Goal: Transaction & Acquisition: Purchase product/service

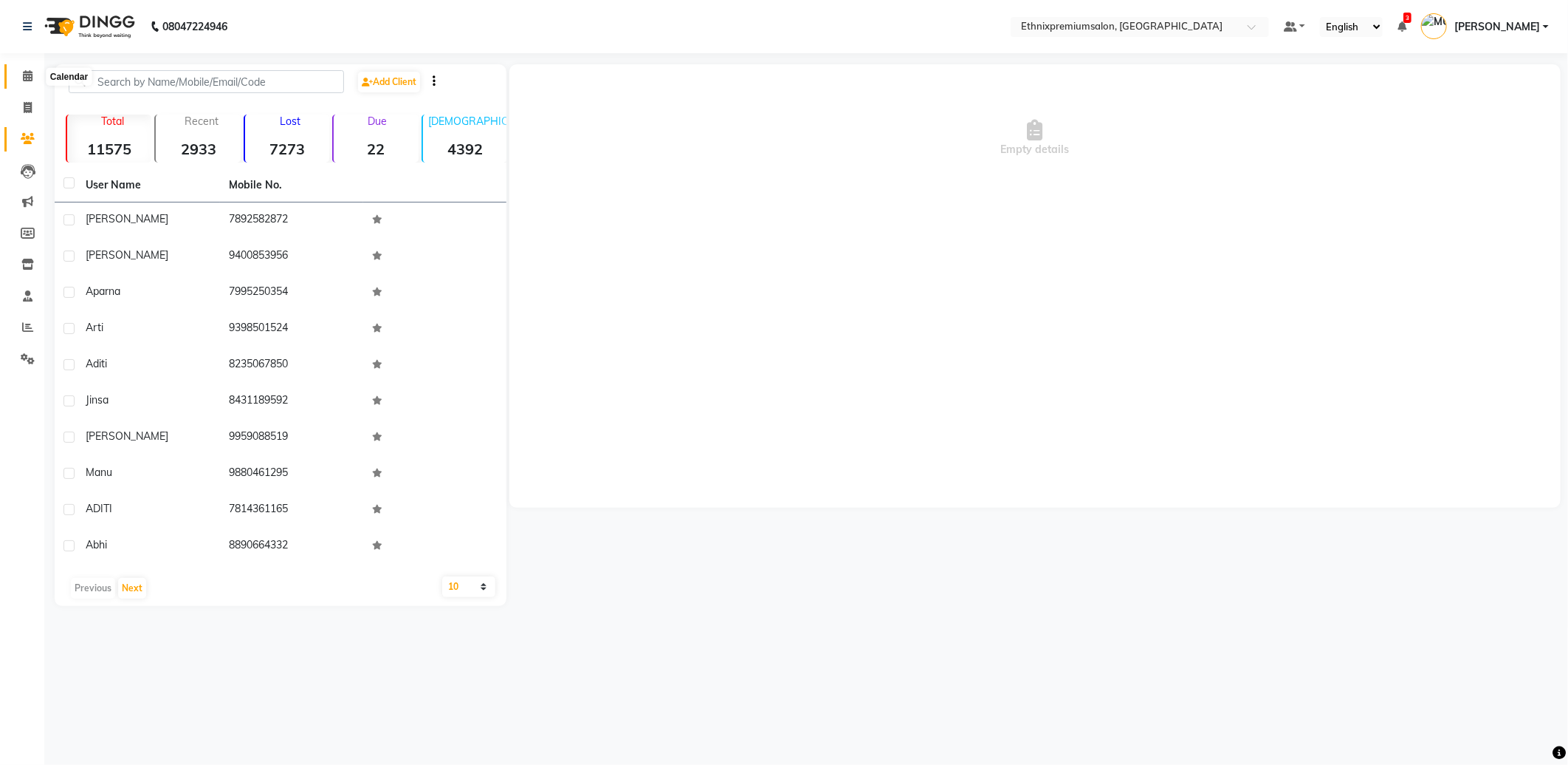
drag, startPoint x: 0, startPoint y: 0, endPoint x: 52, endPoint y: 78, distance: 93.7
click at [25, 77] on icon at bounding box center [27, 75] width 9 height 11
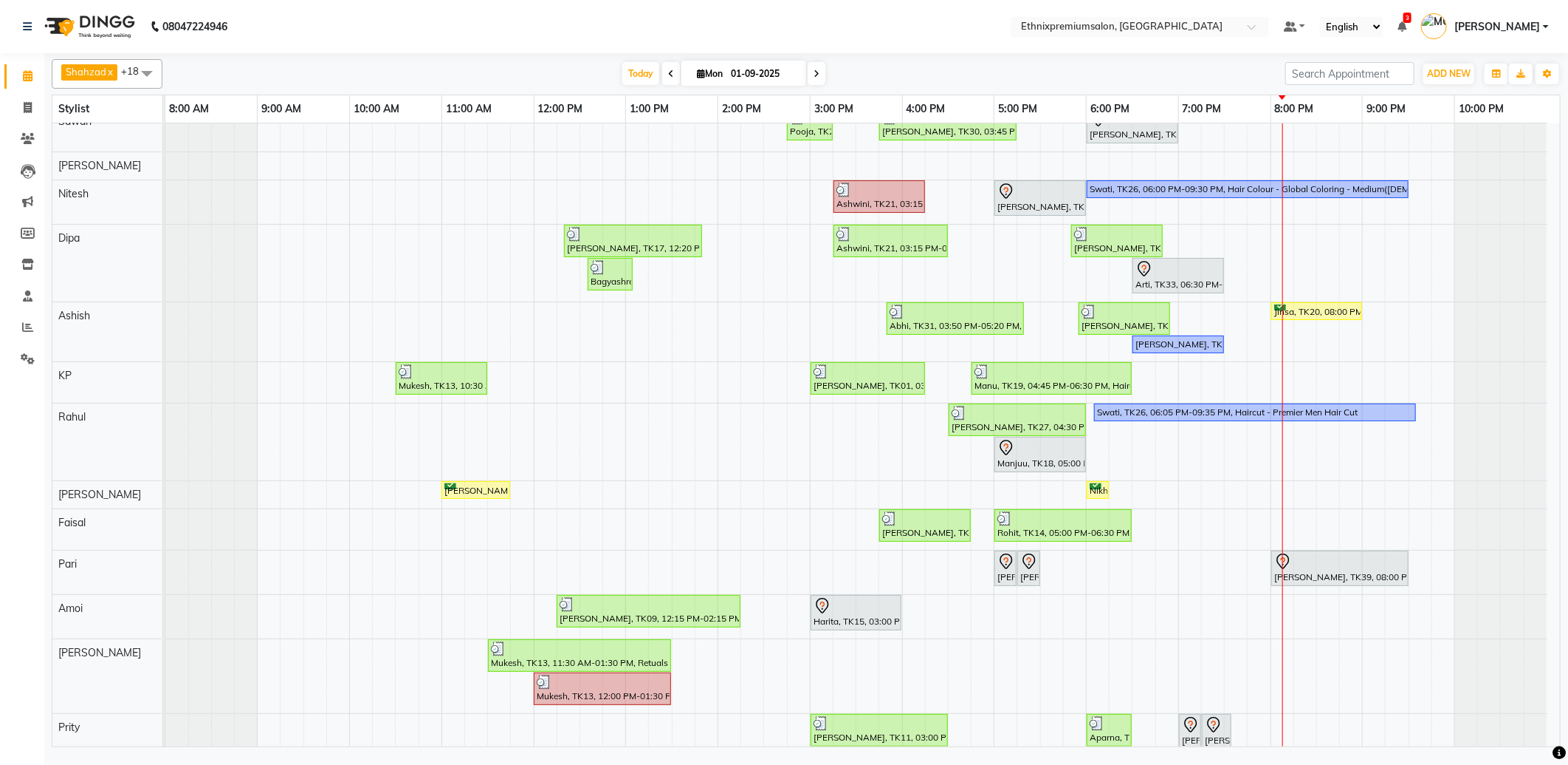
scroll to position [82, 0]
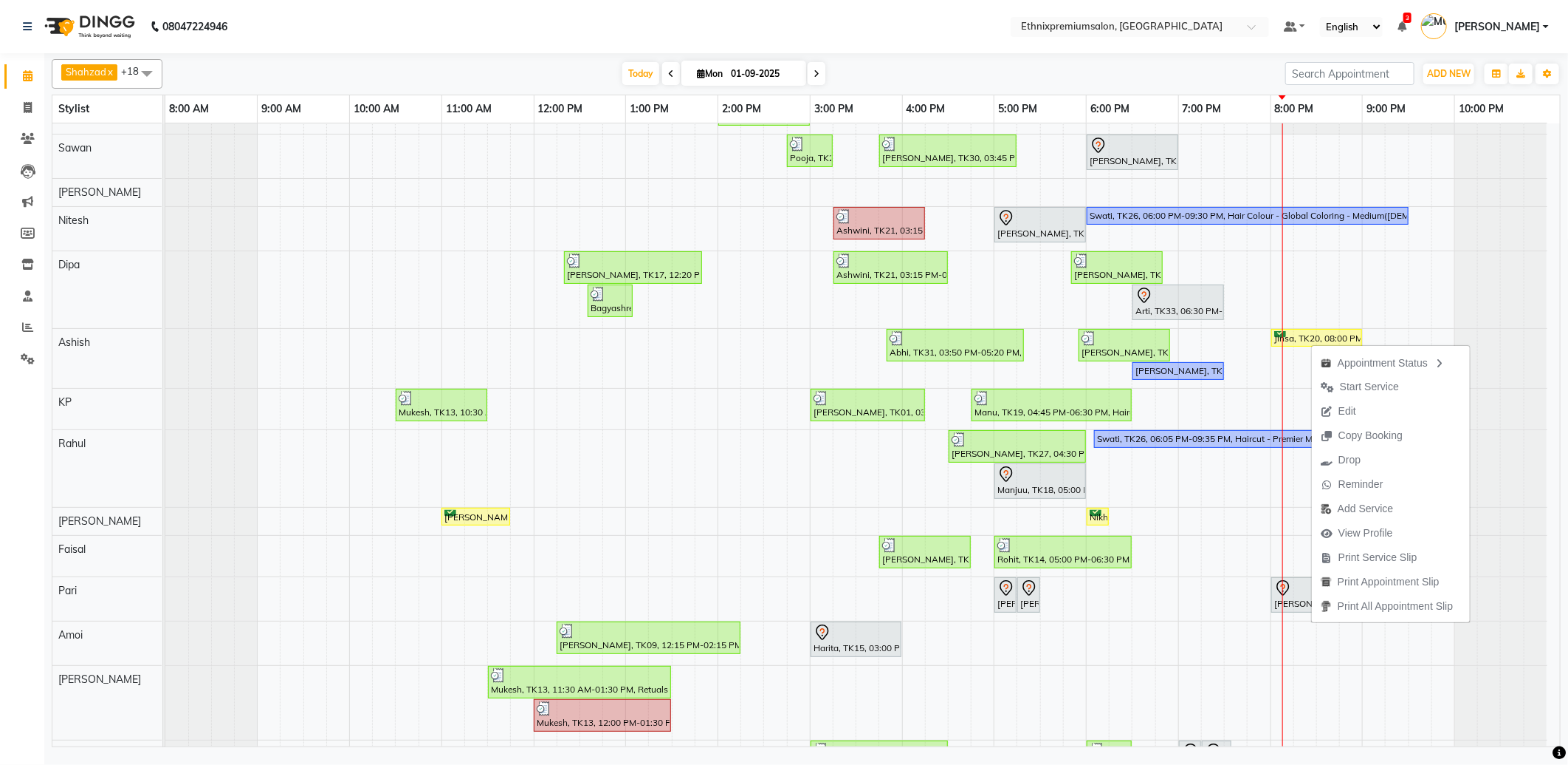
click at [1347, 382] on span "Start Service" at bounding box center [1369, 386] width 59 height 15
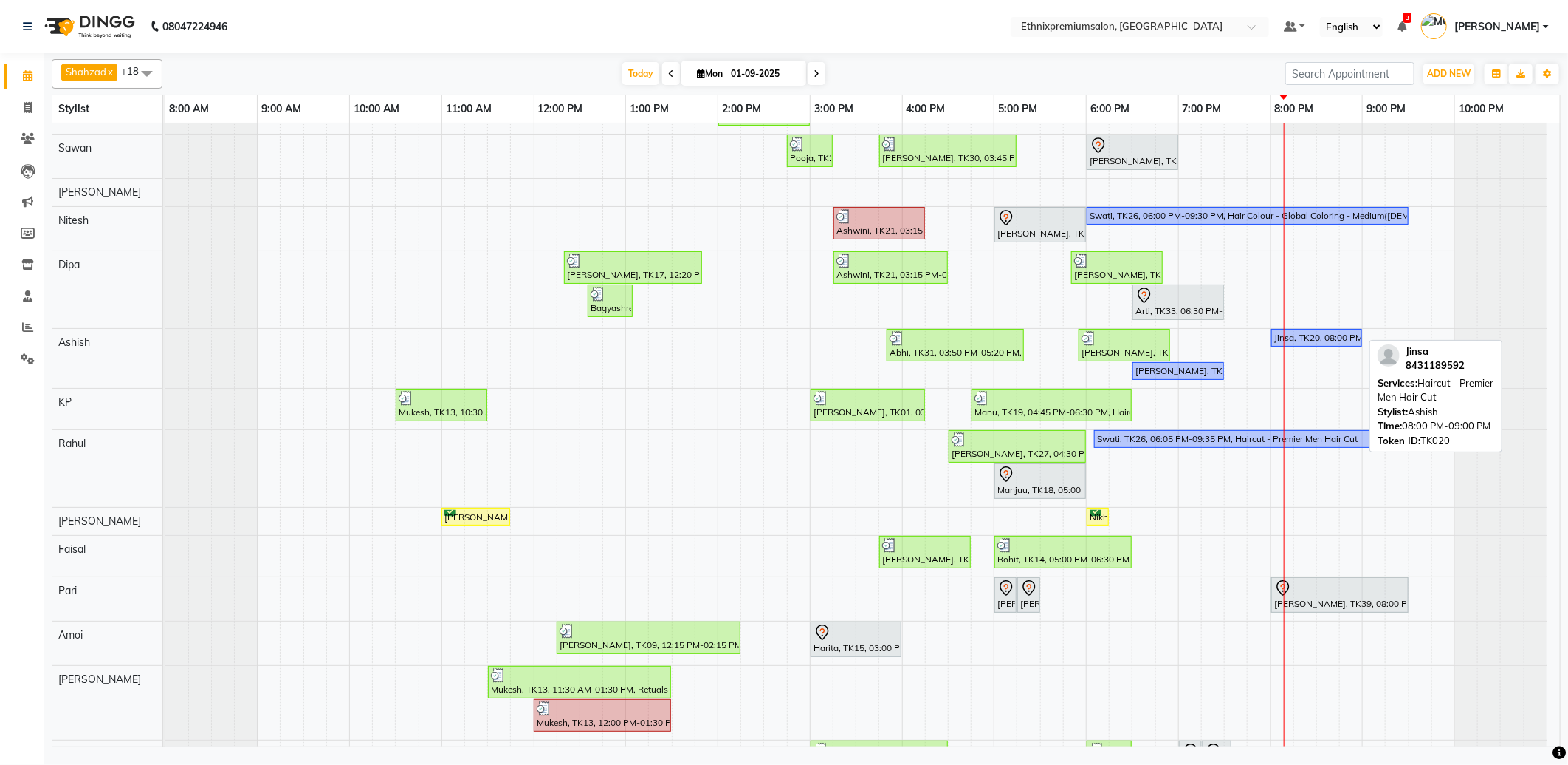
click at [1297, 338] on div "Jinsa, TK20, 08:00 PM-09:00 PM, Haircut - Premier Men Hair Cut" at bounding box center [1317, 338] width 88 height 14
select select "1"
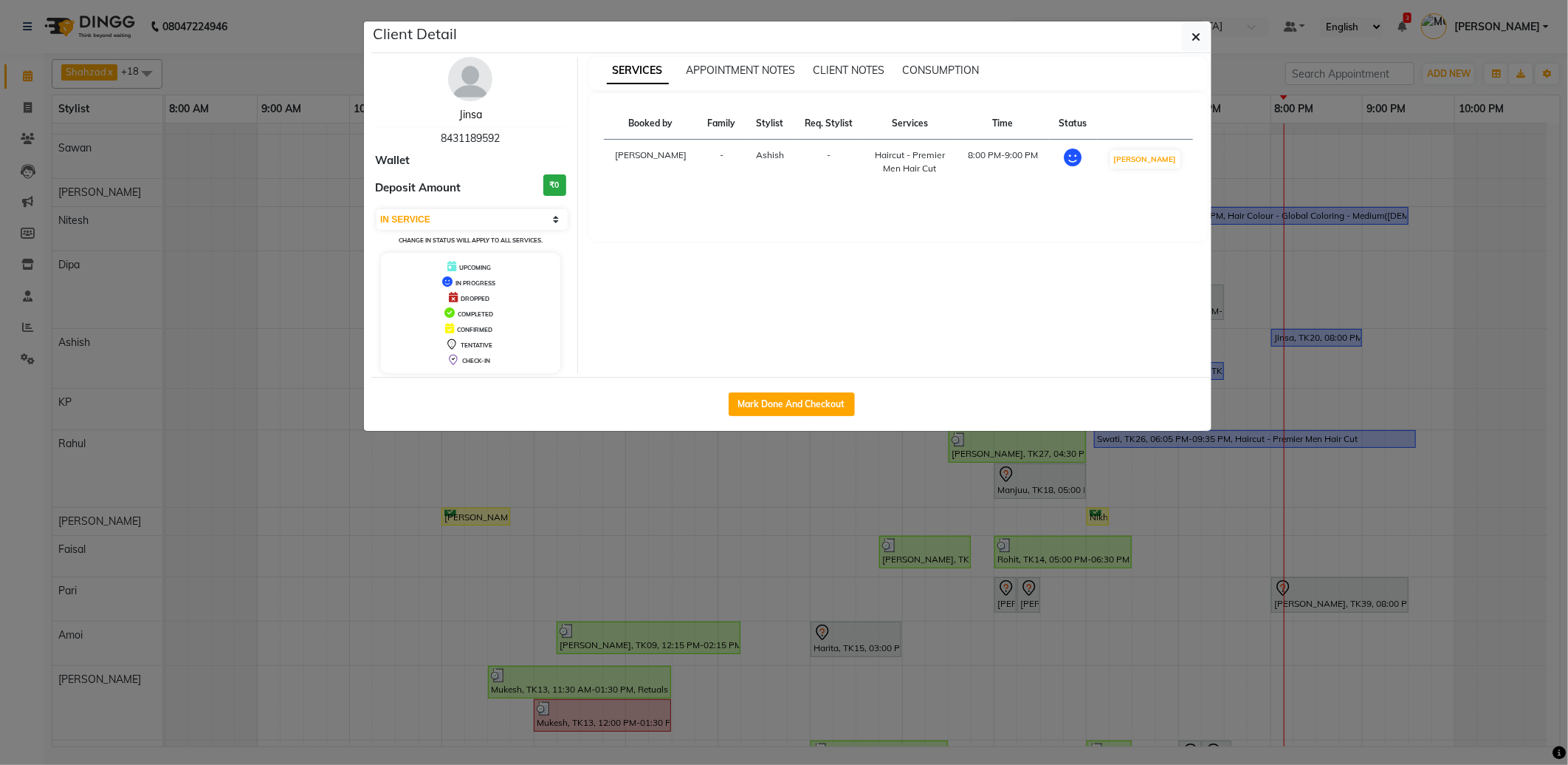
click at [466, 114] on link "Jinsa" at bounding box center [471, 115] width 23 height 14
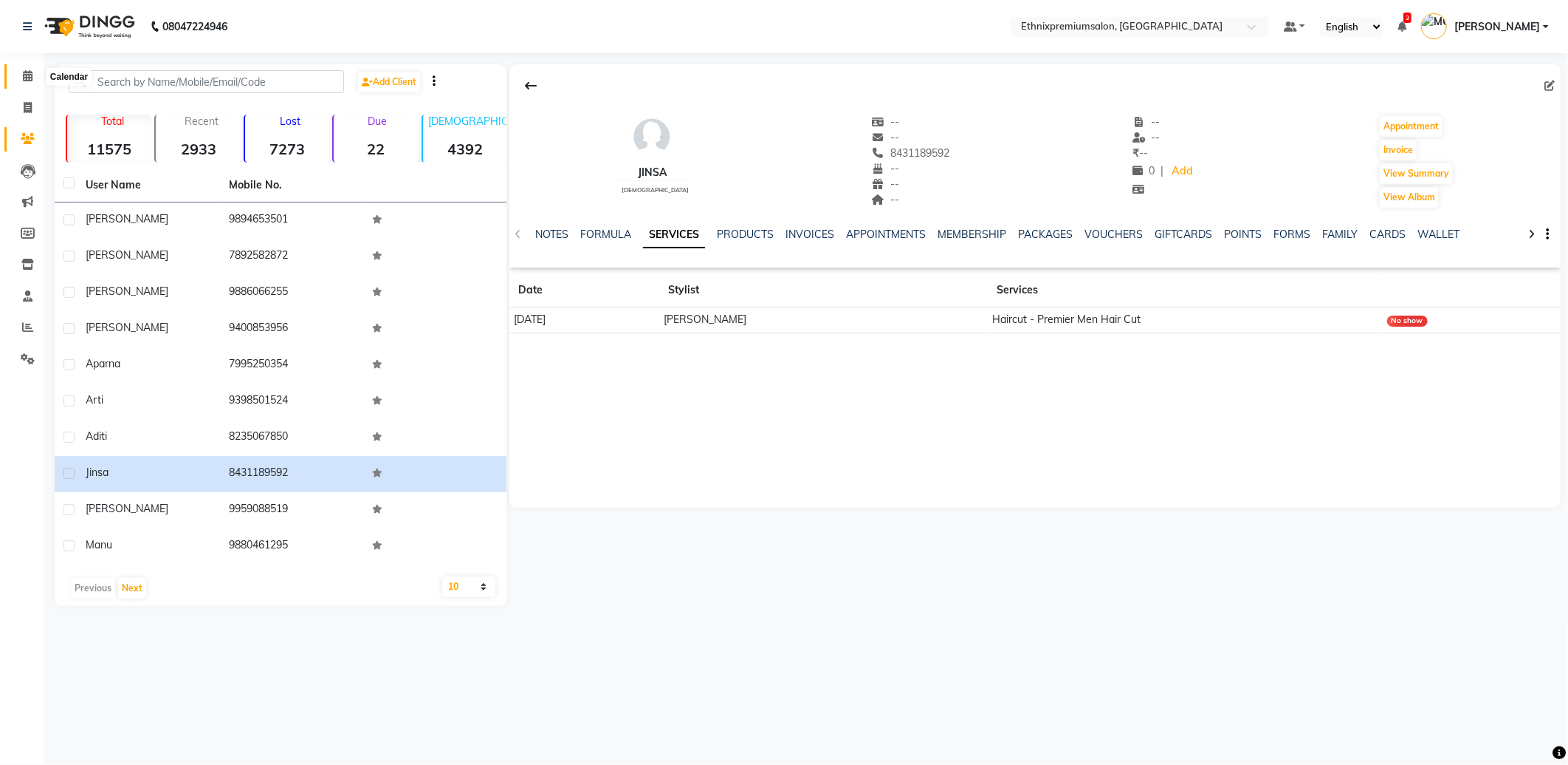
click at [19, 72] on span at bounding box center [27, 76] width 26 height 17
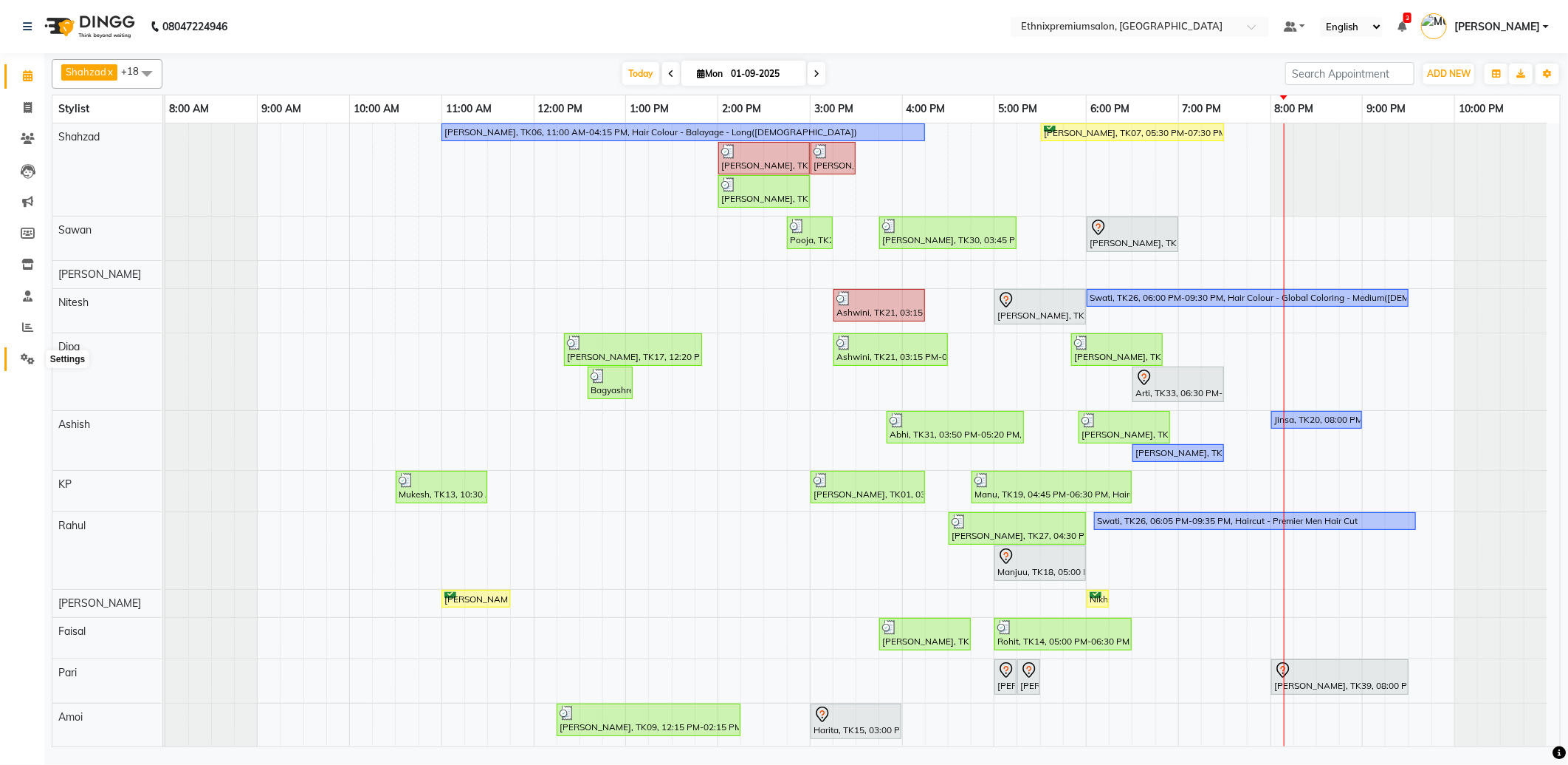
click at [15, 354] on span at bounding box center [27, 359] width 26 height 17
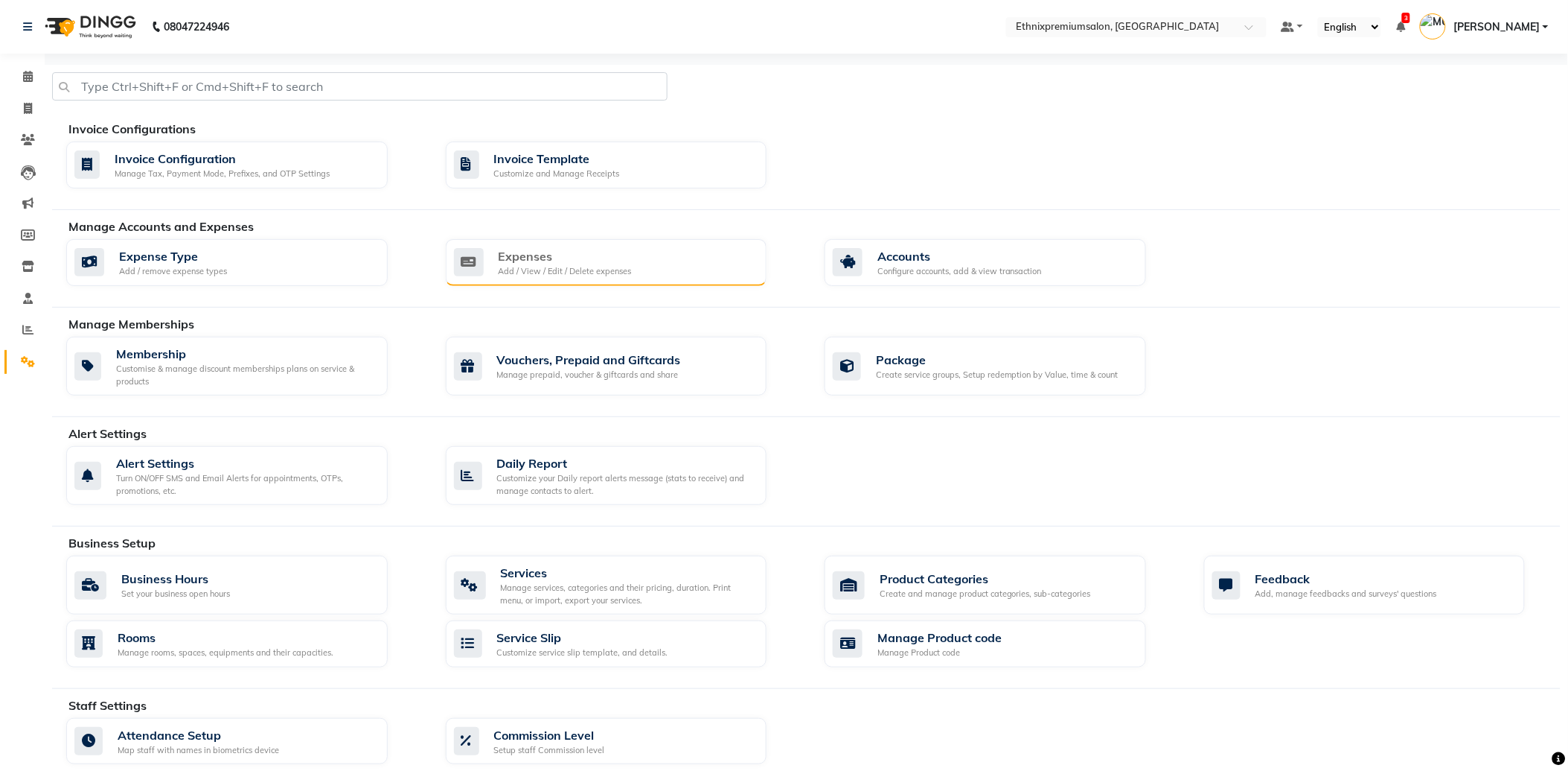
click at [677, 269] on div "Expenses Add / View / Edit / Delete expenses" at bounding box center [605, 262] width 302 height 31
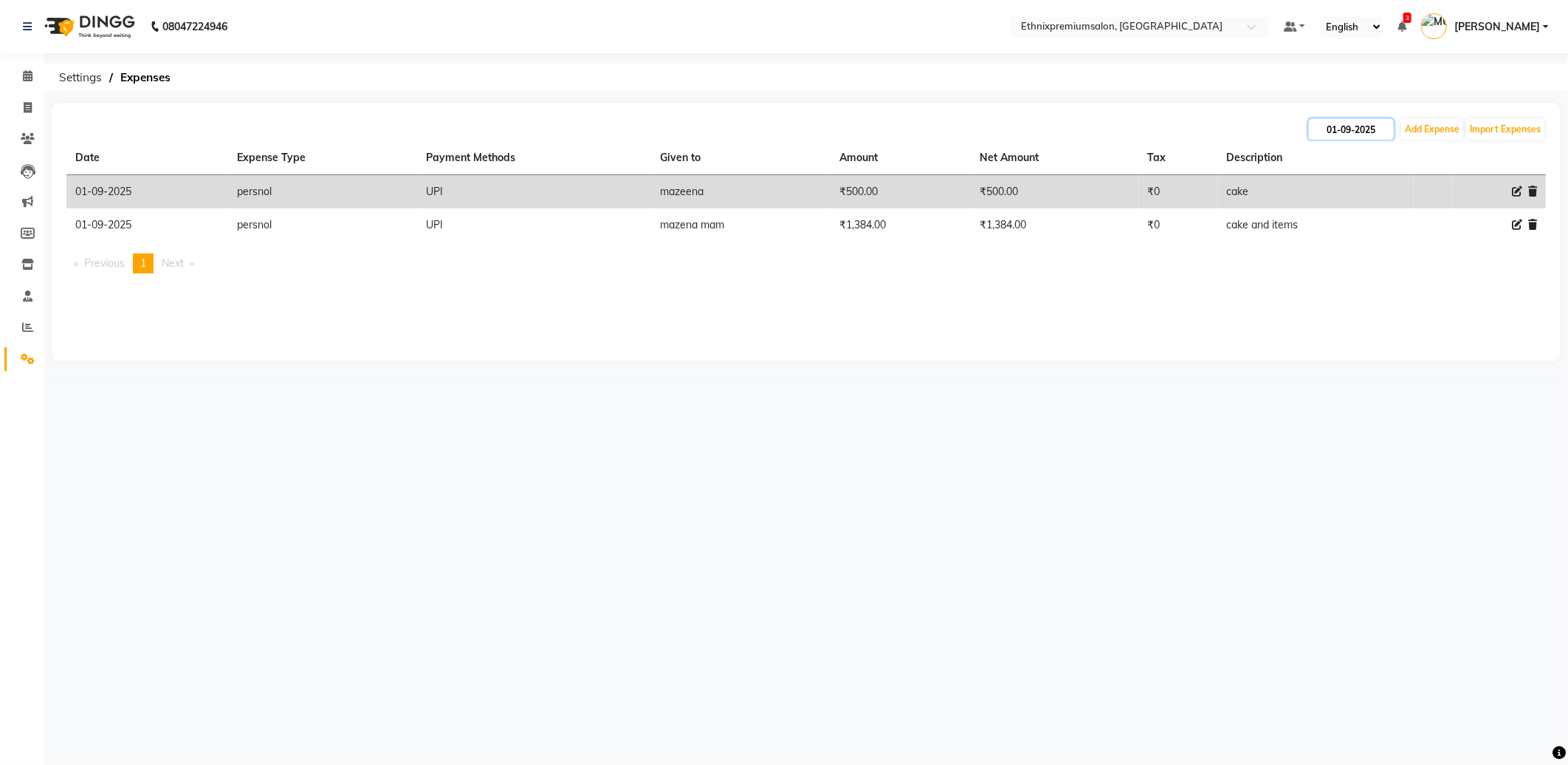
click at [1364, 128] on input "01-09-2025" at bounding box center [1351, 129] width 85 height 20
select select "9"
select select "2025"
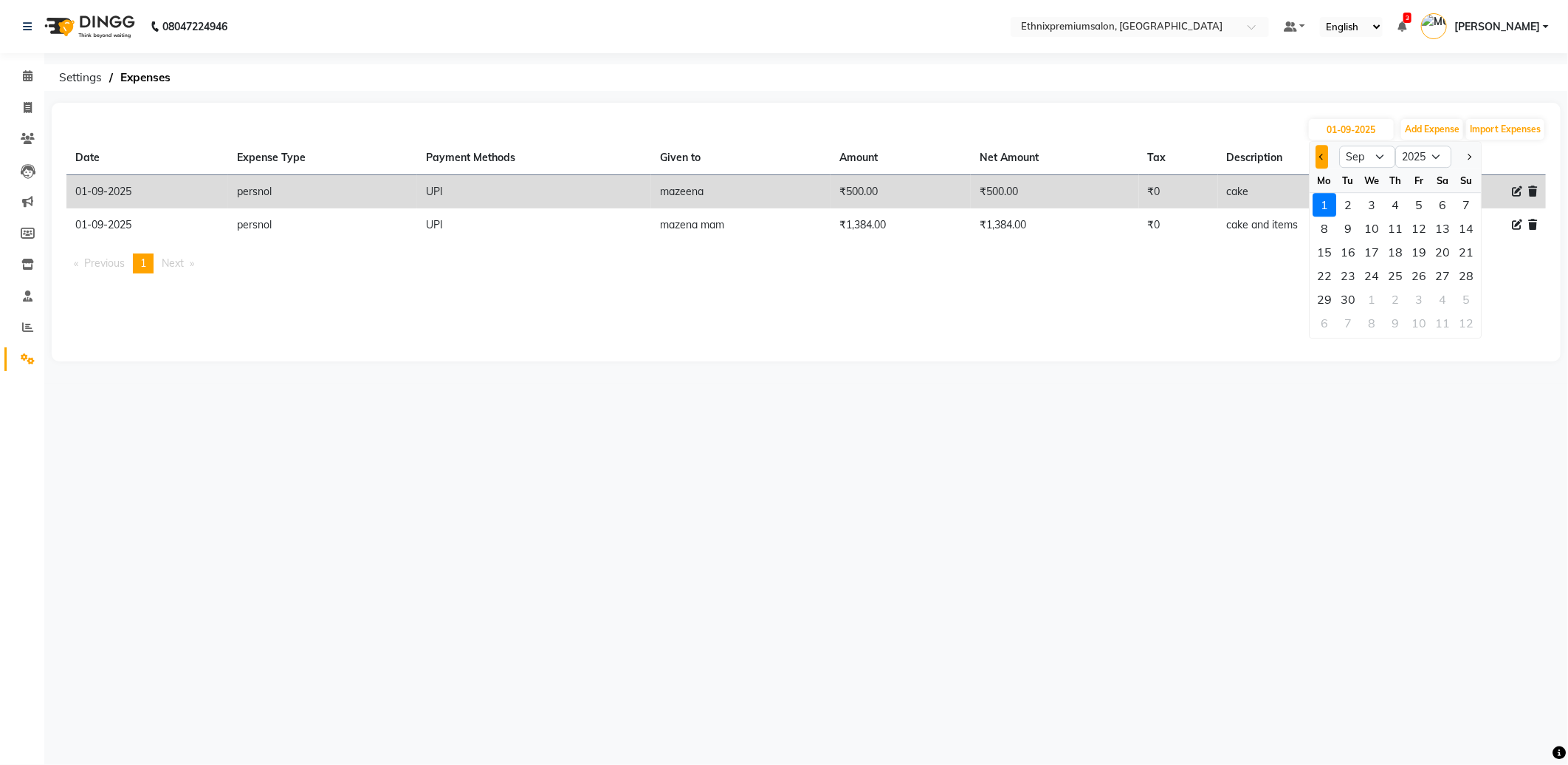
click at [1326, 152] on button "Previous month" at bounding box center [1321, 156] width 13 height 24
select select "8"
click at [1399, 304] on div "28" at bounding box center [1396, 299] width 24 height 24
type input "28-08-2025"
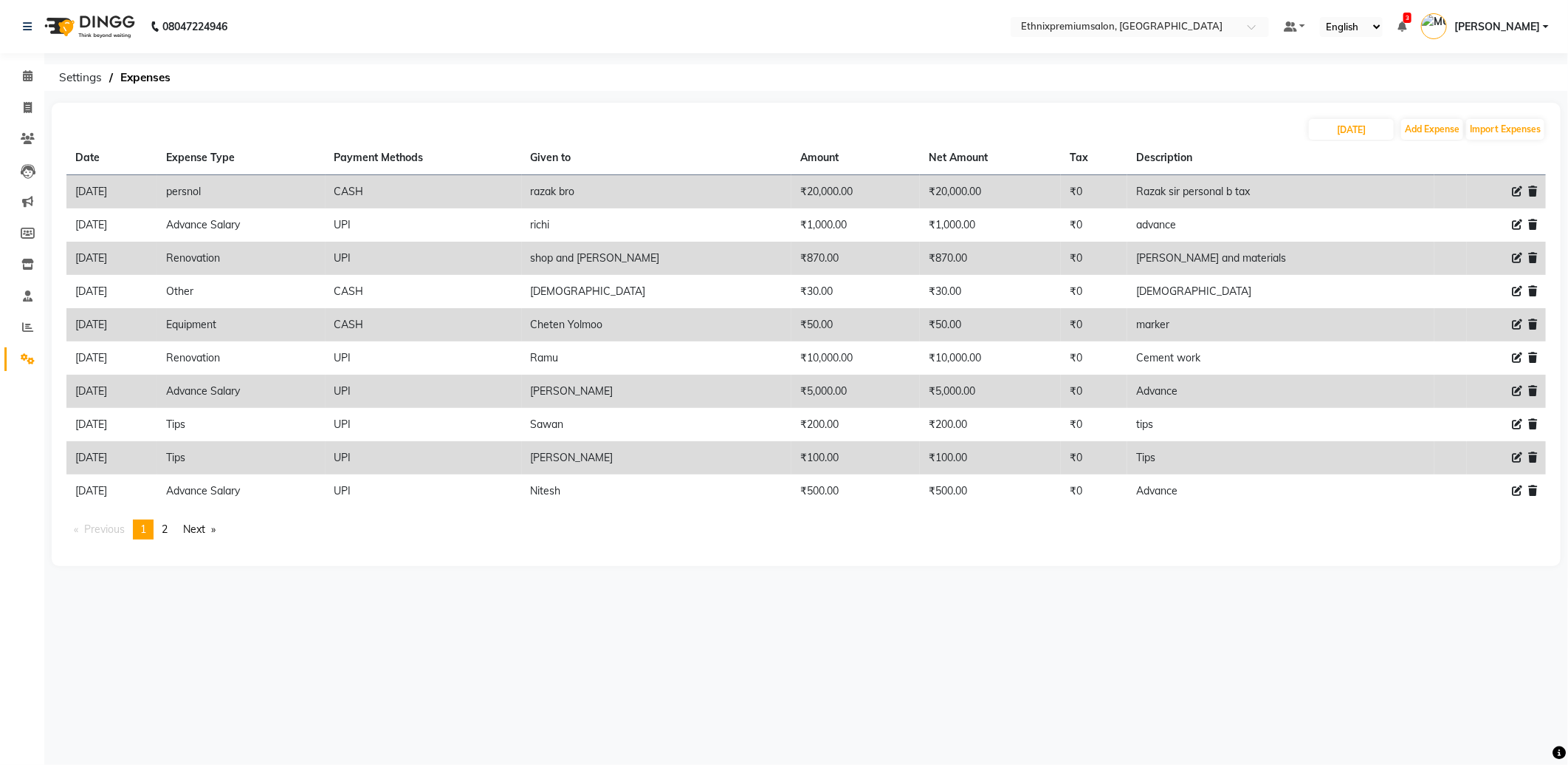
click at [1517, 190] on icon at bounding box center [1517, 191] width 10 height 10
select select "8646"
select select "1"
select select "2390"
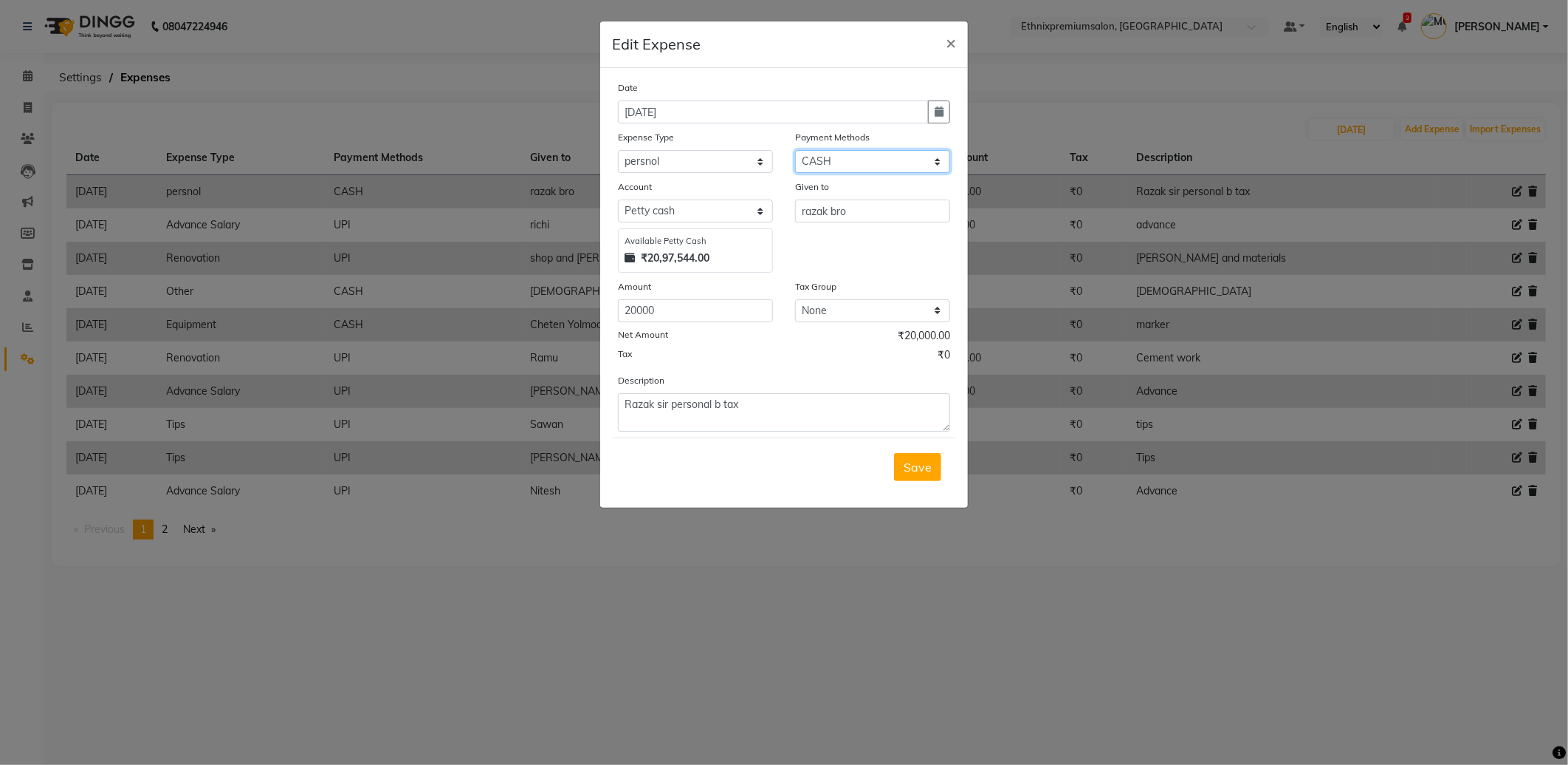
click at [836, 161] on select "Select UPI CARD CASH Master Card Visa Card Prepaid Gift Card ONLINE Voucher Wal…" at bounding box center [873, 161] width 155 height 23
select select "8"
click at [795, 150] on select "Select UPI CARD CASH Master Card Visa Card Prepaid Gift Card ONLINE Voucher Wal…" at bounding box center [873, 161] width 155 height 23
select select "1030"
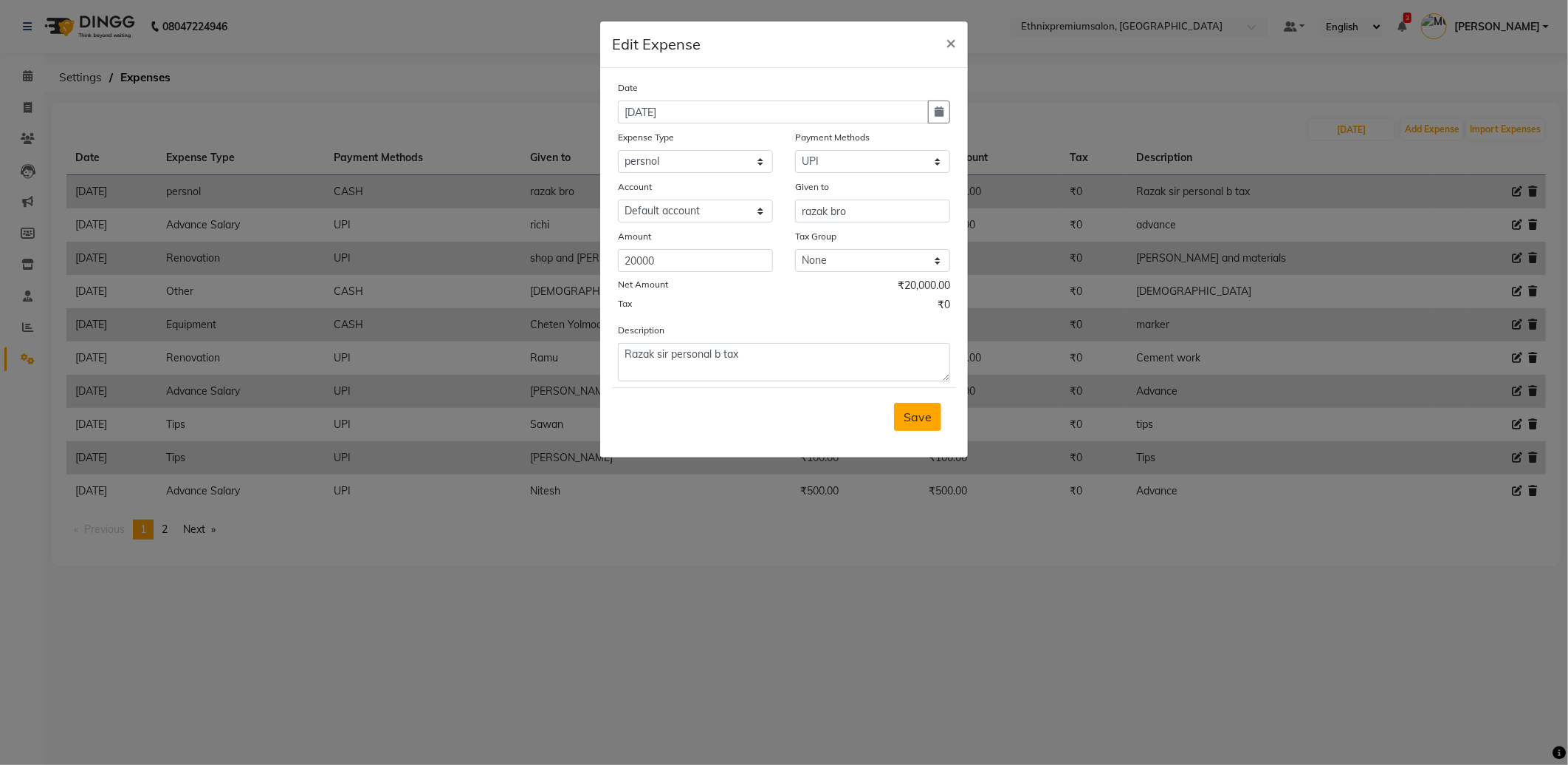
click at [928, 418] on span "Save" at bounding box center [917, 416] width 28 height 14
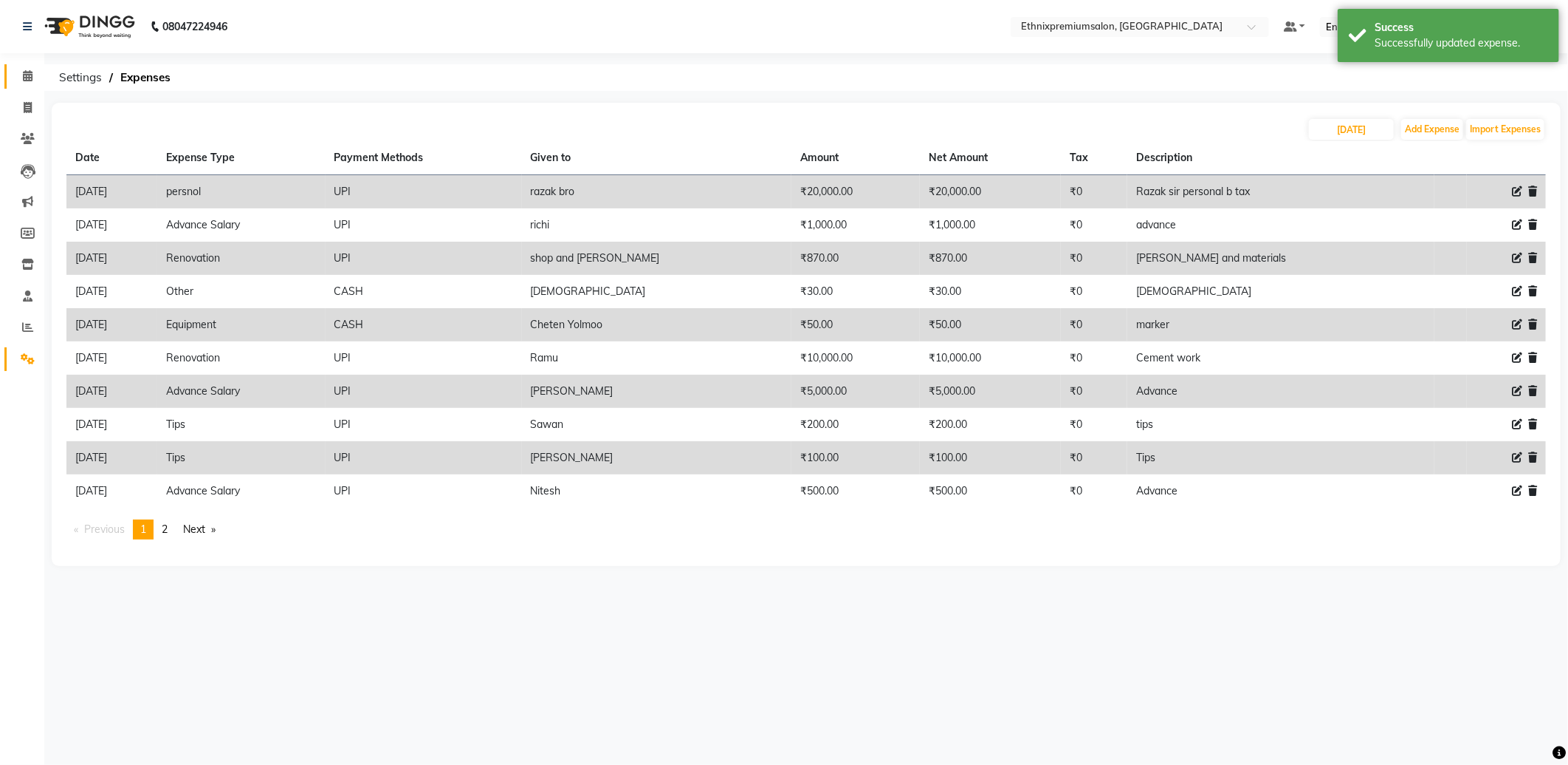
click at [17, 64] on link "Calendar" at bounding box center [22, 76] width 35 height 25
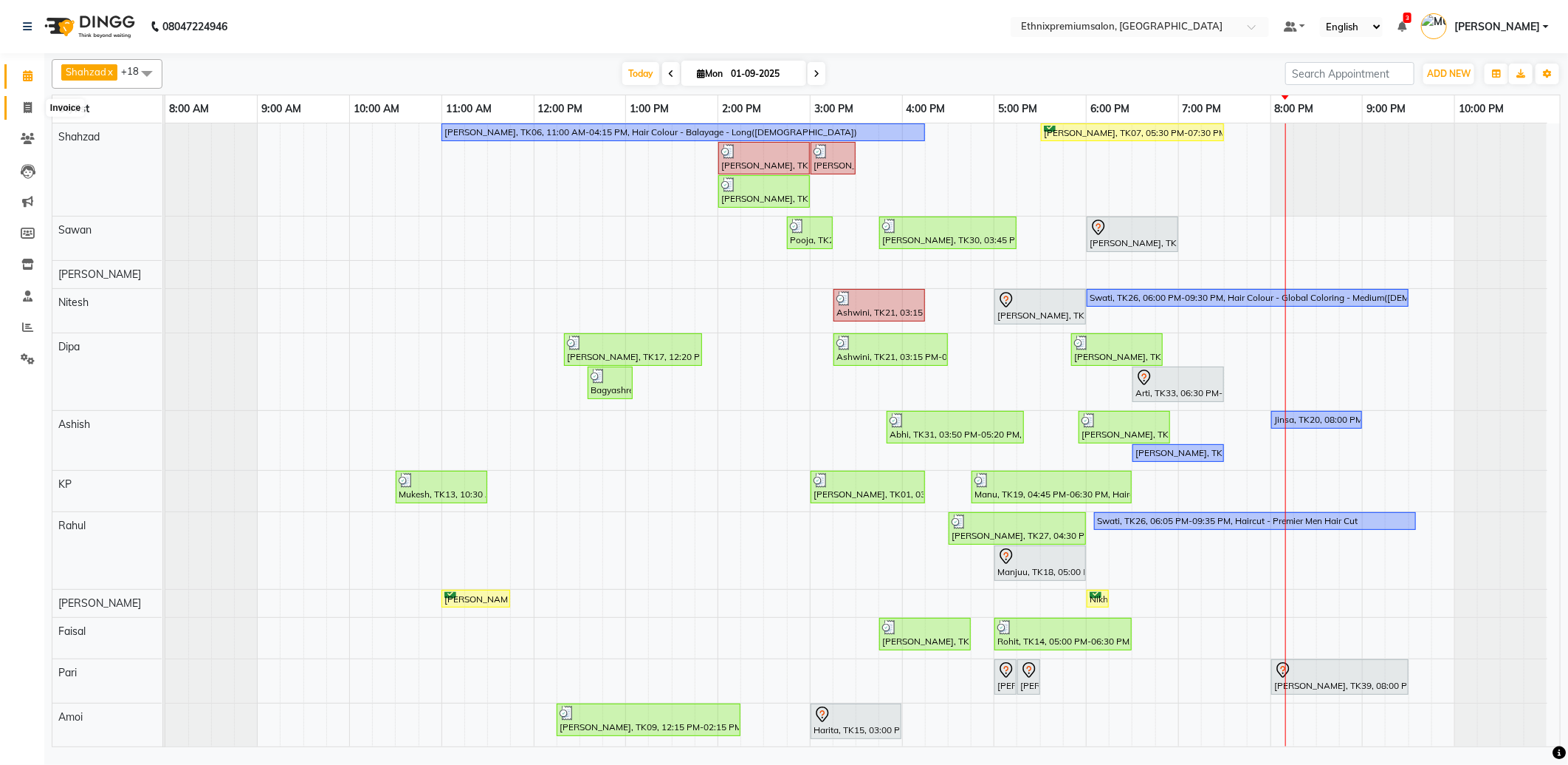
click at [24, 104] on icon at bounding box center [28, 107] width 8 height 11
select select "3625"
select select "service"
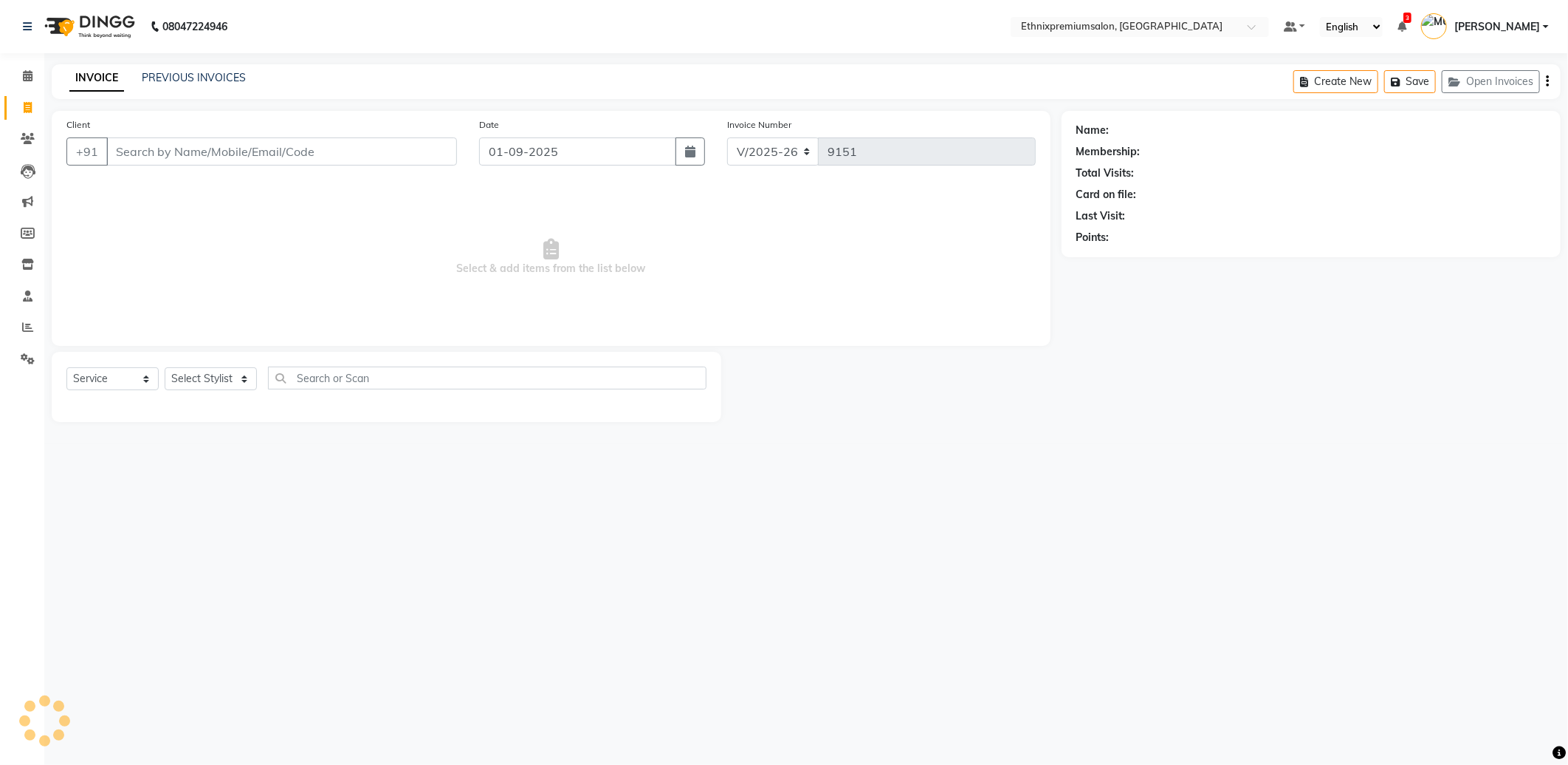
click at [154, 145] on input "Client" at bounding box center [281, 151] width 351 height 28
click at [149, 150] on input "98277211076" at bounding box center [244, 151] width 275 height 28
type input "9827211076"
click at [221, 381] on select "Select Stylist Amoi Ashish [PERSON_NAME] [PERSON_NAME] [PERSON_NAME] [PERSON_NA…" at bounding box center [210, 378] width 92 height 23
select select "37443"
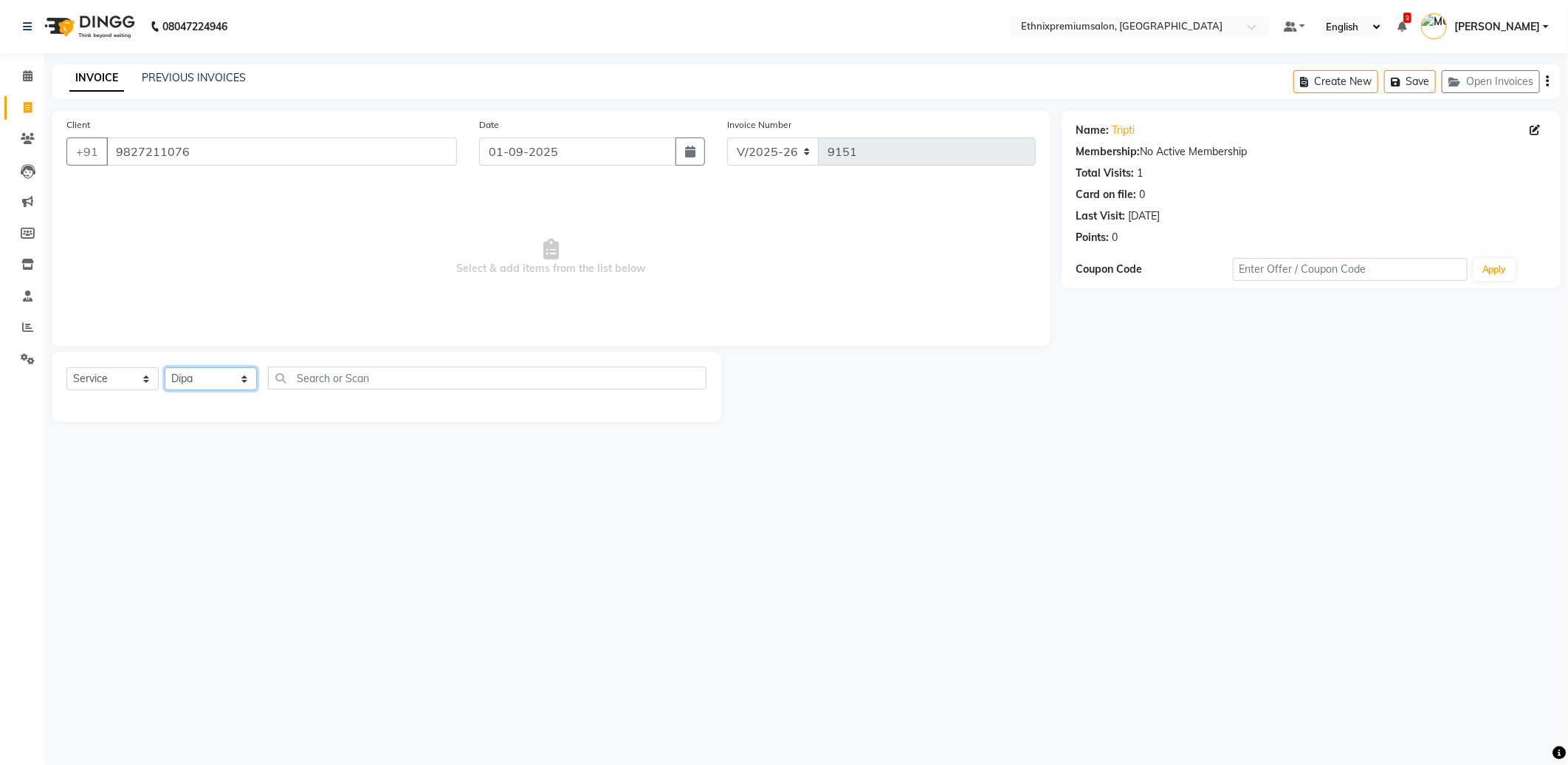
click at [165, 368] on select "Select Stylist Amoi Ashish [PERSON_NAME] [PERSON_NAME] [PERSON_NAME] [PERSON_NA…" at bounding box center [210, 378] width 92 height 23
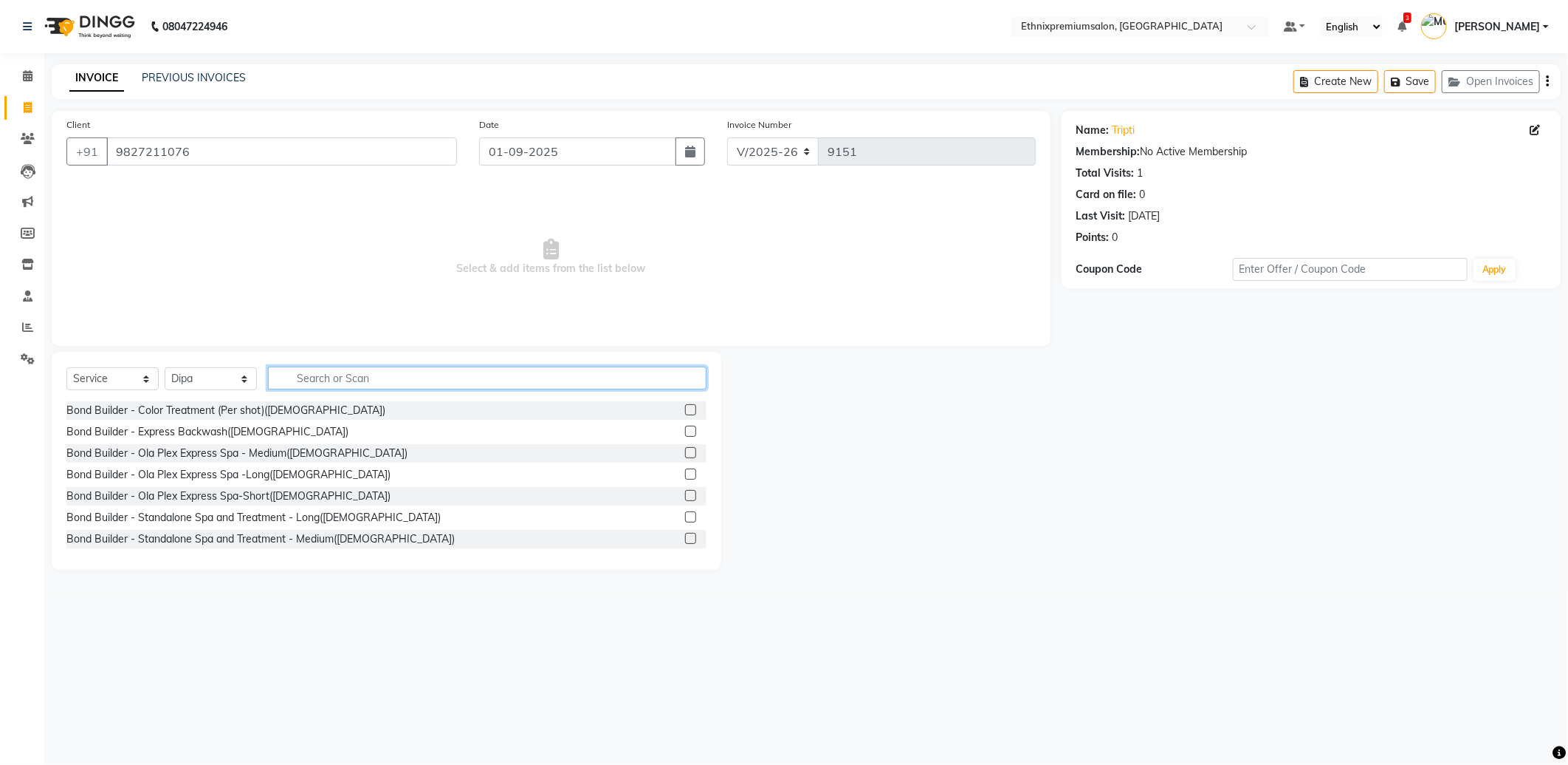
click at [310, 380] on input "text" at bounding box center [487, 377] width 438 height 23
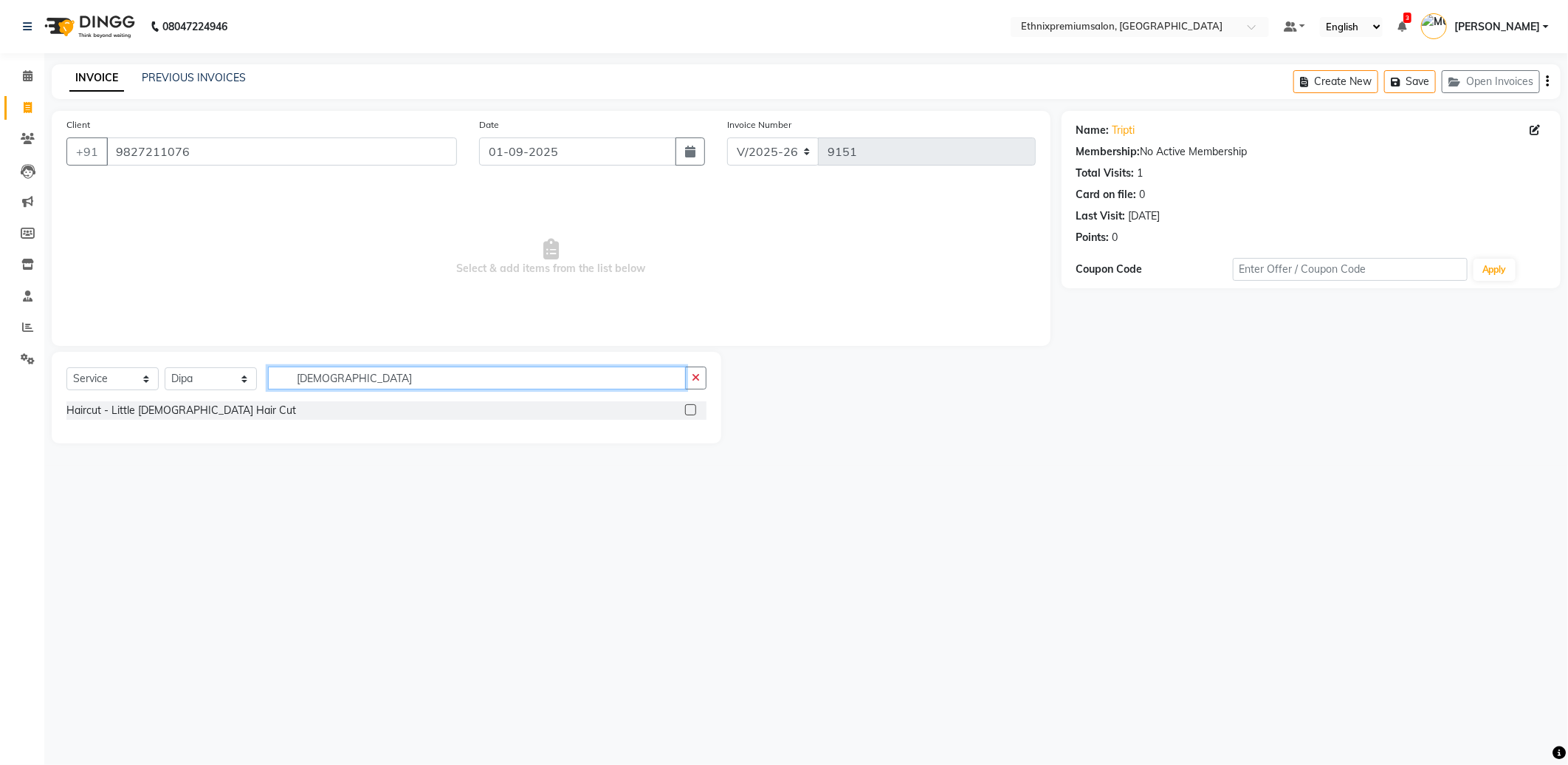
type input "lady"
click at [689, 411] on label at bounding box center [690, 409] width 11 height 11
click at [689, 411] on input "checkbox" at bounding box center [689, 410] width 9 height 9
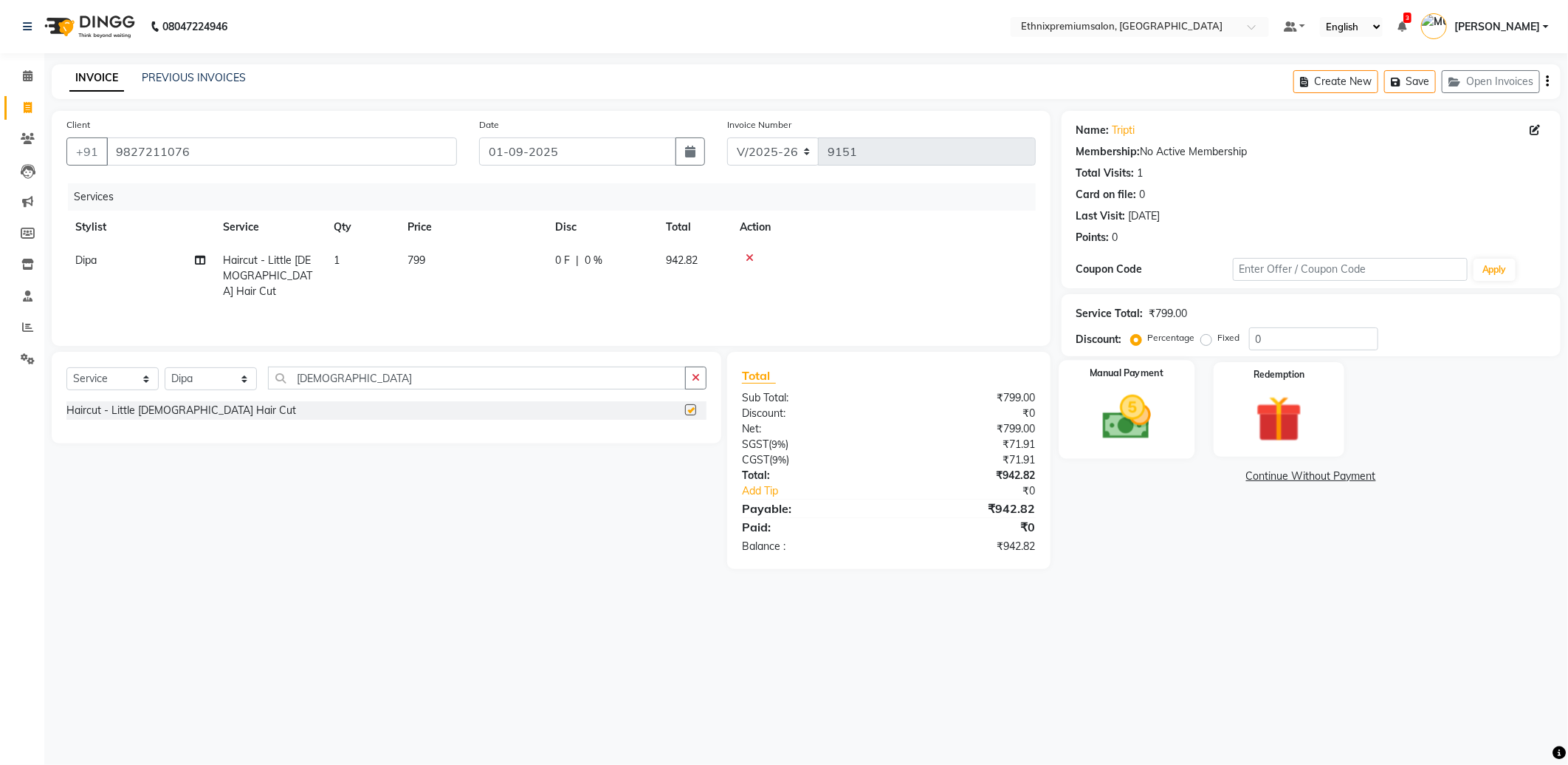
checkbox input "false"
click at [1153, 423] on img at bounding box center [1127, 418] width 79 height 56
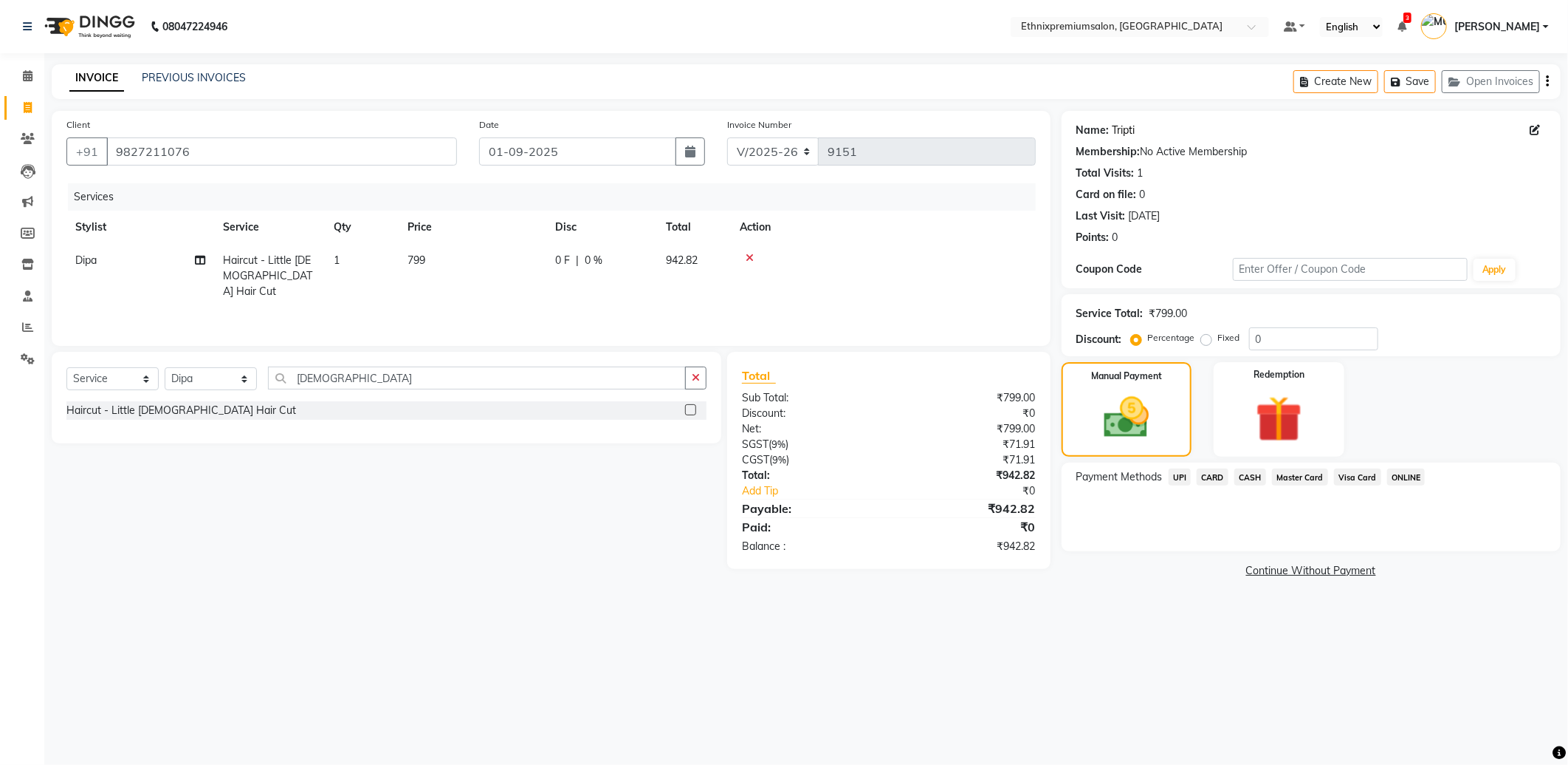
click at [1128, 127] on link "Tripti" at bounding box center [1124, 130] width 23 height 15
click at [1121, 131] on link "Tripti" at bounding box center [1124, 130] width 23 height 15
click at [1174, 477] on span "UPI" at bounding box center [1179, 477] width 23 height 17
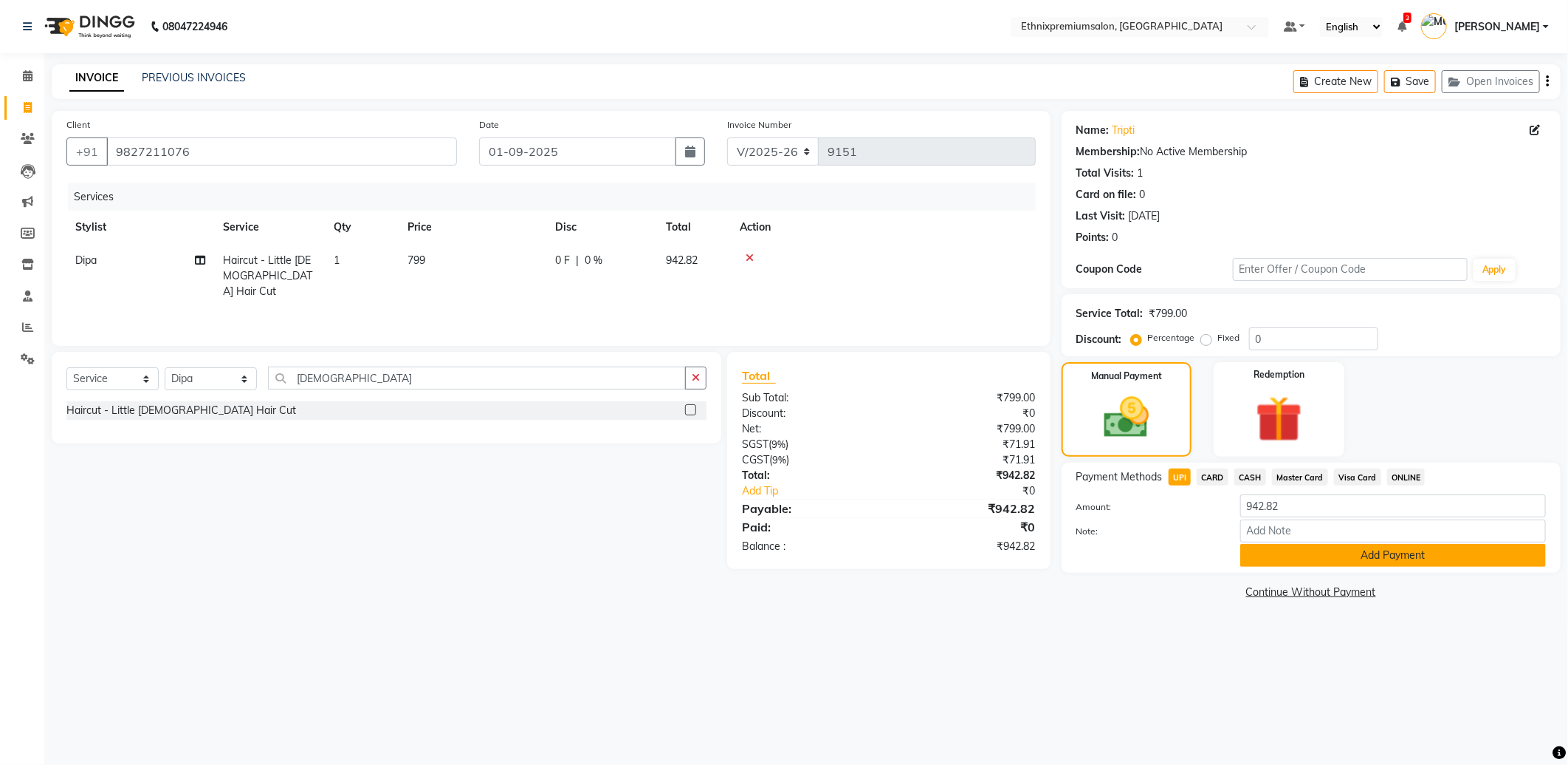
click at [1256, 554] on button "Add Payment" at bounding box center [1393, 555] width 306 height 23
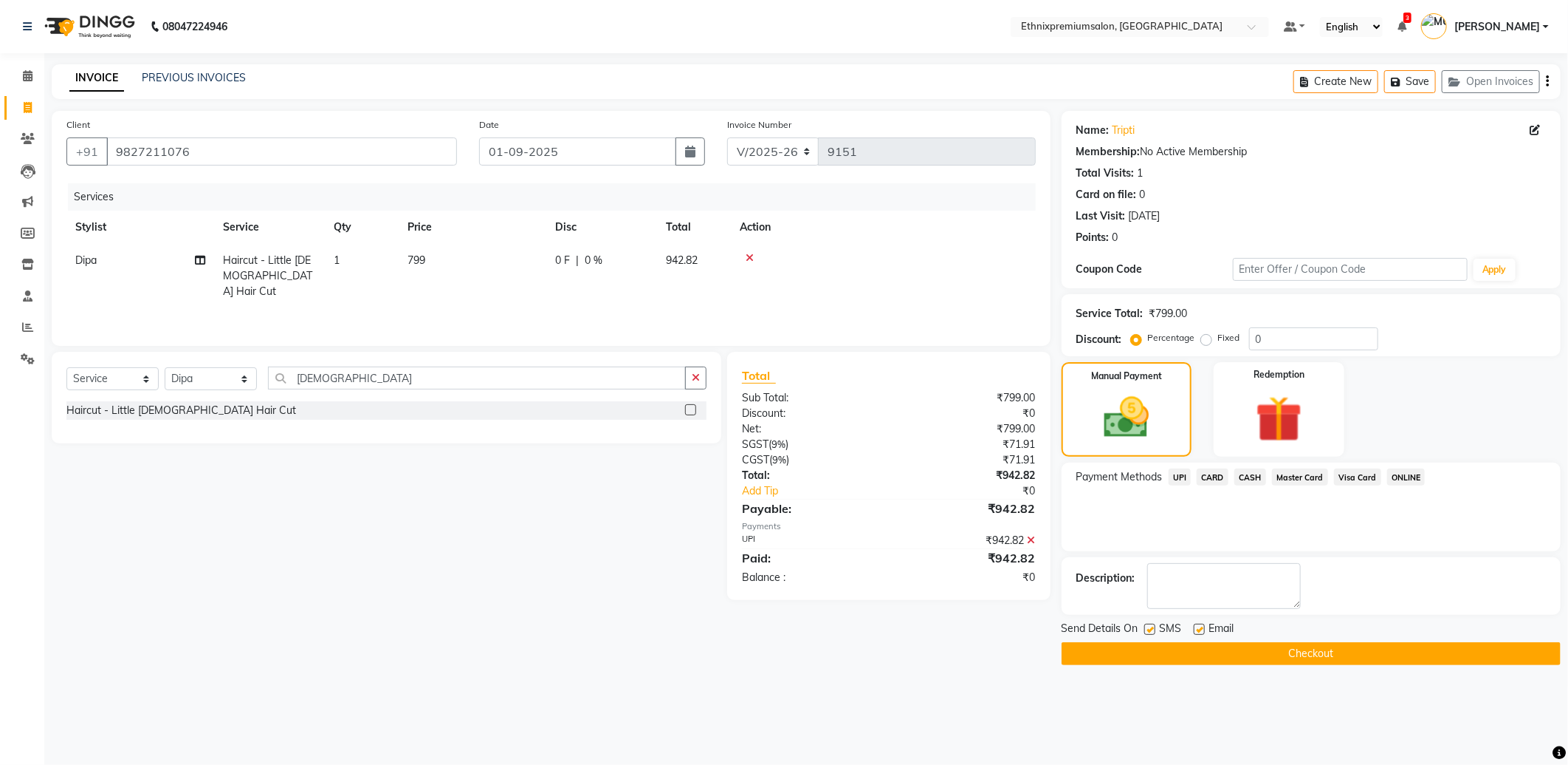
click at [1211, 652] on button "Checkout" at bounding box center [1311, 653] width 499 height 23
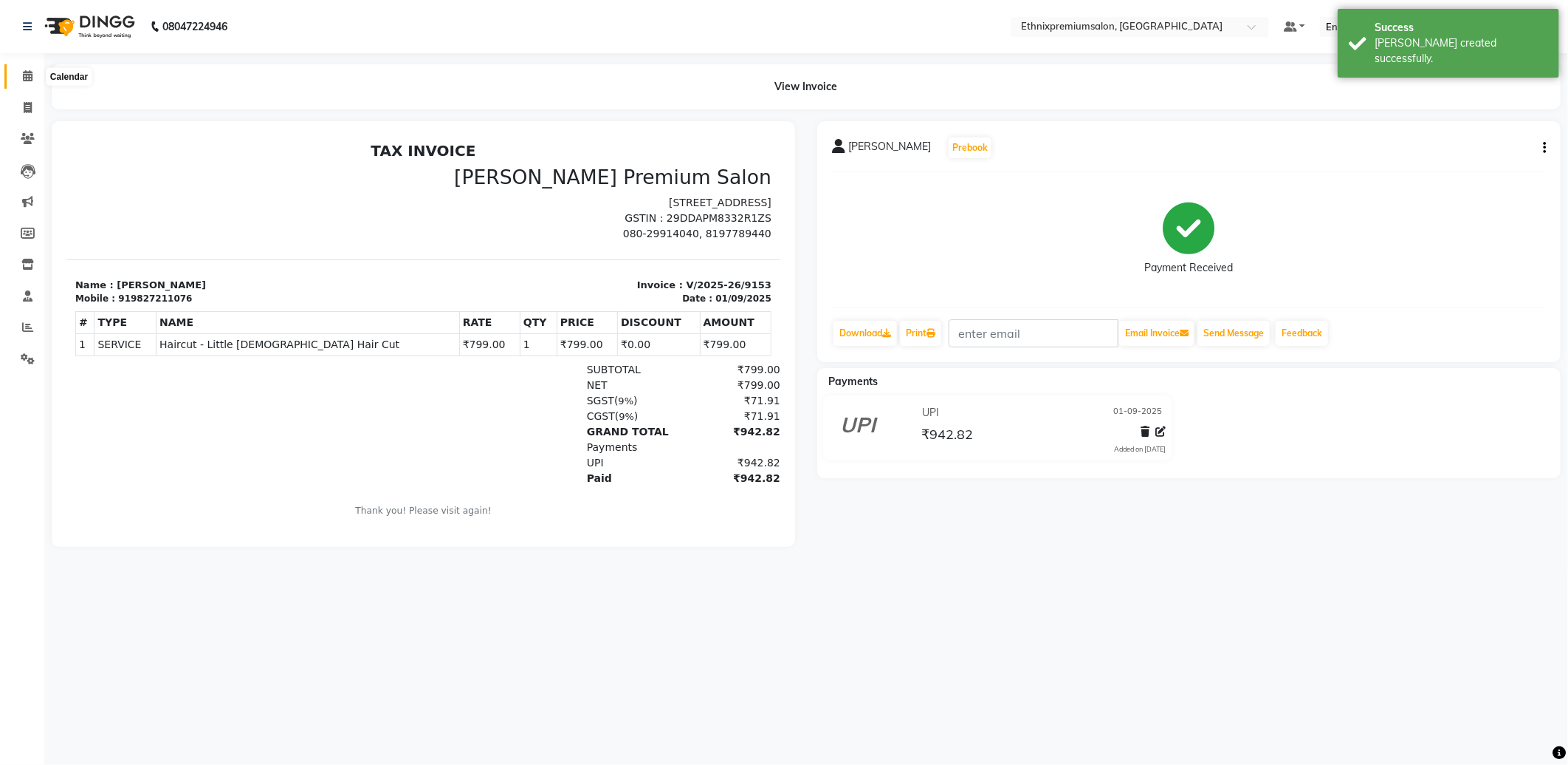
click at [15, 84] on span at bounding box center [27, 76] width 26 height 17
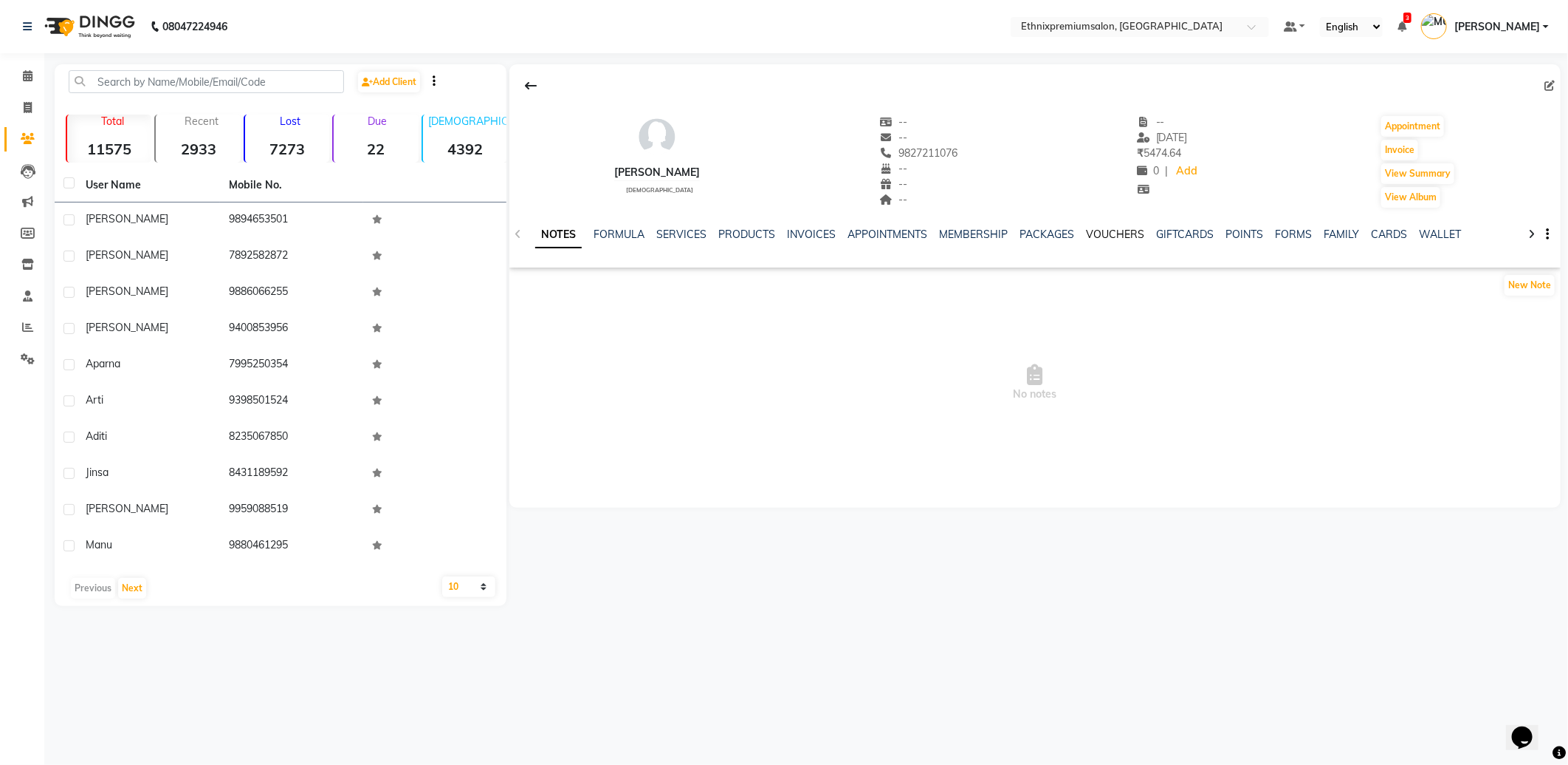
click at [1119, 232] on link "VOUCHERS" at bounding box center [1115, 234] width 58 height 14
click at [27, 107] on icon at bounding box center [28, 107] width 8 height 11
select select "service"
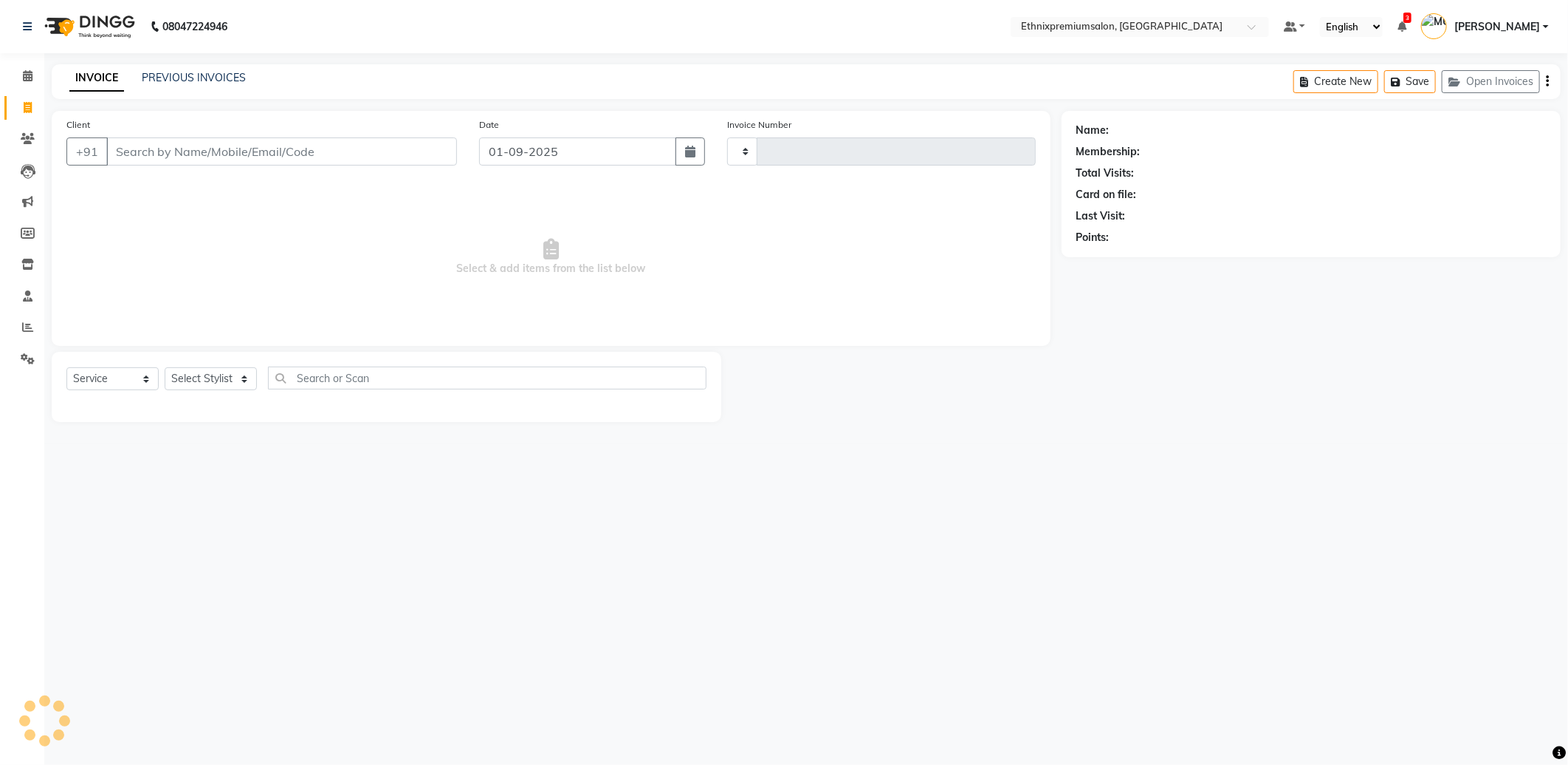
type input "9151"
select select "3625"
click at [416, 138] on input "Client" at bounding box center [281, 151] width 351 height 28
paste input "8919781909"
type input "8919781909"
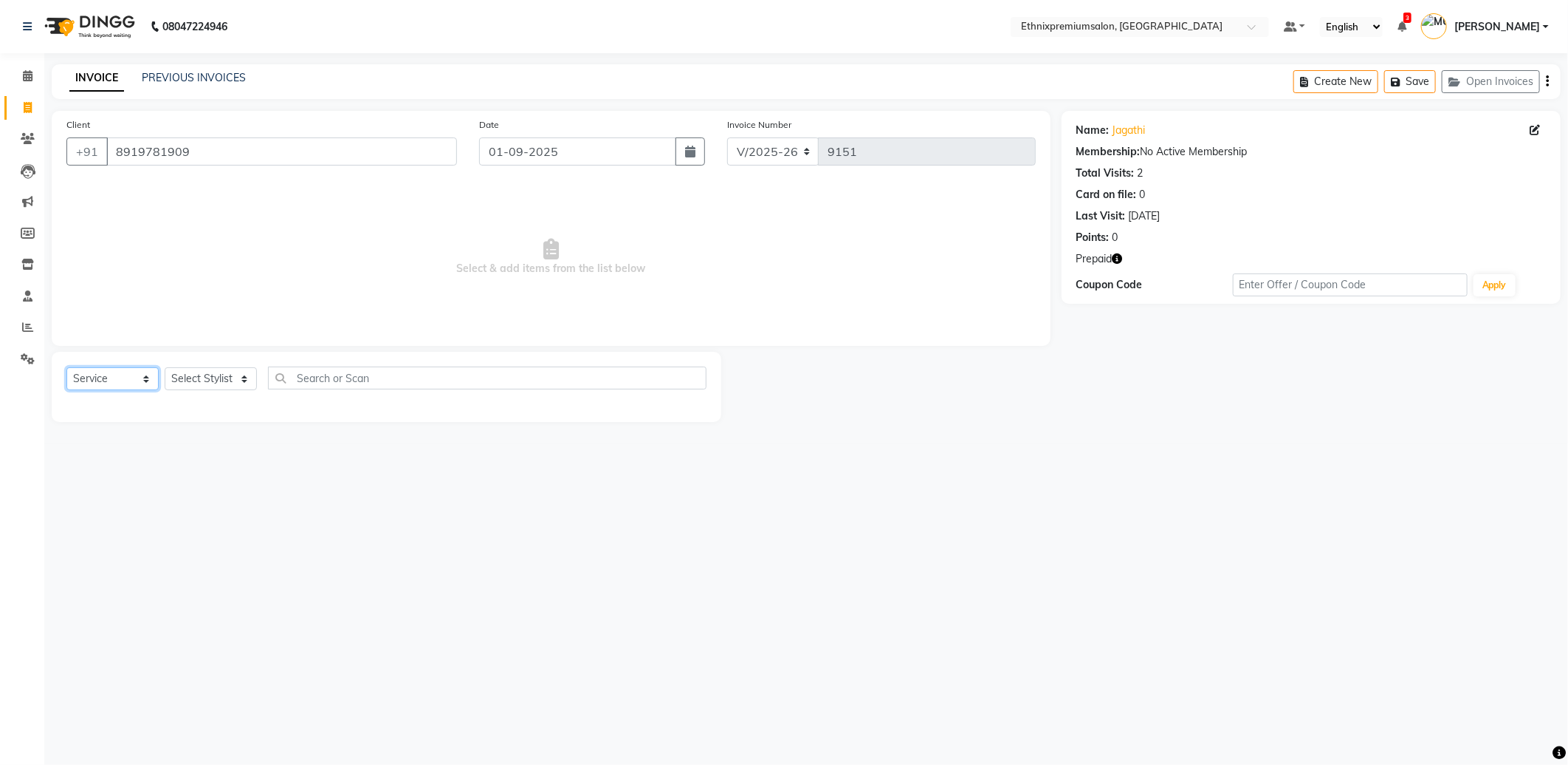
click at [98, 379] on select "Select Service Product Membership Package Voucher Prepaid Gift Card" at bounding box center [112, 378] width 92 height 23
select select "P"
click at [67, 368] on select "Select Service Product Membership Package Voucher Prepaid Gift Card" at bounding box center [112, 378] width 92 height 23
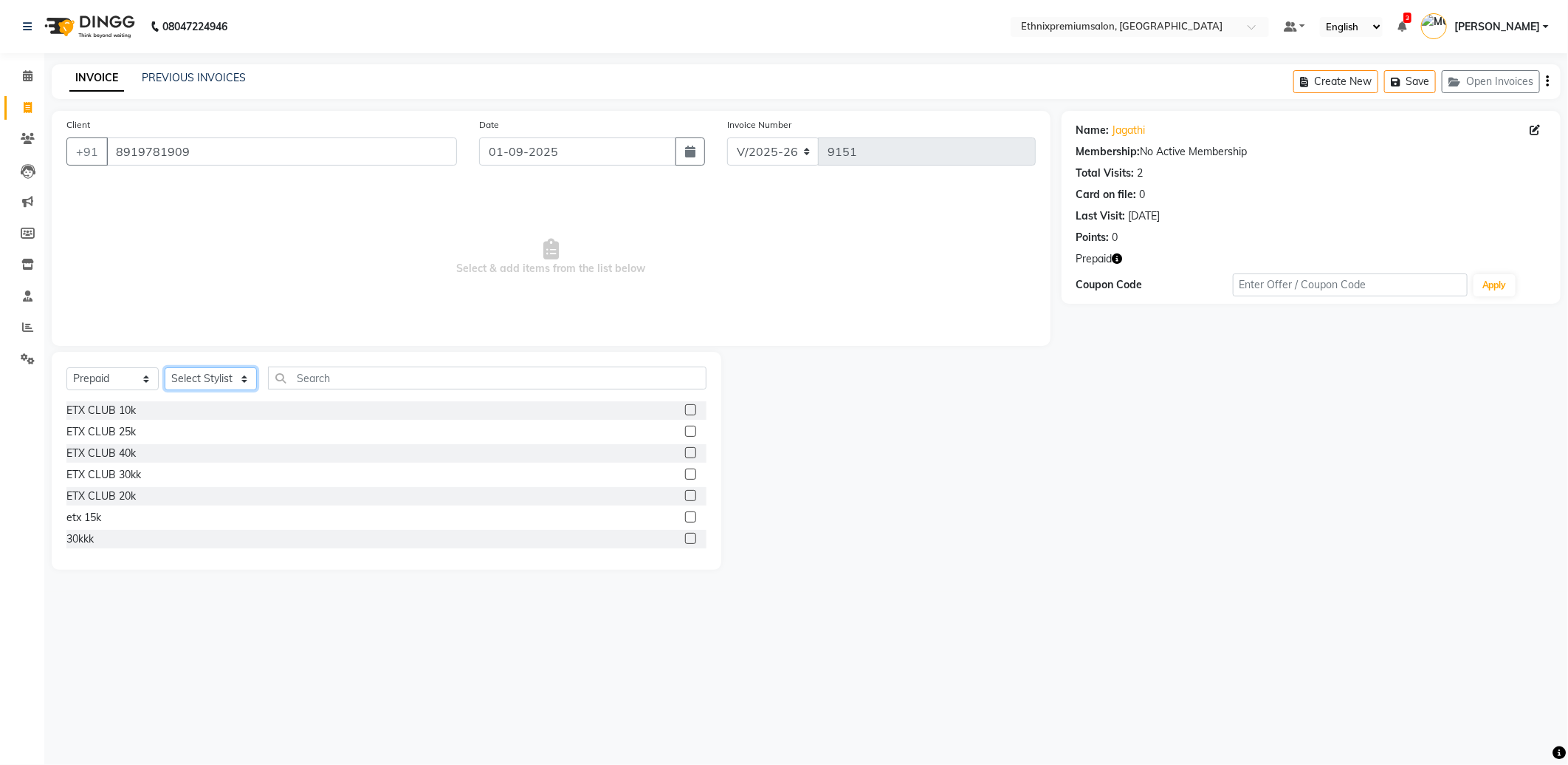
click at [220, 379] on select "Select Stylist Amoi Ashish [PERSON_NAME] [PERSON_NAME] [PERSON_NAME] [PERSON_NA…" at bounding box center [210, 378] width 92 height 23
select select "58251"
click at [220, 379] on select "Select Stylist Amoi Ashish [PERSON_NAME] [PERSON_NAME] [PERSON_NAME] [PERSON_NA…" at bounding box center [210, 378] width 92 height 23
click at [132, 409] on div "ETX CLUB 10k" at bounding box center [101, 410] width 69 height 15
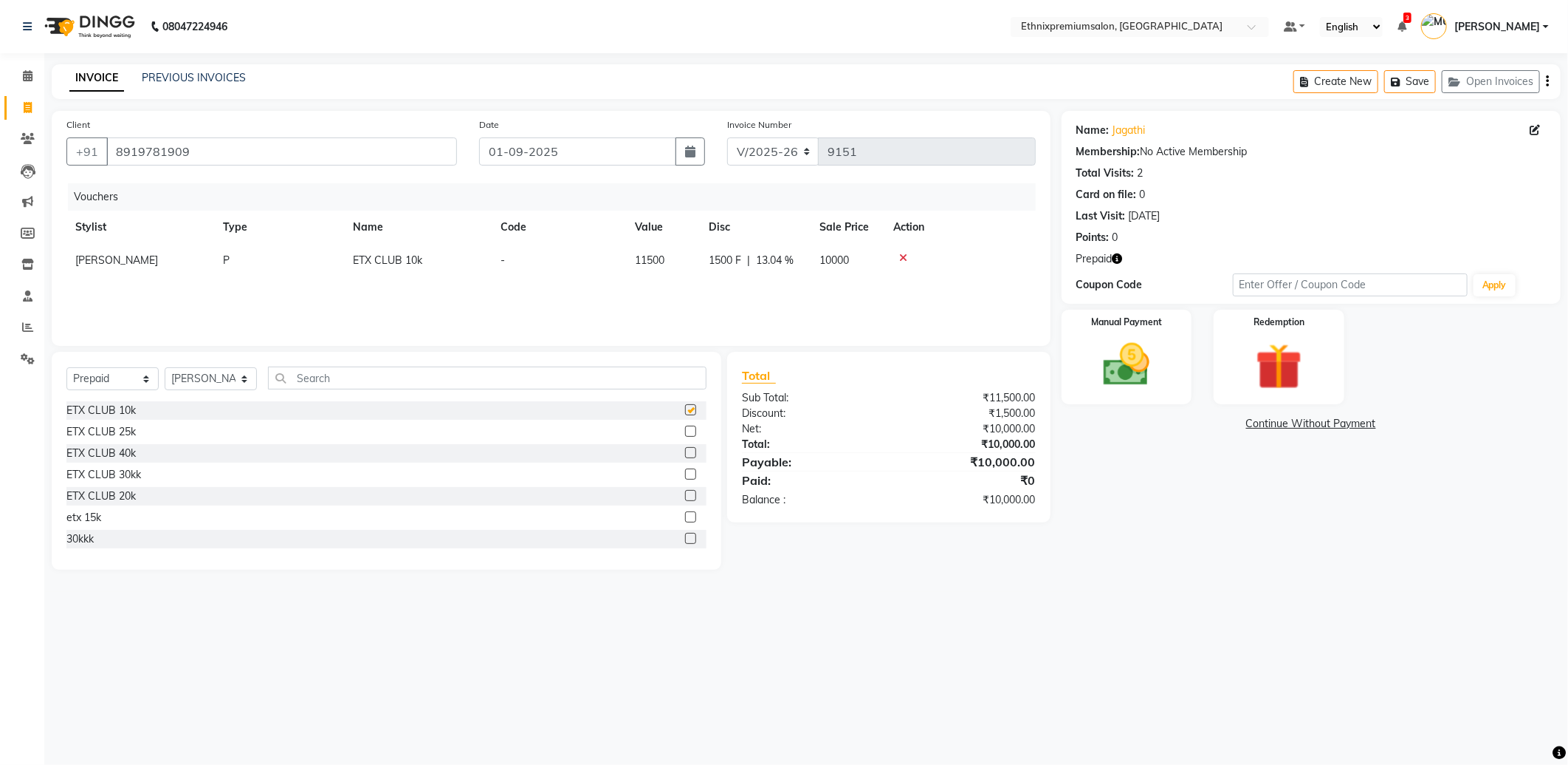
checkbox input "false"
click at [1149, 366] on img at bounding box center [1127, 365] width 79 height 56
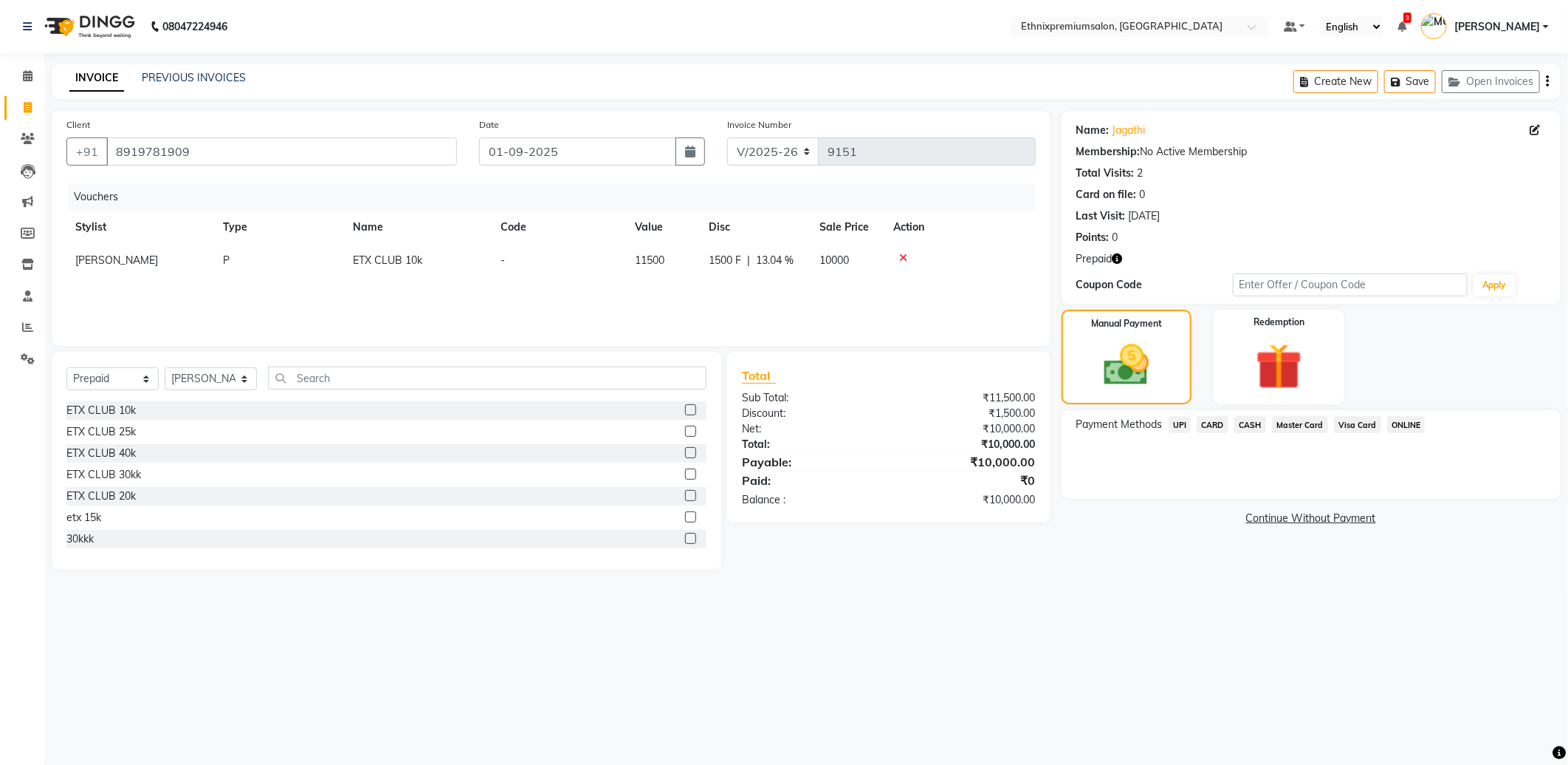
click at [1180, 418] on span "UPI" at bounding box center [1179, 424] width 23 height 17
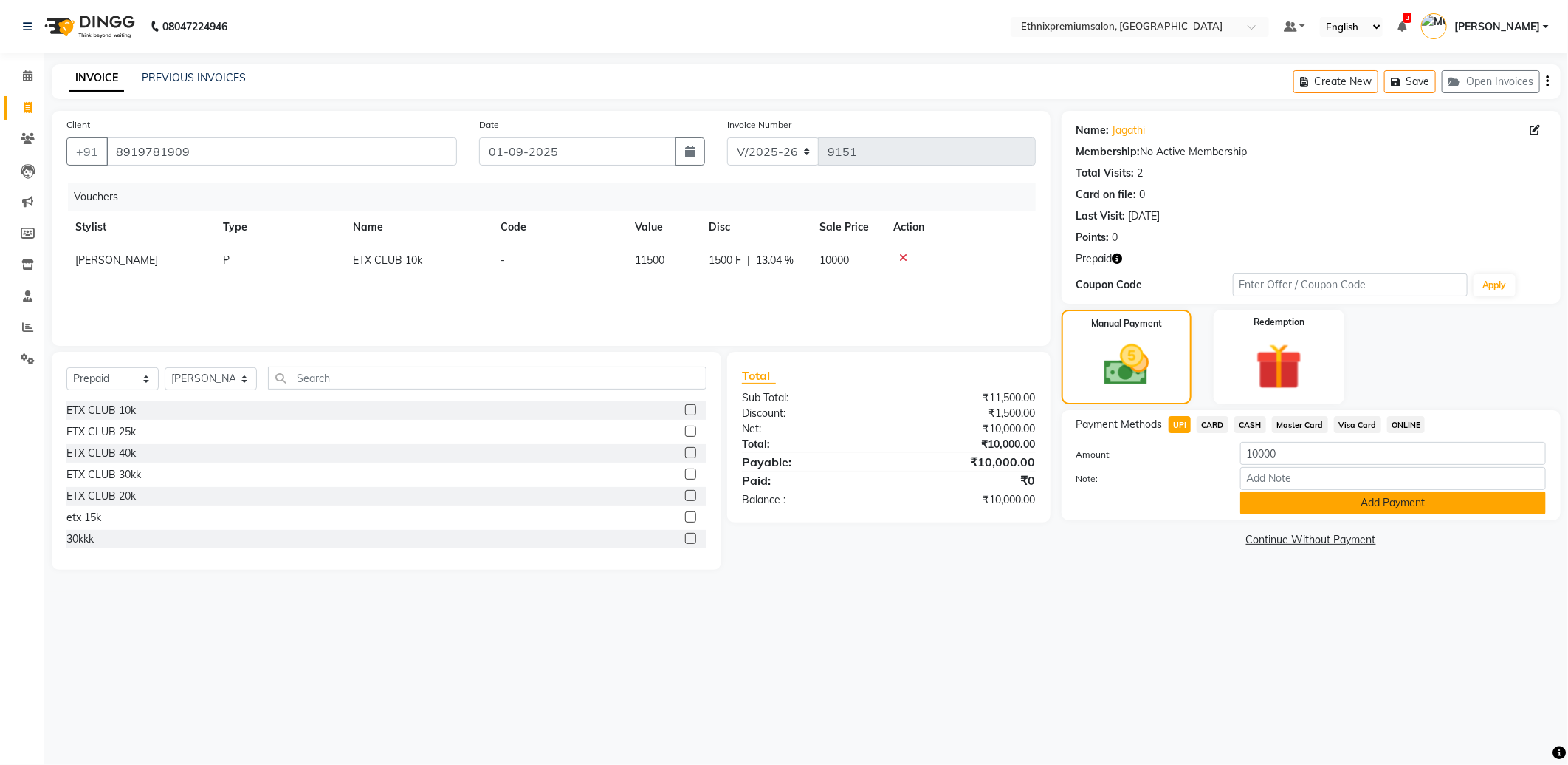
click at [1260, 501] on button "Add Payment" at bounding box center [1393, 502] width 306 height 23
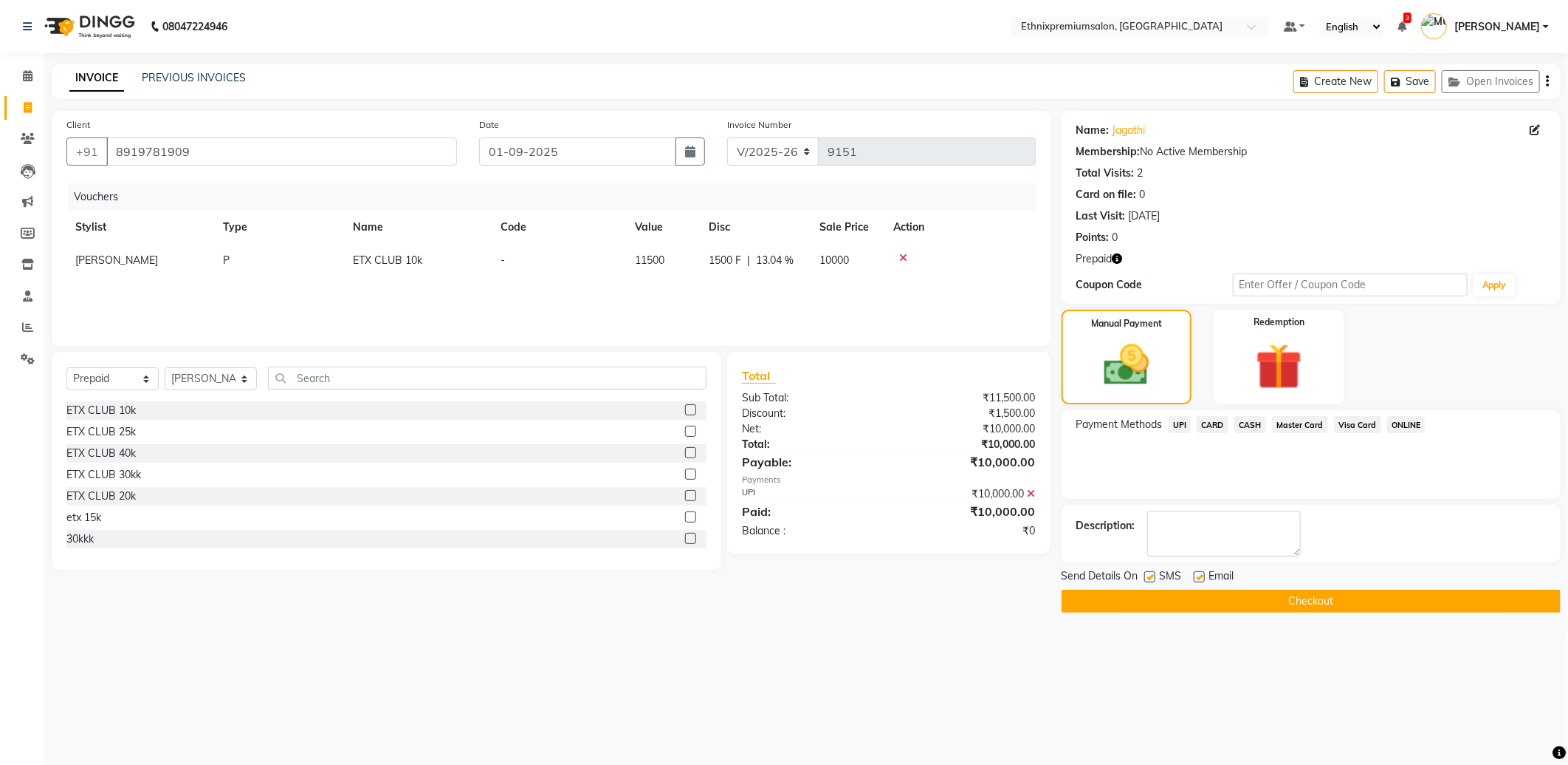
click at [1199, 577] on label at bounding box center [1199, 576] width 11 height 11
click at [1199, 577] on input "checkbox" at bounding box center [1198, 576] width 9 height 9
checkbox input "false"
click at [1033, 493] on icon at bounding box center [1032, 494] width 8 height 10
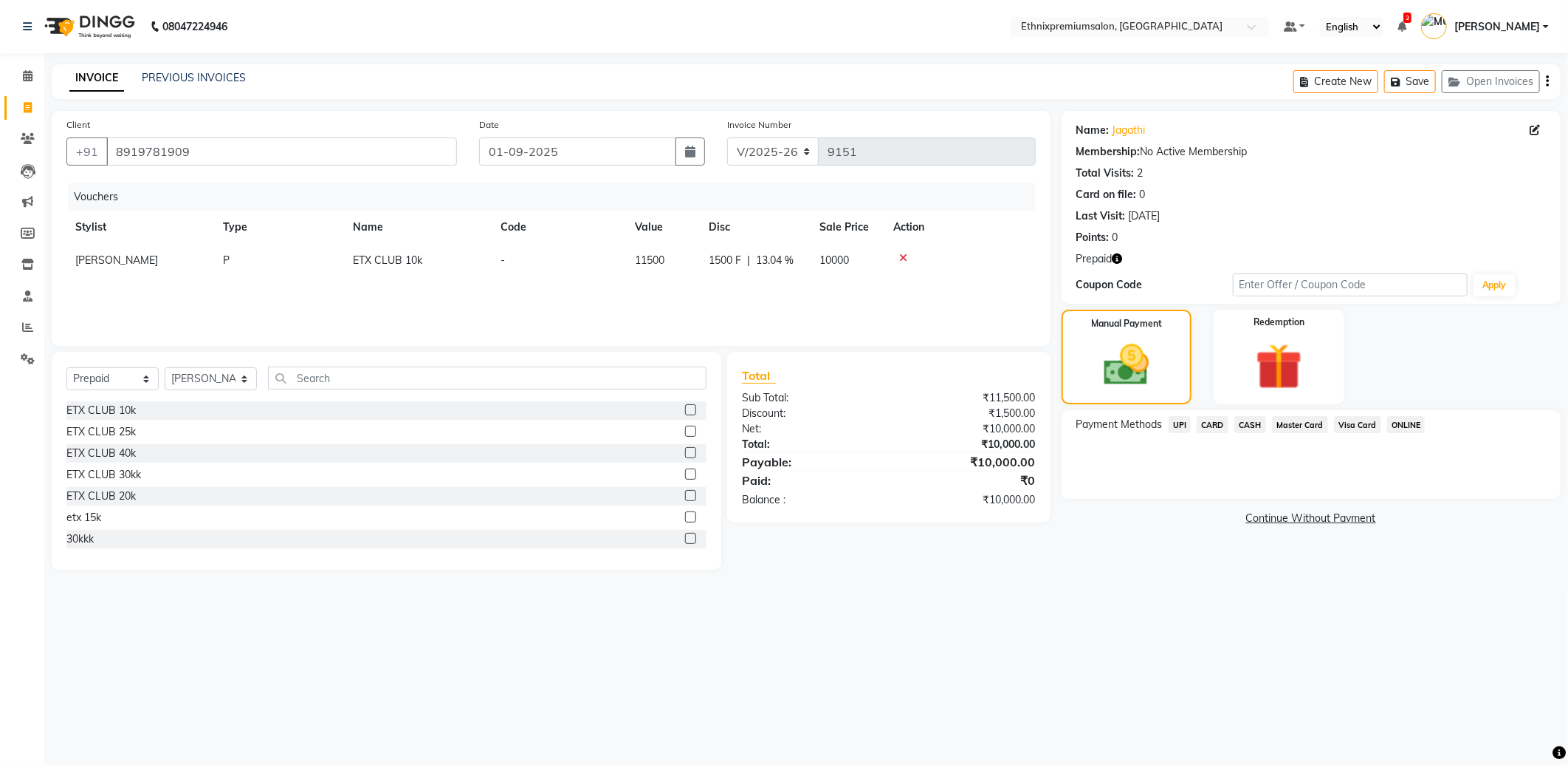
click at [1209, 424] on span "CARD" at bounding box center [1213, 424] width 32 height 17
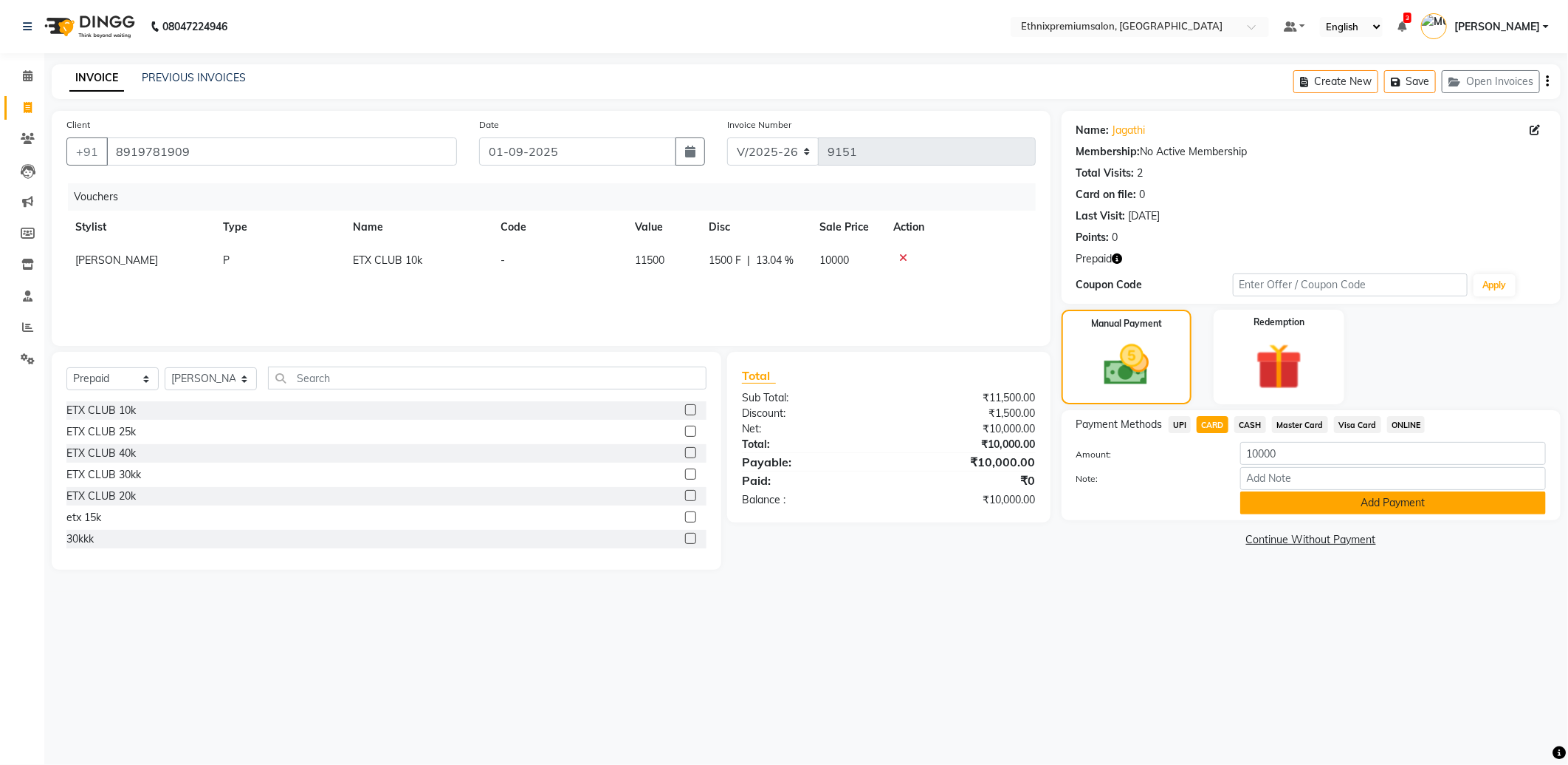
click at [1272, 499] on button "Add Payment" at bounding box center [1393, 502] width 306 height 23
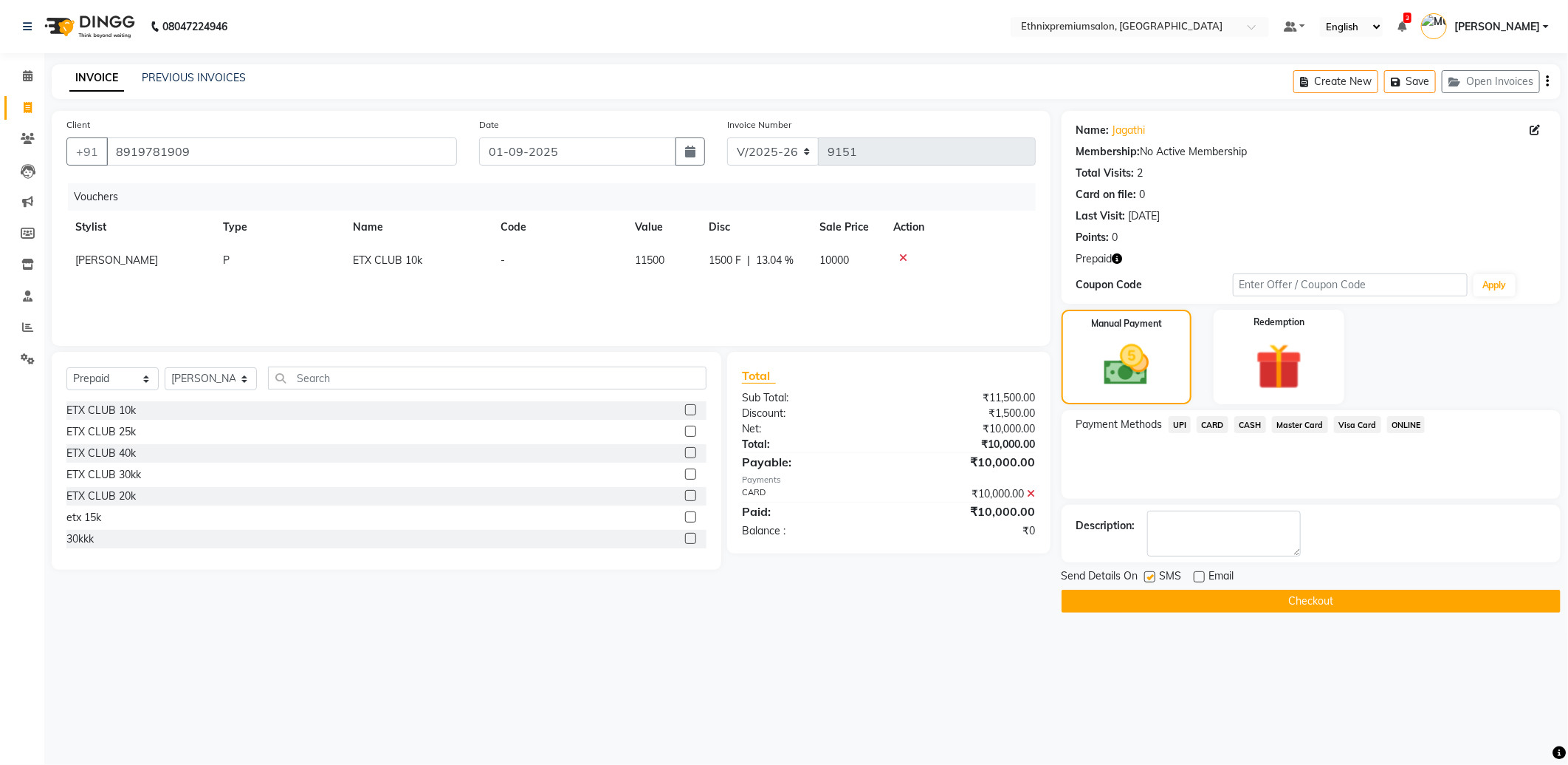
click at [1187, 593] on button "Checkout" at bounding box center [1311, 600] width 499 height 23
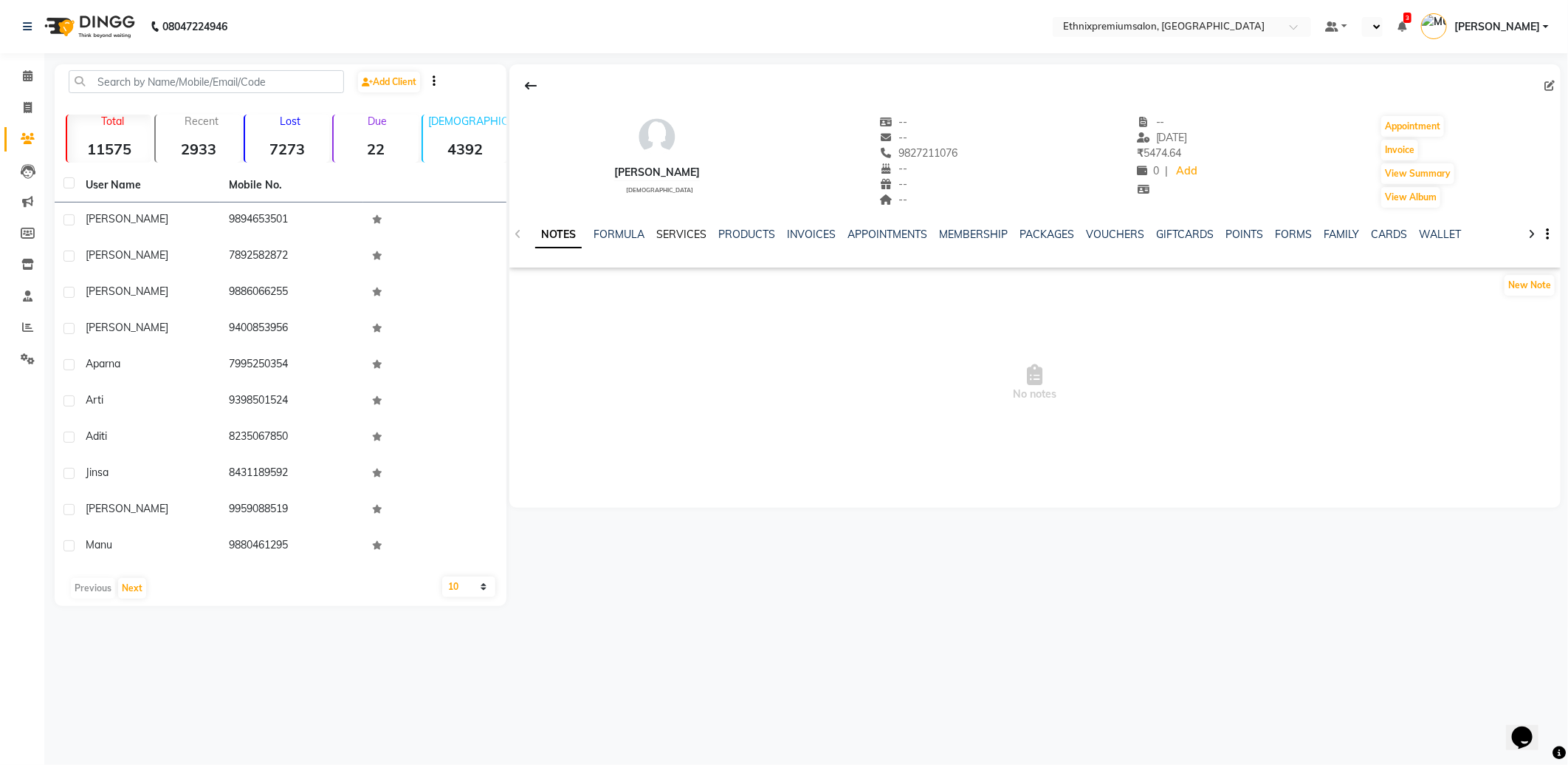
click at [668, 234] on link "SERVICES" at bounding box center [681, 234] width 50 height 14
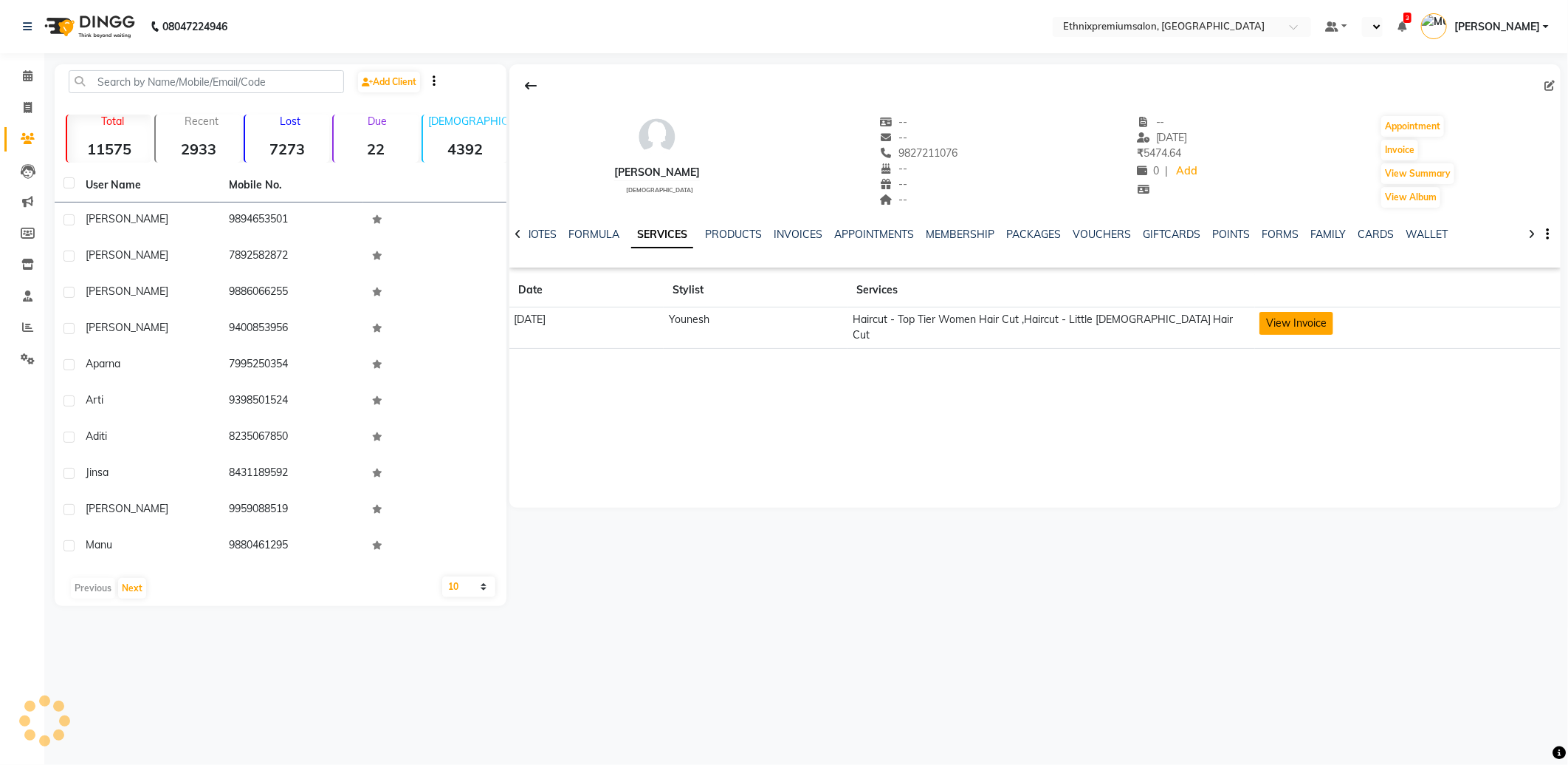
select select "en"
click at [1313, 329] on button "View Invoice" at bounding box center [1296, 323] width 74 height 23
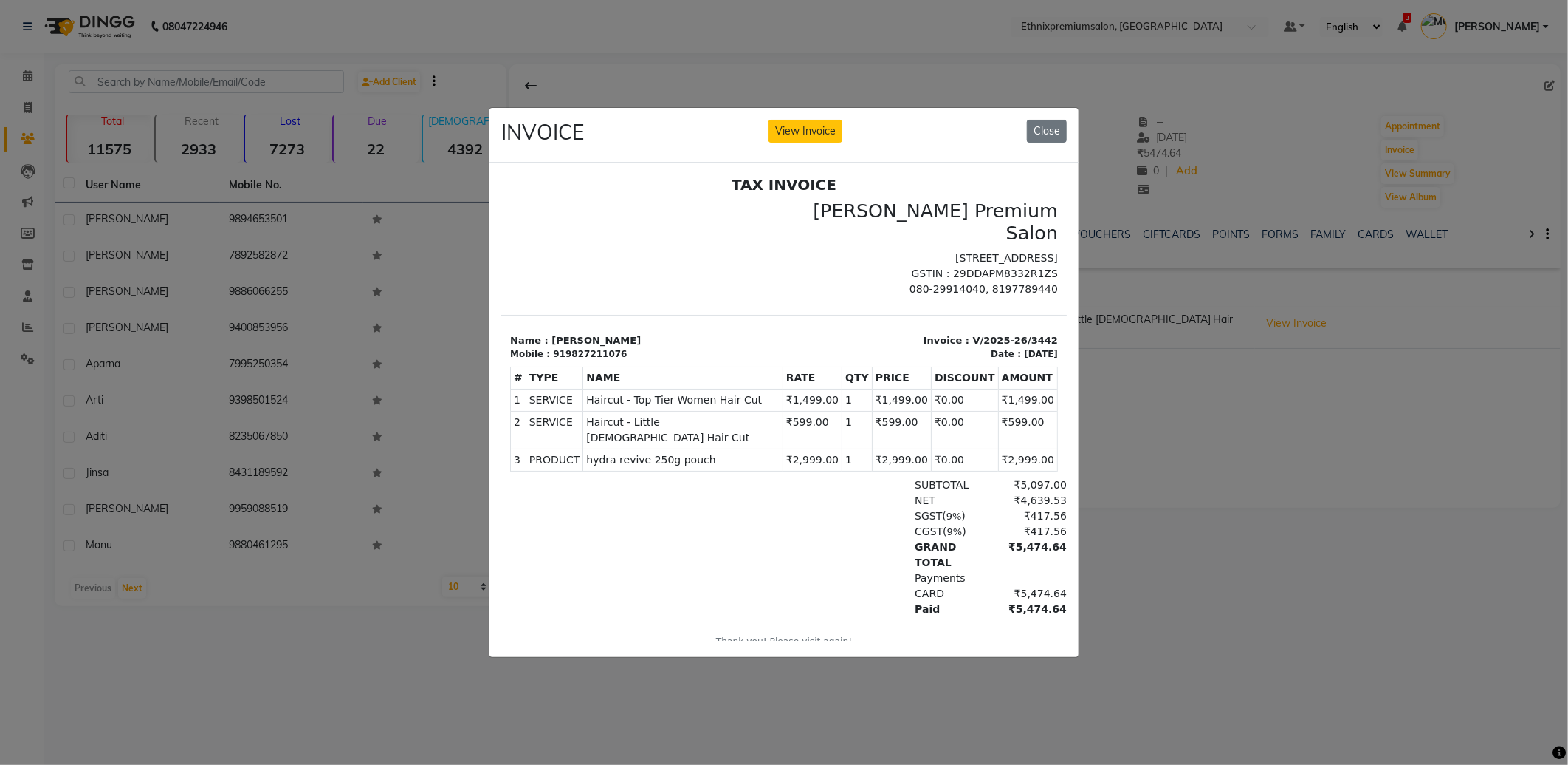
scroll to position [5, 0]
click at [1047, 120] on button "Close" at bounding box center [1047, 131] width 40 height 23
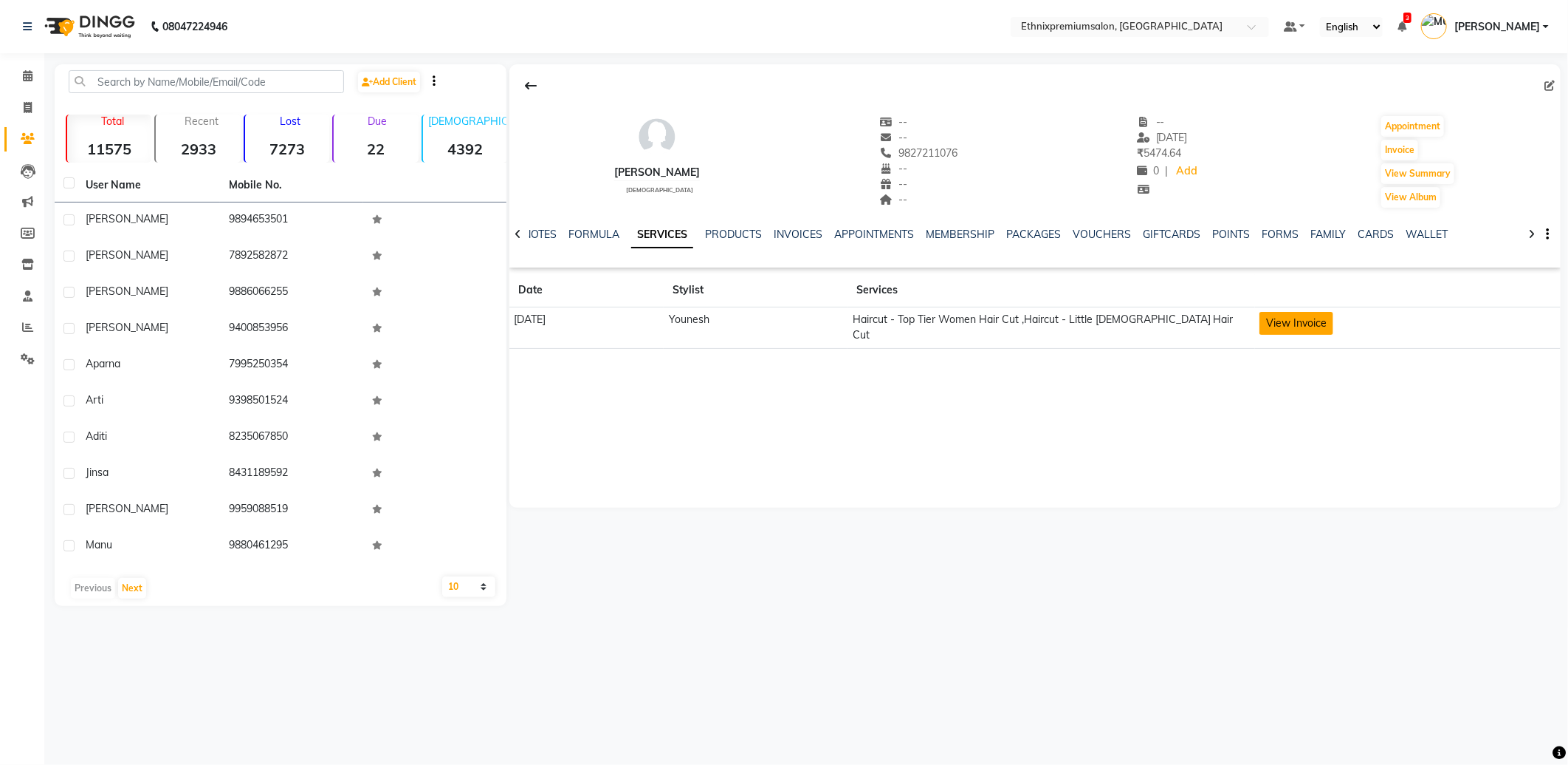
click at [1309, 320] on button "View Invoice" at bounding box center [1296, 323] width 74 height 23
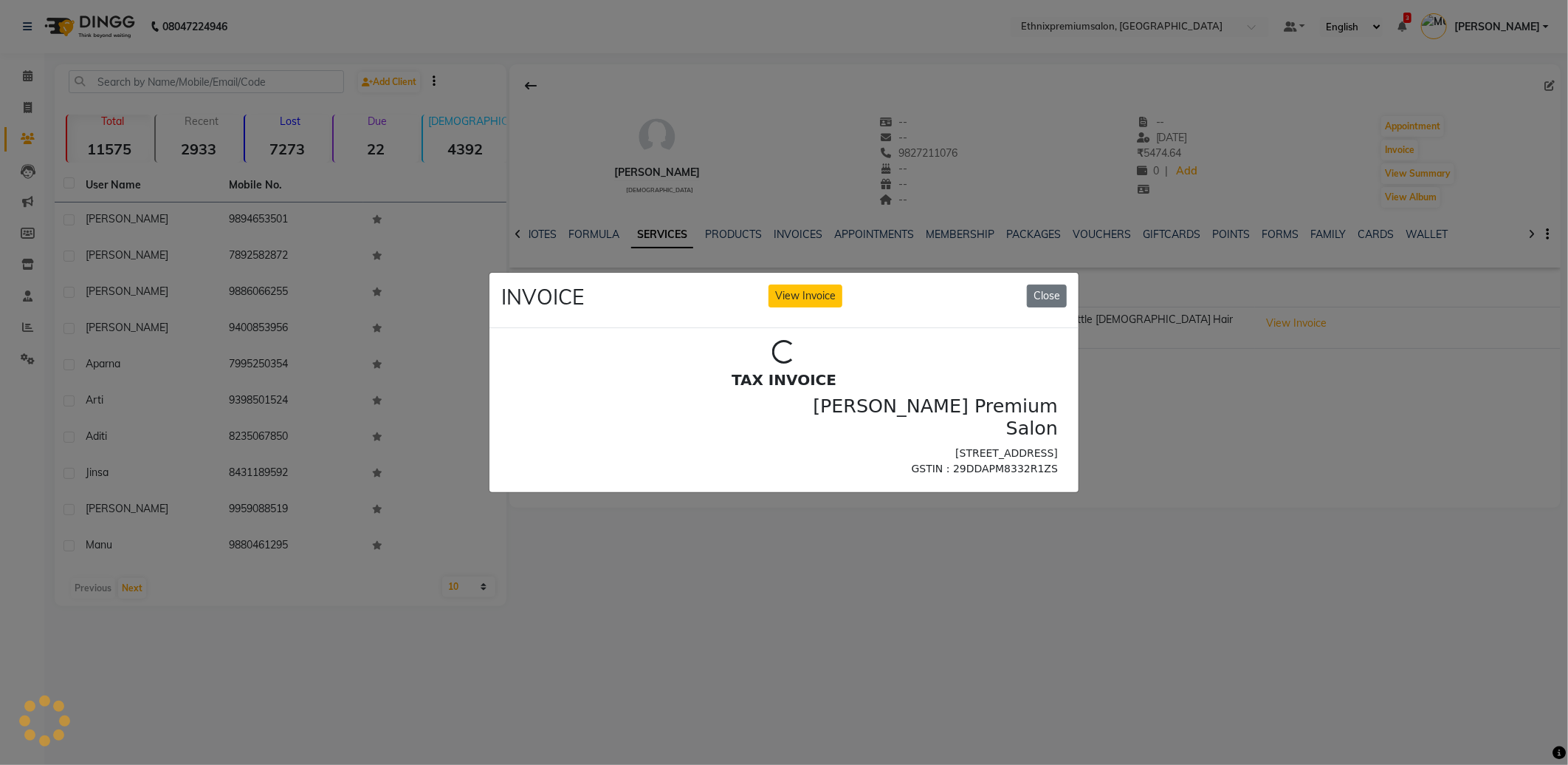
scroll to position [0, 0]
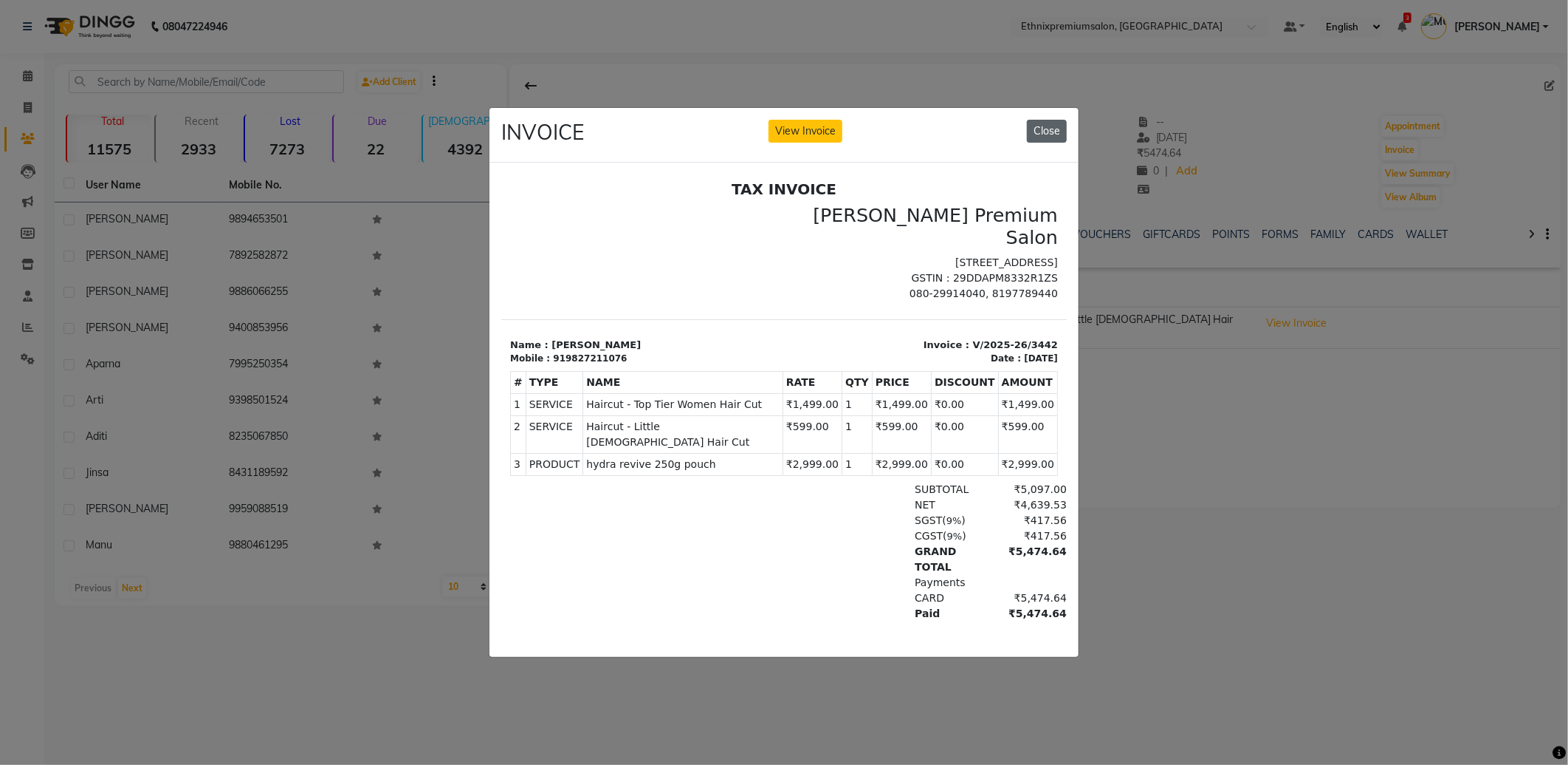
click at [1043, 120] on button "Close" at bounding box center [1047, 131] width 40 height 23
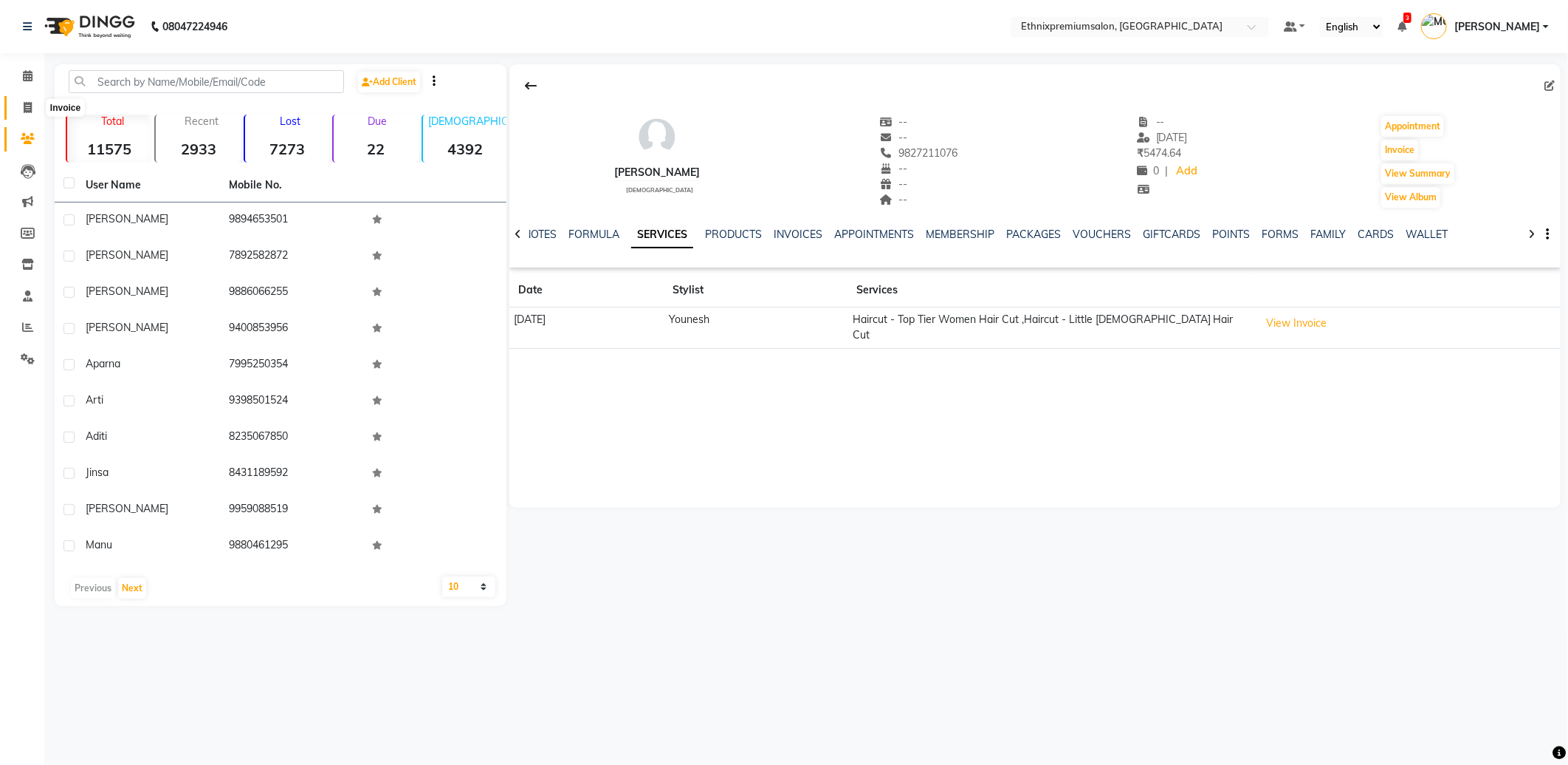
click at [17, 104] on span at bounding box center [27, 108] width 26 height 17
select select "service"
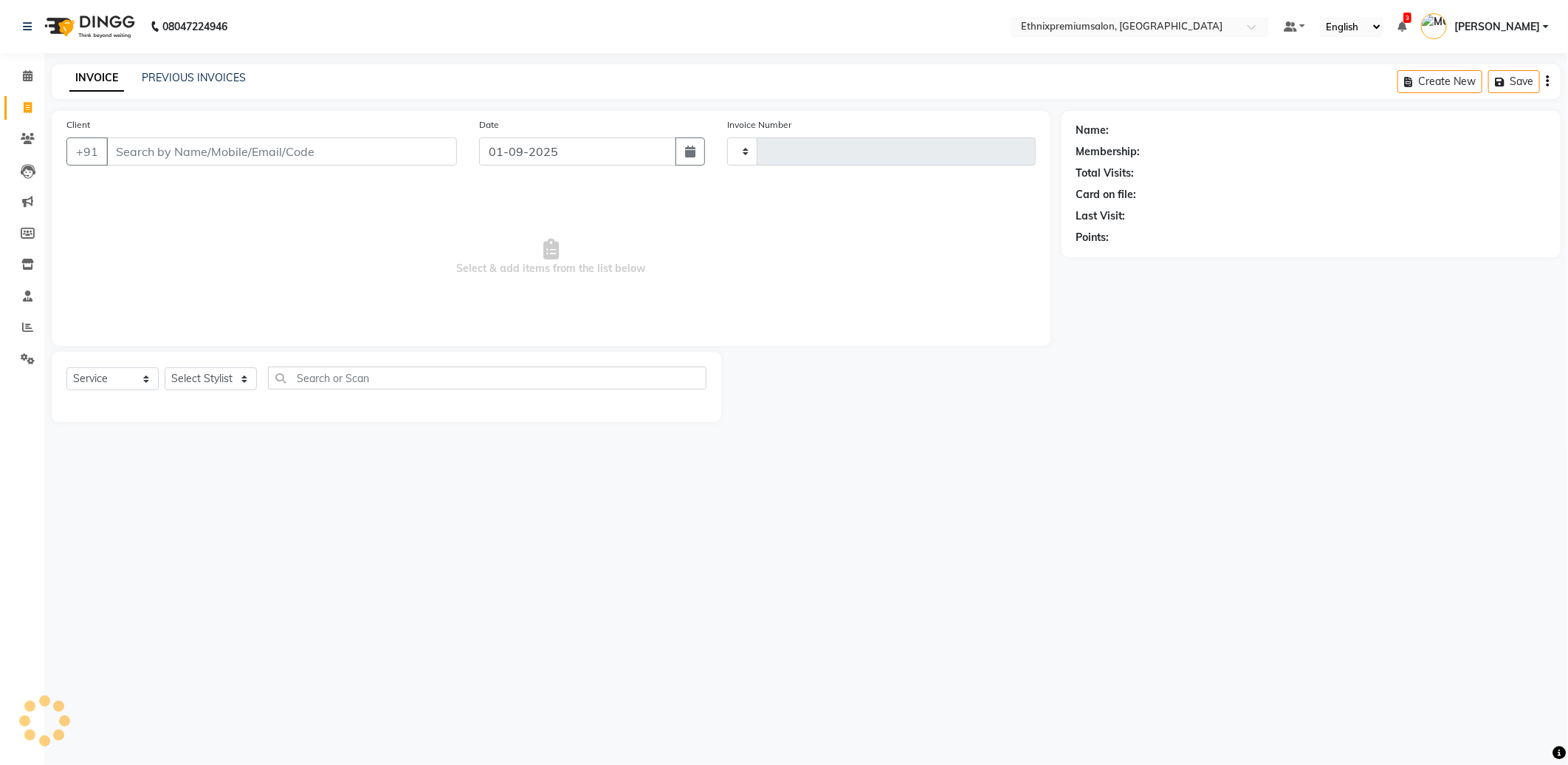
type input "9151"
select select "3625"
click at [187, 79] on link "PREVIOUS INVOICES" at bounding box center [193, 78] width 104 height 14
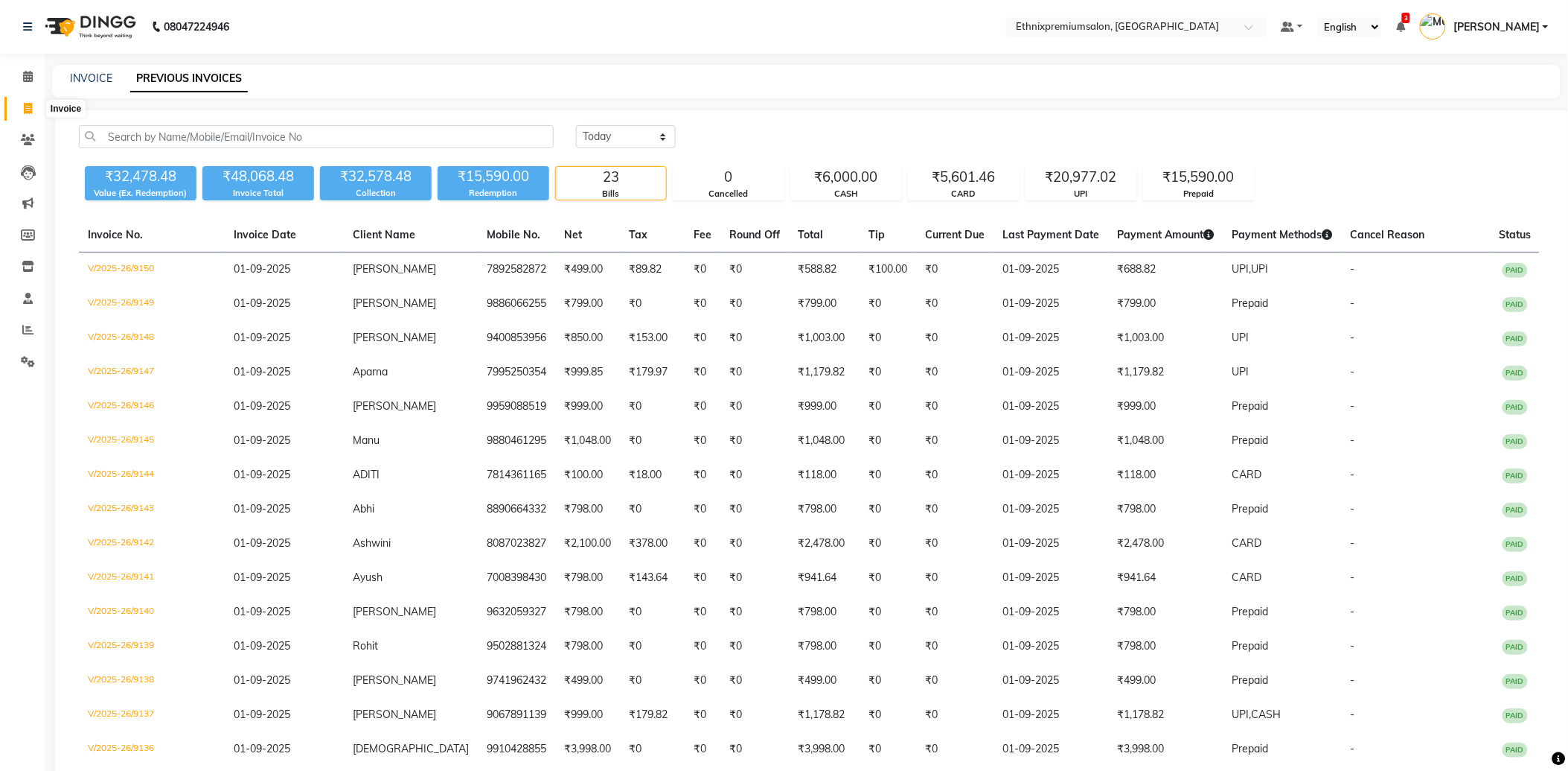
click at [27, 110] on icon at bounding box center [28, 108] width 9 height 11
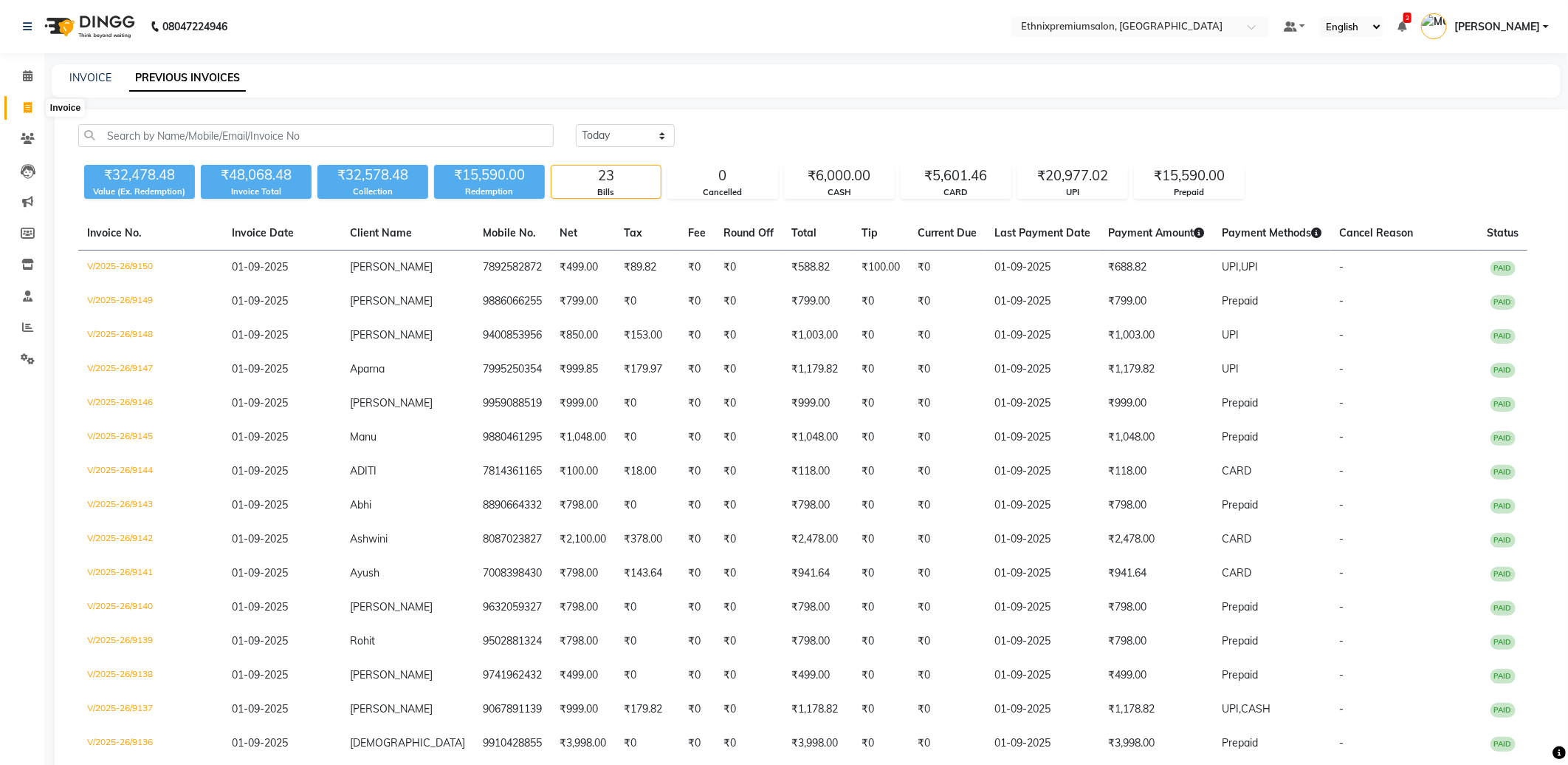
select select "service"
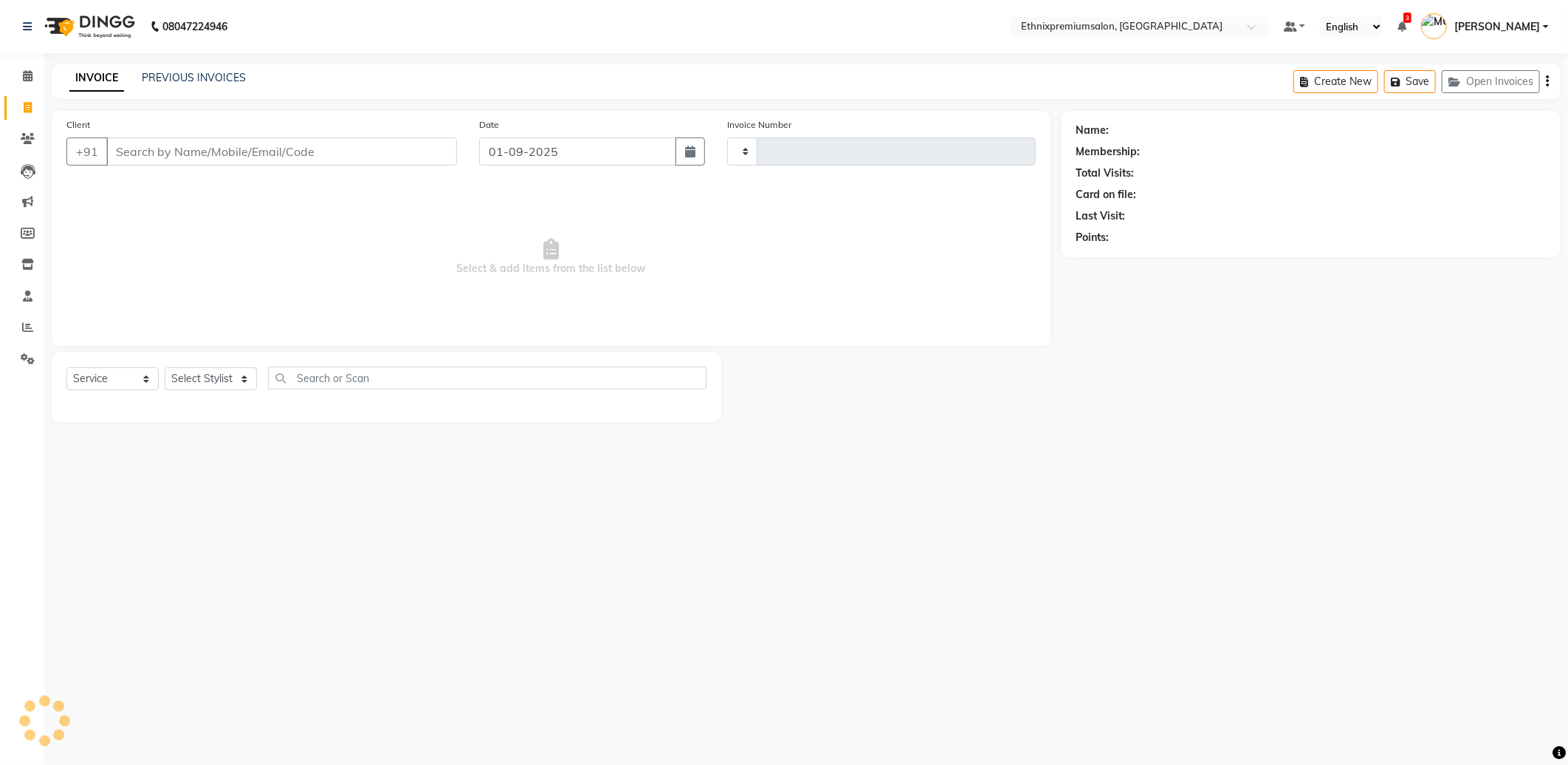
type input "9151"
click at [181, 145] on input "Client" at bounding box center [281, 151] width 351 height 28
select select "3625"
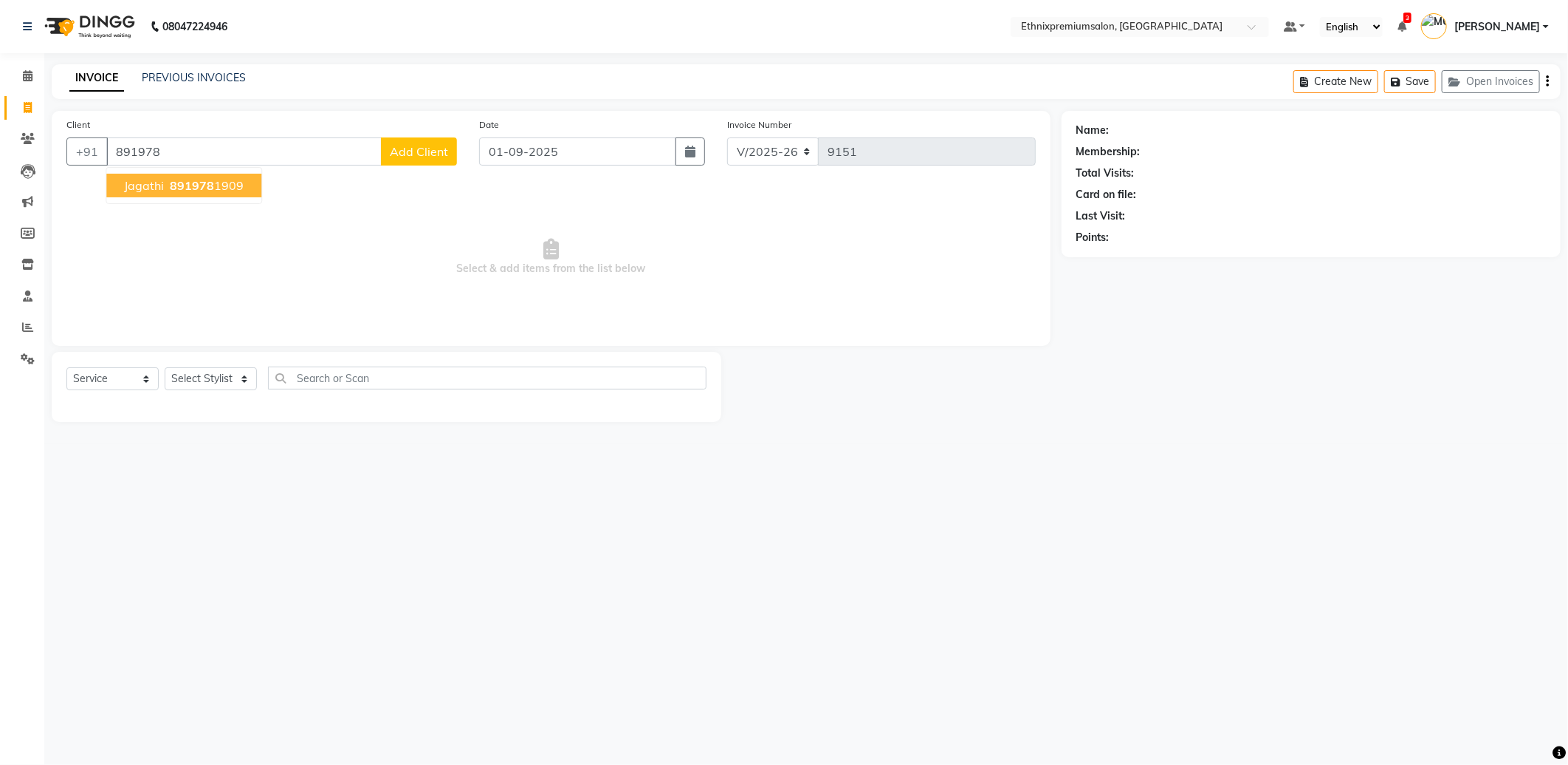
click at [200, 196] on button "Jagathi 891978 1909" at bounding box center [184, 185] width 155 height 24
type input "8919781909"
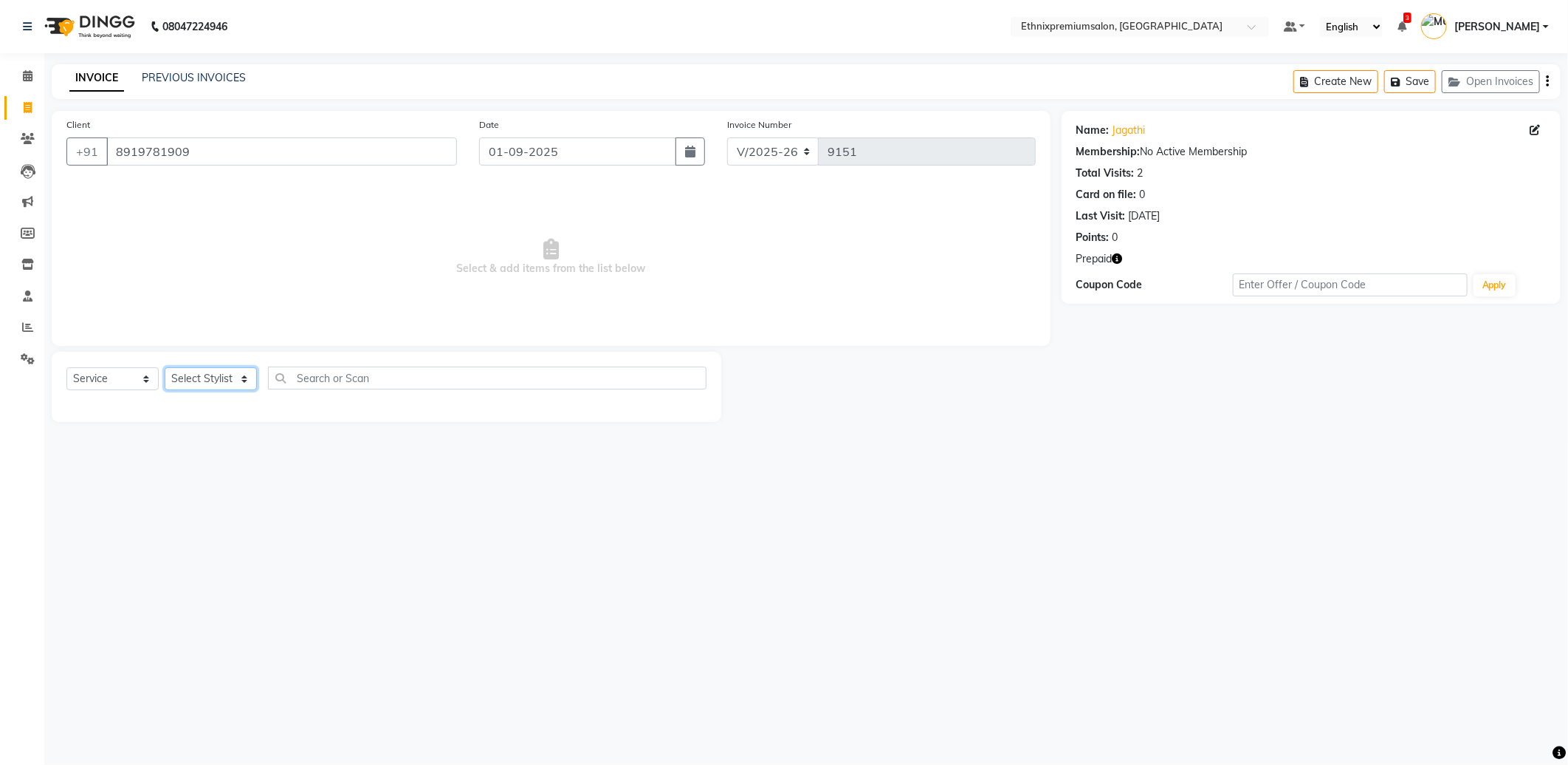
click at [196, 381] on select "Select Stylist Amoi Ashish [PERSON_NAME] [PERSON_NAME] [PERSON_NAME] [PERSON_NA…" at bounding box center [210, 378] width 92 height 23
select select "75721"
drag, startPoint x: 204, startPoint y: 377, endPoint x: 251, endPoint y: 378, distance: 47.0
click at [204, 377] on select "Select Stylist Amoi Ashish [PERSON_NAME] [PERSON_NAME] [PERSON_NAME] [PERSON_NA…" at bounding box center [210, 378] width 92 height 23
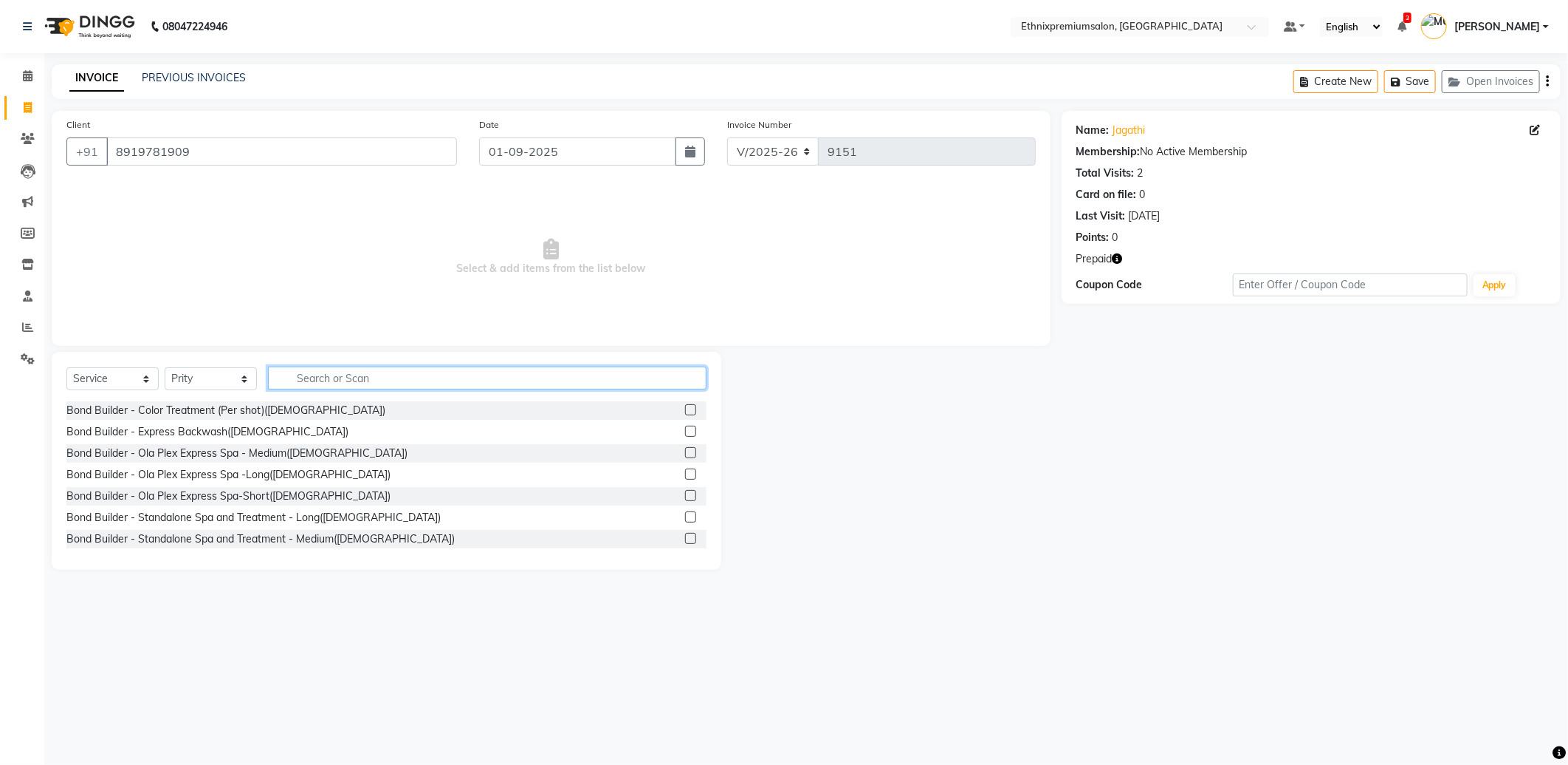
click at [386, 380] on input "text" at bounding box center [487, 377] width 438 height 23
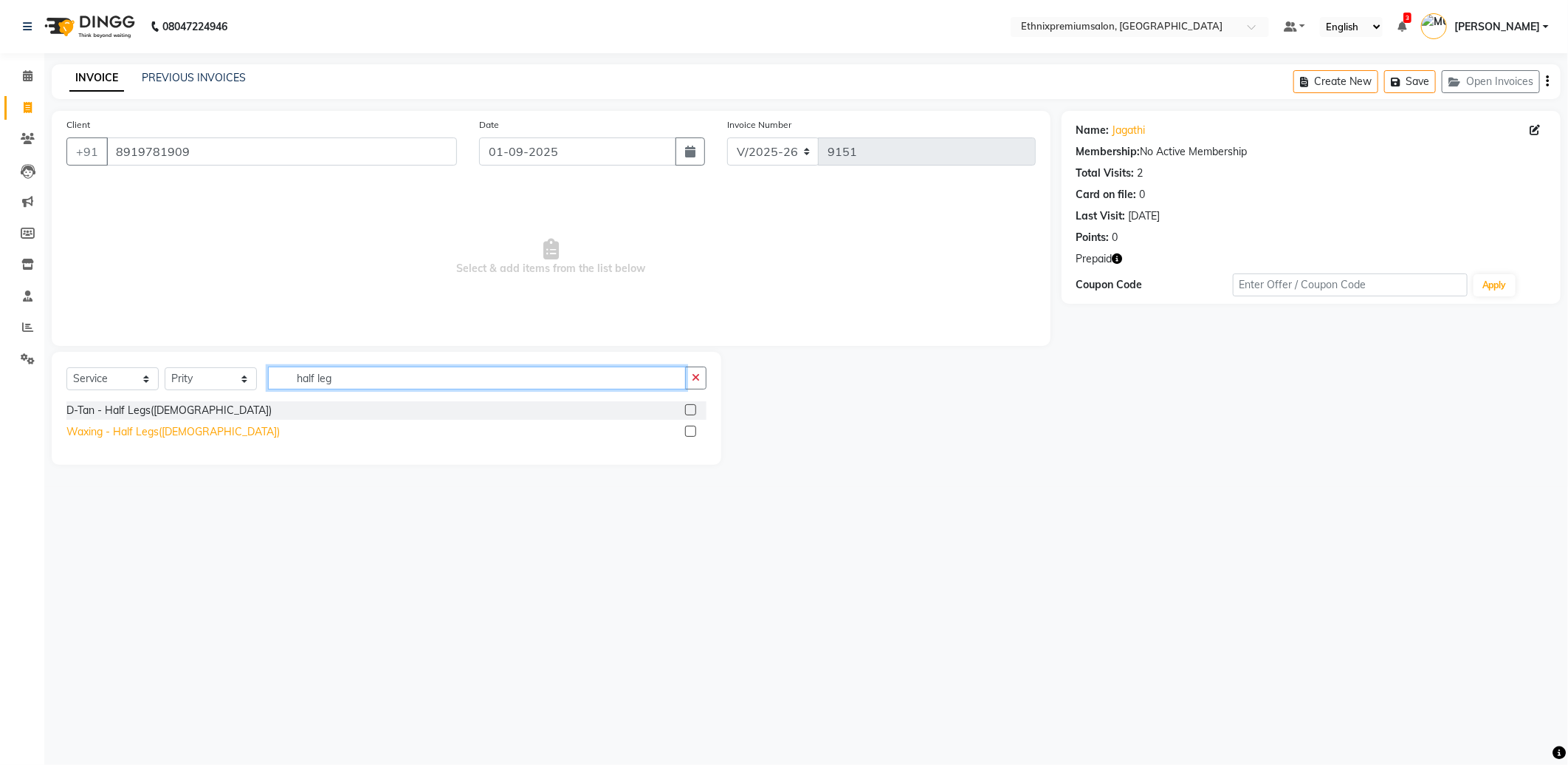
type input "half leg"
click at [183, 431] on div "Waxing - Half Legs(Female)" at bounding box center [173, 432] width 214 height 15
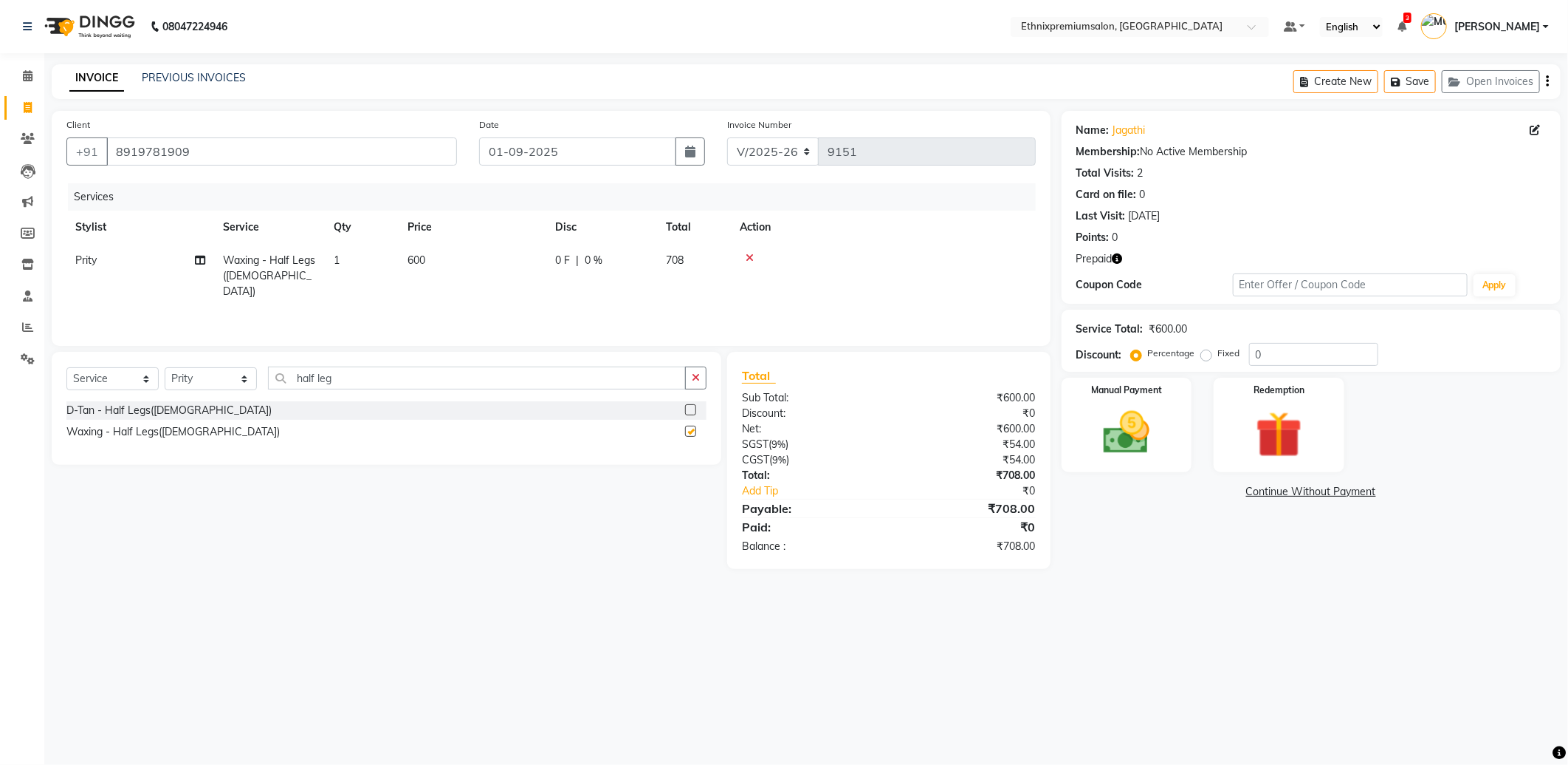
checkbox input "false"
click at [362, 372] on input "half leg" at bounding box center [476, 377] width 418 height 23
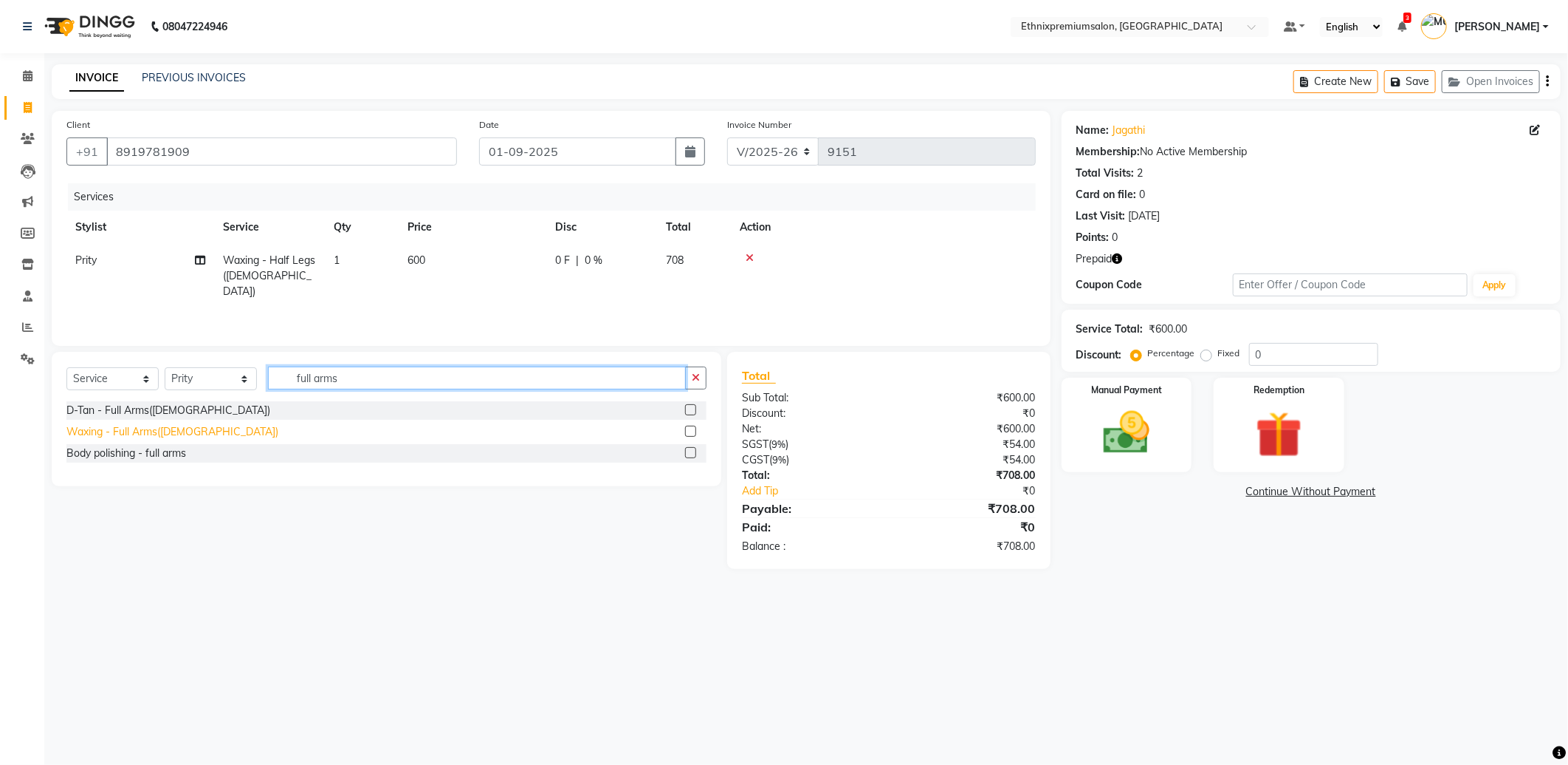
type input "full arms"
click at [102, 427] on div "Waxing - Full Arms(Female)" at bounding box center [172, 432] width 212 height 15
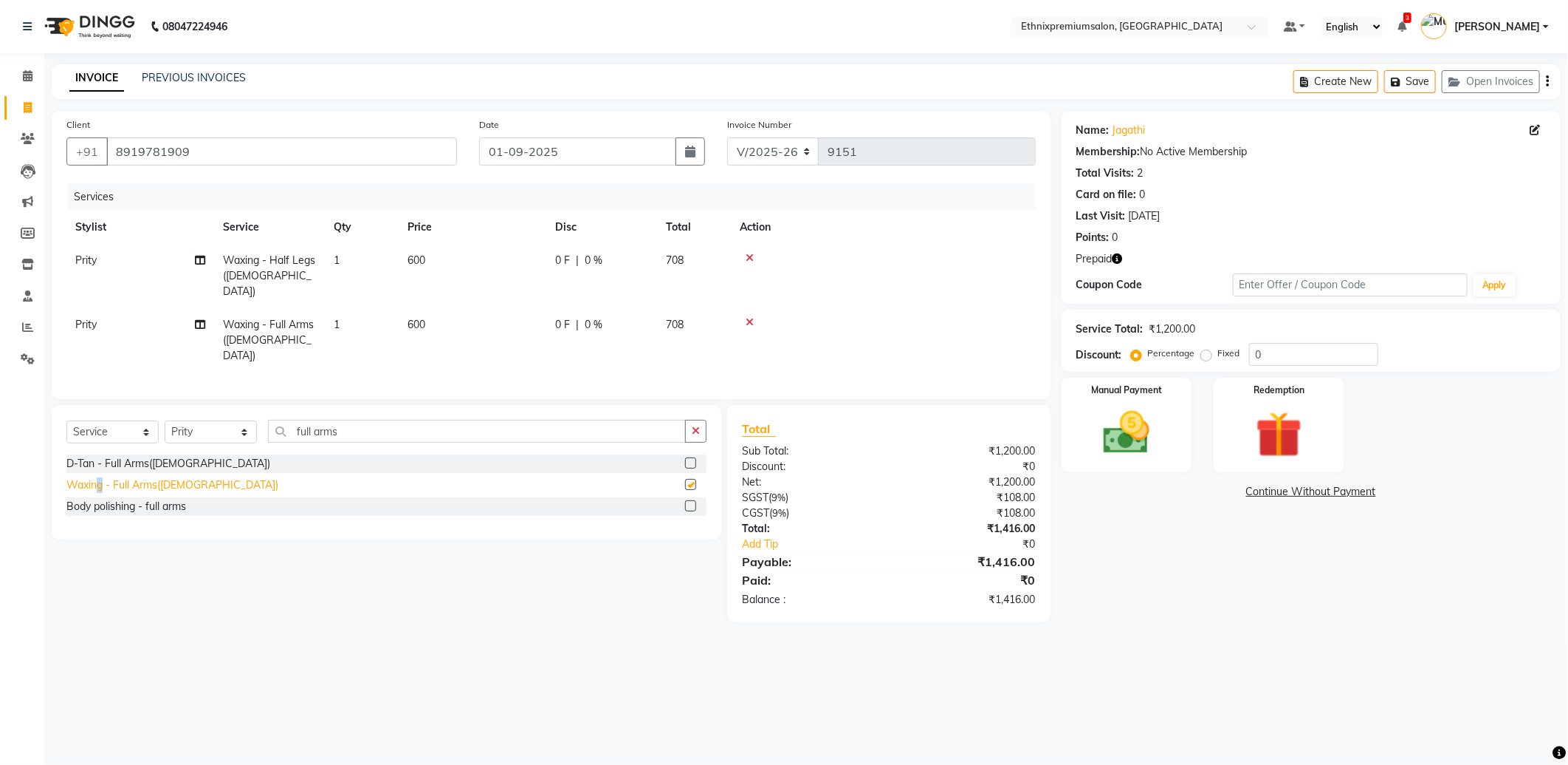
checkbox input "false"
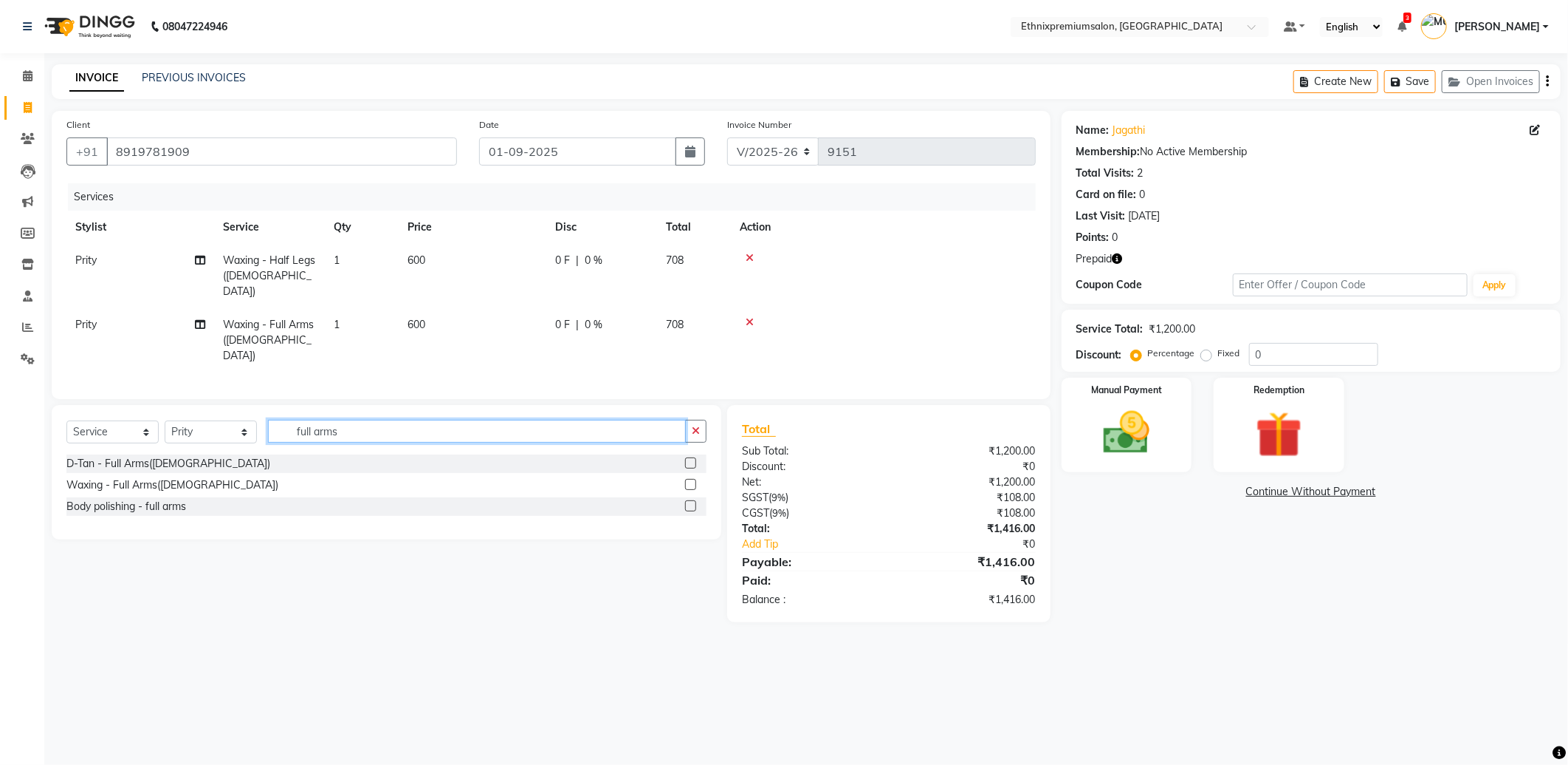
click at [348, 419] on input "full arms" at bounding box center [476, 430] width 418 height 23
click at [346, 419] on input "full arms" at bounding box center [476, 430] width 418 height 23
type input "unde"
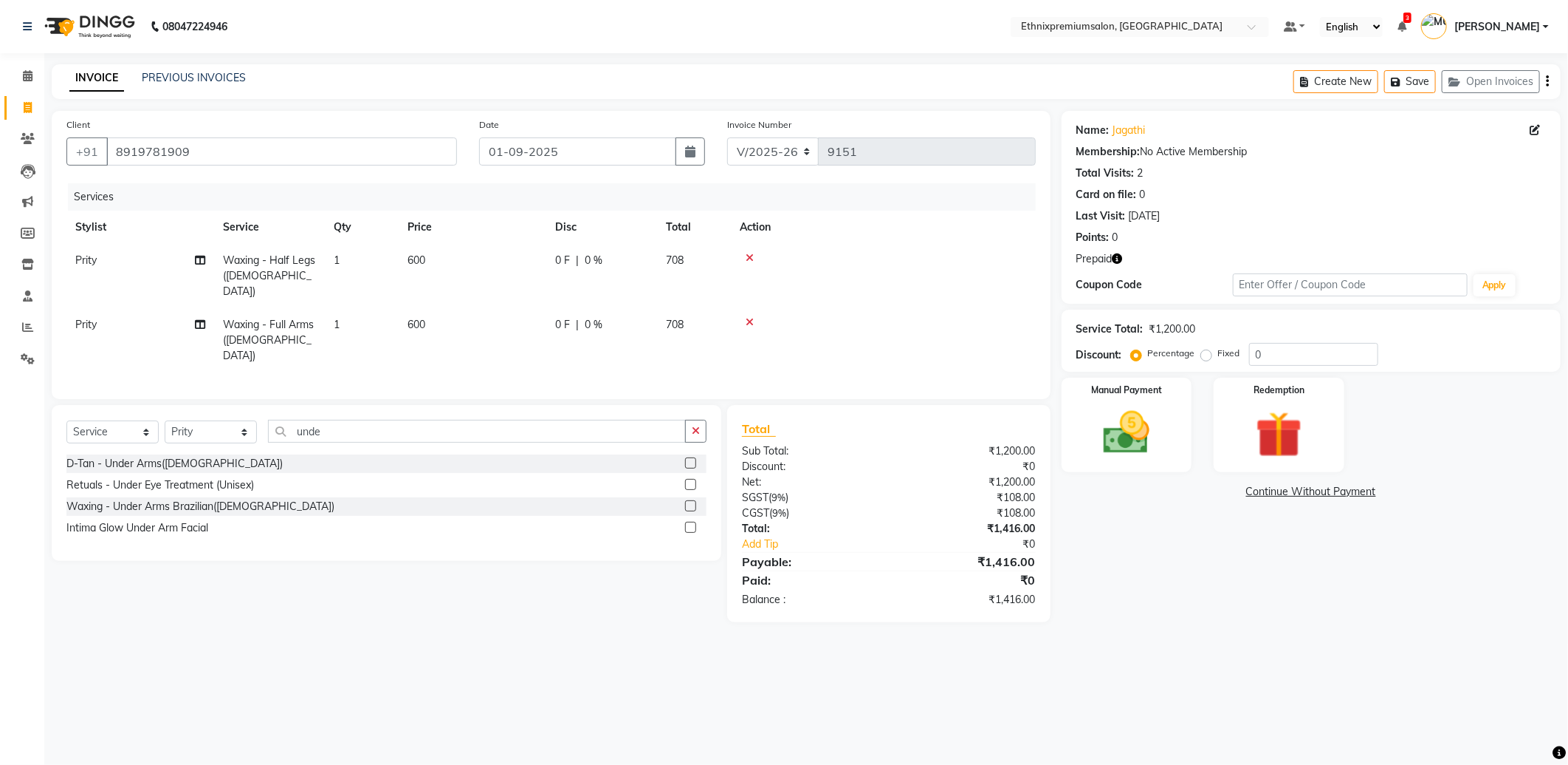
click at [1119, 264] on icon "button" at bounding box center [1118, 259] width 10 height 10
drag, startPoint x: 1146, startPoint y: 260, endPoint x: 1092, endPoint y: 267, distance: 54.5
click at [1141, 260] on div "Prepaid" at bounding box center [1311, 259] width 470 height 15
click at [1115, 263] on icon "button" at bounding box center [1118, 259] width 10 height 10
click at [1197, 234] on div "Points: 0" at bounding box center [1311, 238] width 470 height 15
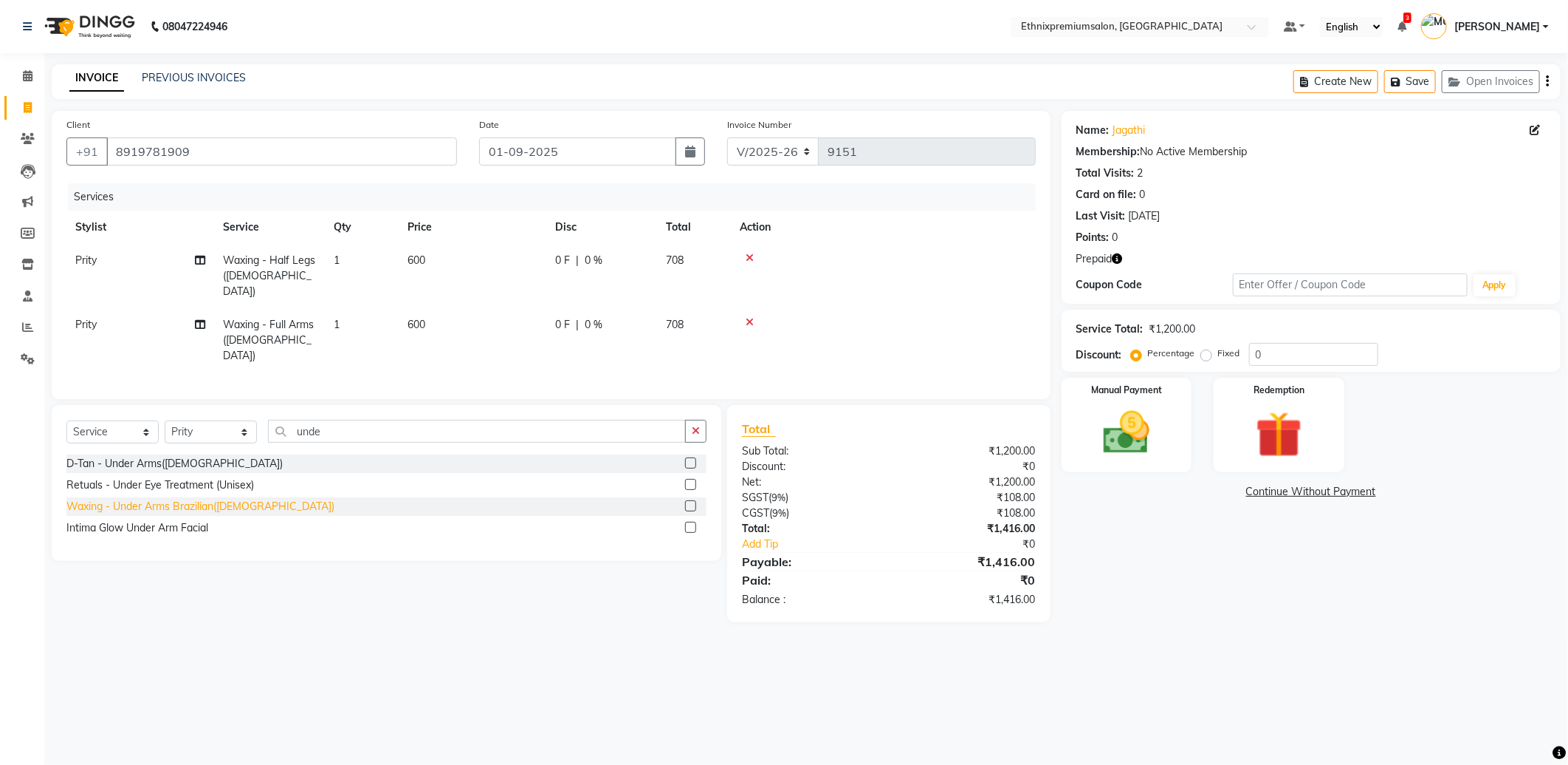
click at [179, 499] on div "Waxing - Under Arms Brazilian(Female)" at bounding box center [200, 506] width 268 height 15
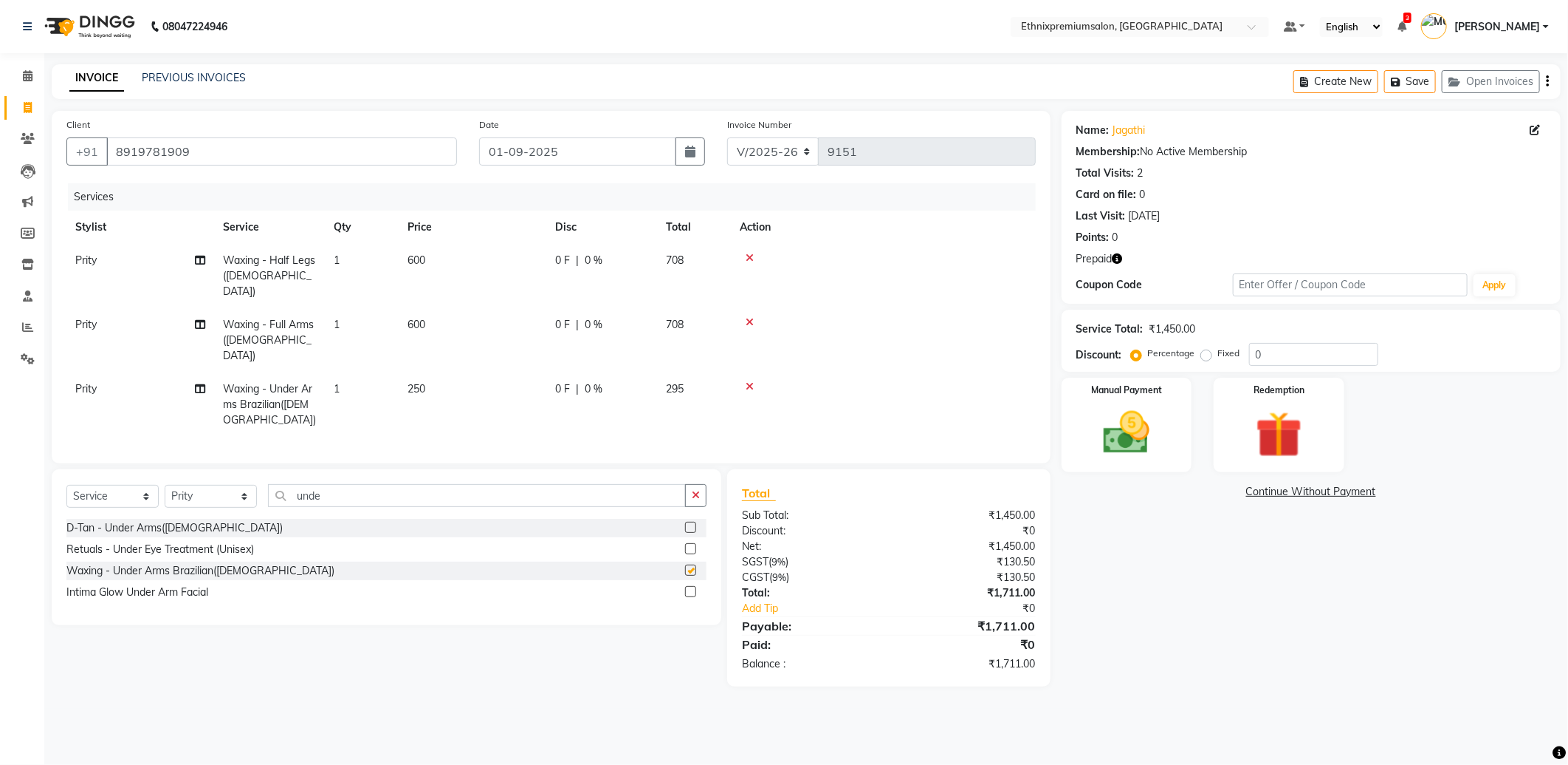
checkbox input "false"
click at [144, 160] on input "8919781909" at bounding box center [281, 151] width 351 height 28
click at [144, 160] on input "8919781909" at bounding box center [281, 151] width 351 height 28
click at [357, 146] on input "8919781909" at bounding box center [281, 151] width 351 height 28
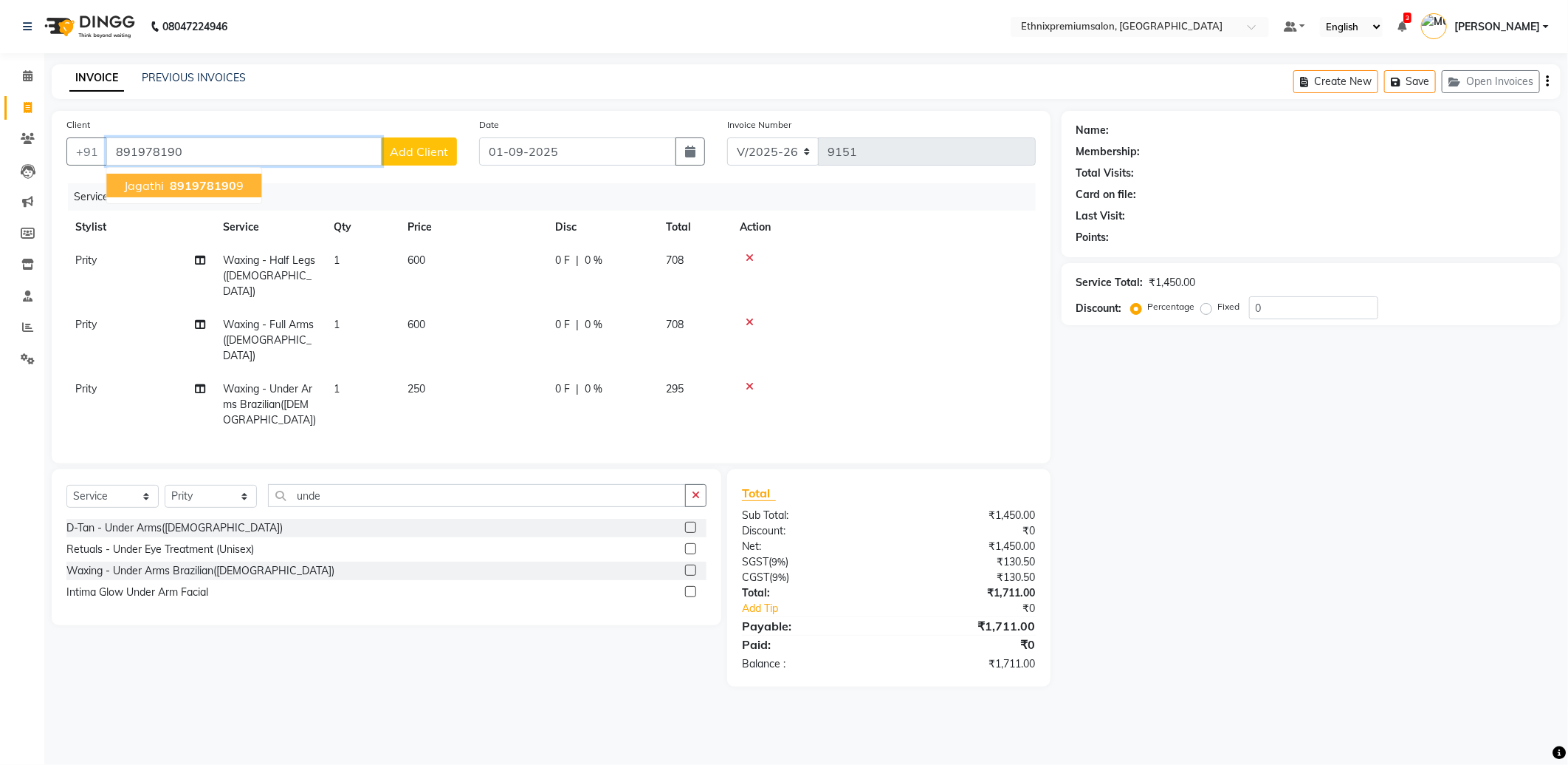
click at [242, 178] on button "Jagathi 891978190 9" at bounding box center [184, 185] width 155 height 24
type input "8919781909"
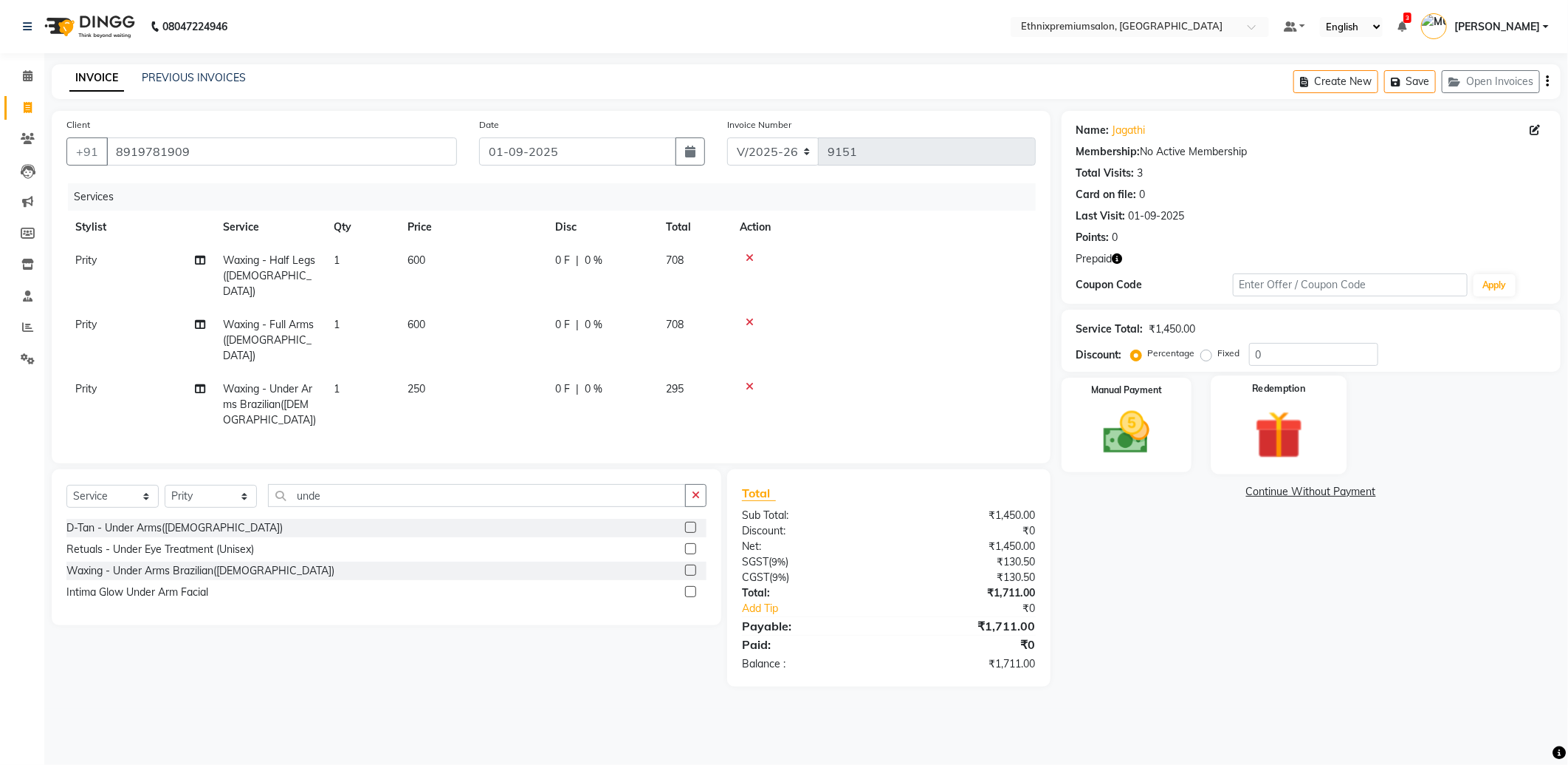
click at [1235, 433] on div "Redemption" at bounding box center [1279, 424] width 136 height 98
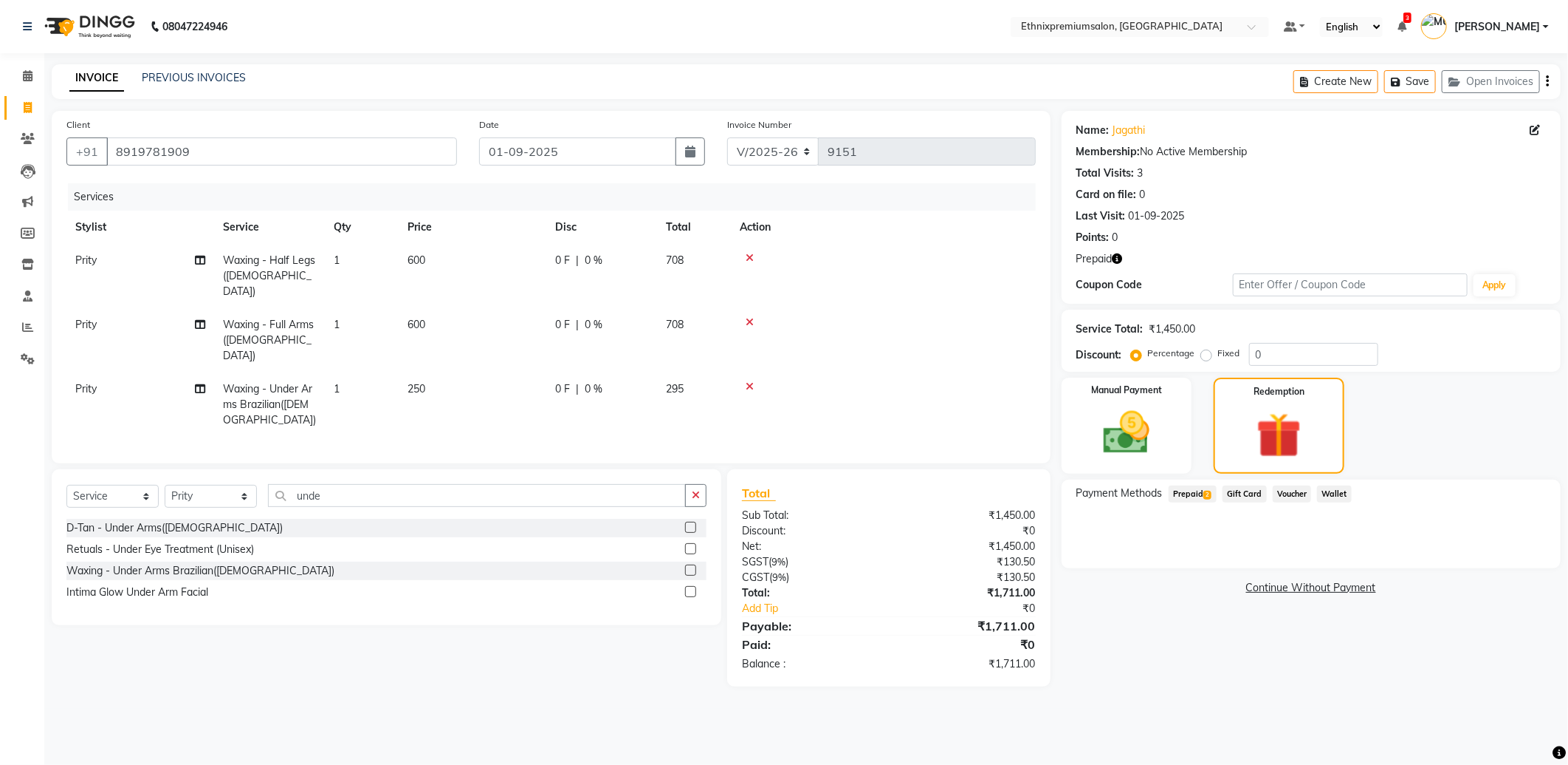
click at [1174, 494] on span "Prepaid 2" at bounding box center [1192, 494] width 48 height 17
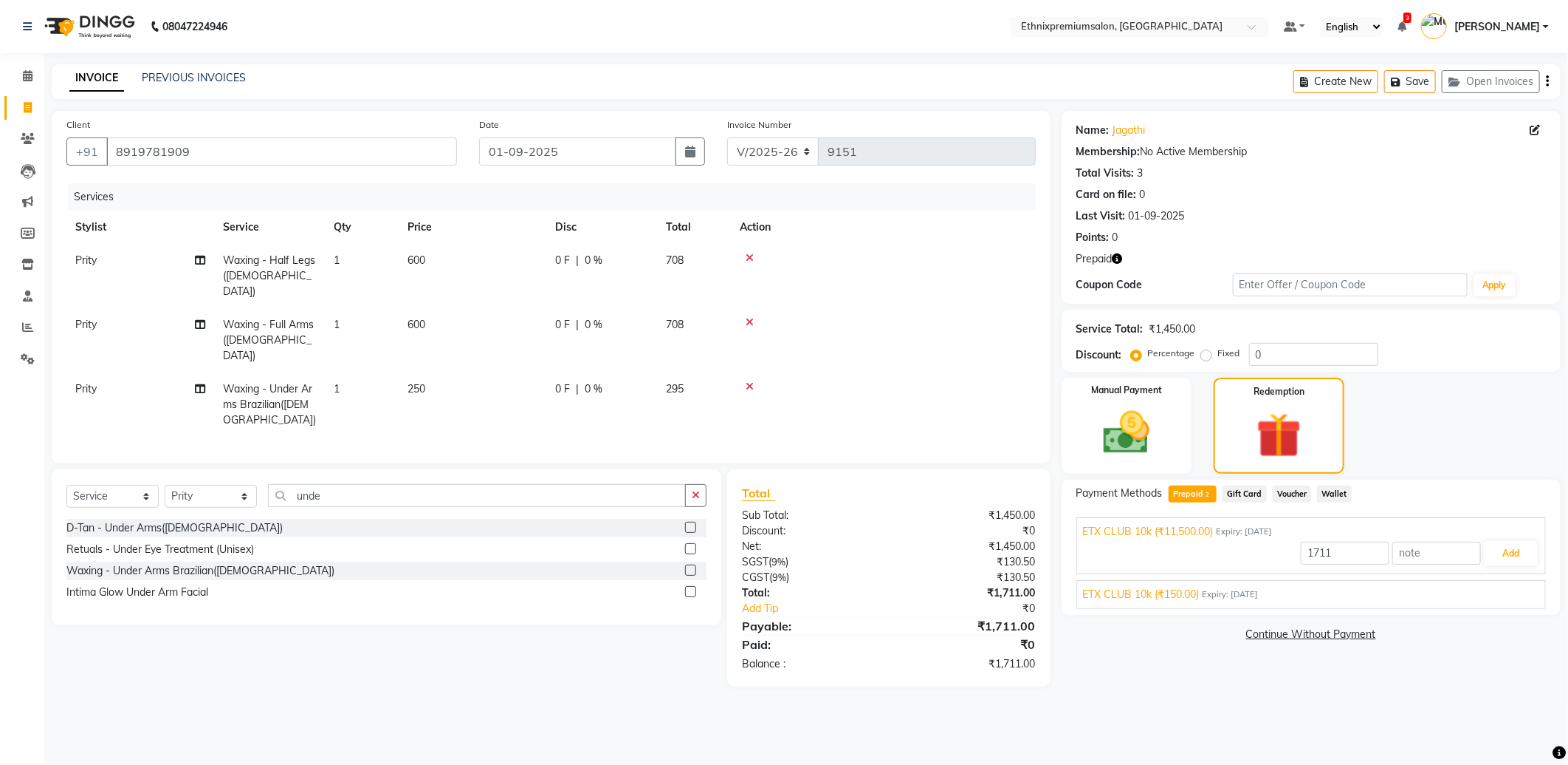
click at [1168, 591] on span "ETX CLUB 10k (₹150.00)" at bounding box center [1141, 594] width 117 height 15
click at [1505, 594] on button "Add" at bounding box center [1511, 588] width 54 height 25
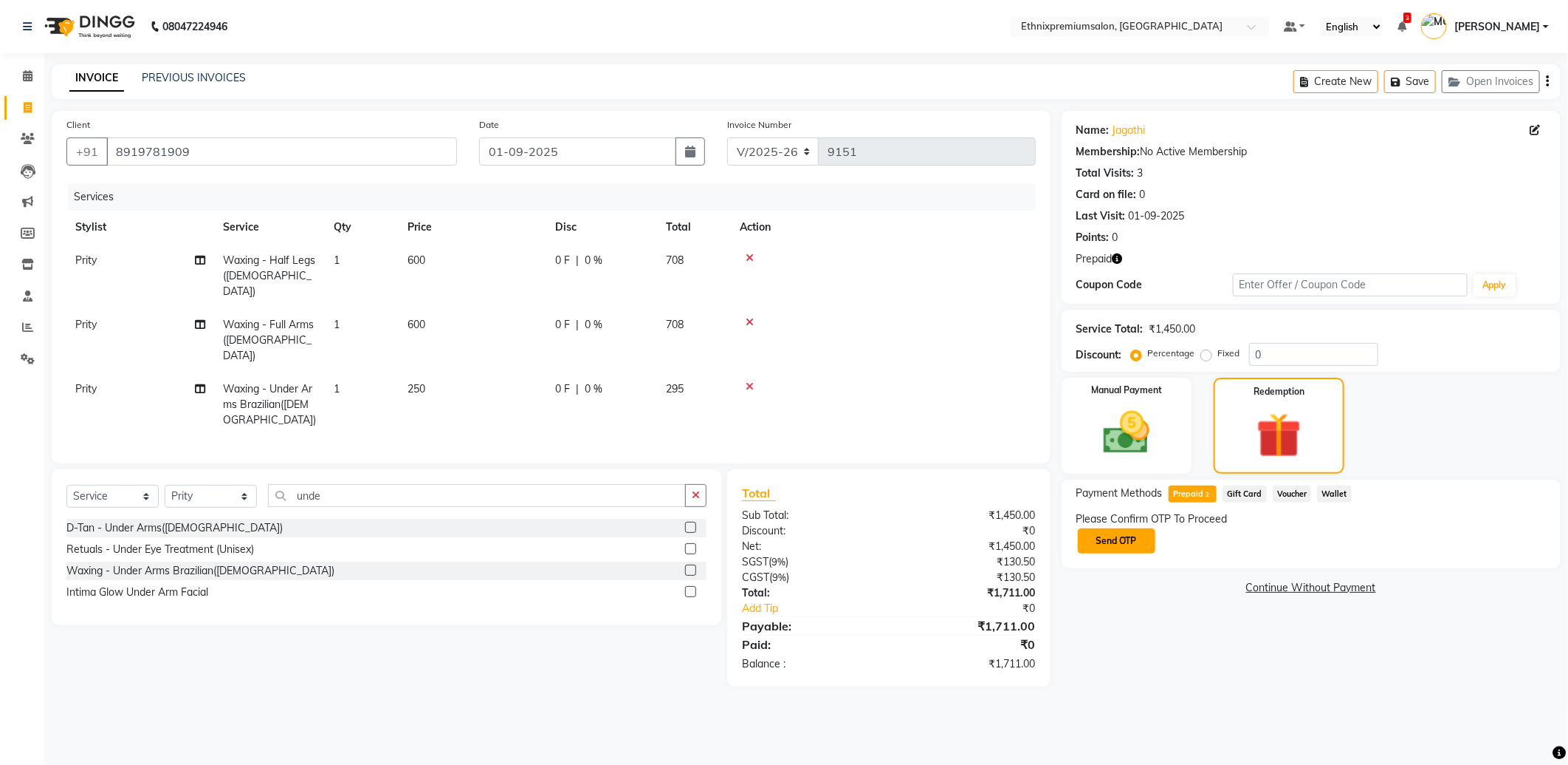
click at [1134, 547] on button "Send OTP" at bounding box center [1117, 541] width 78 height 25
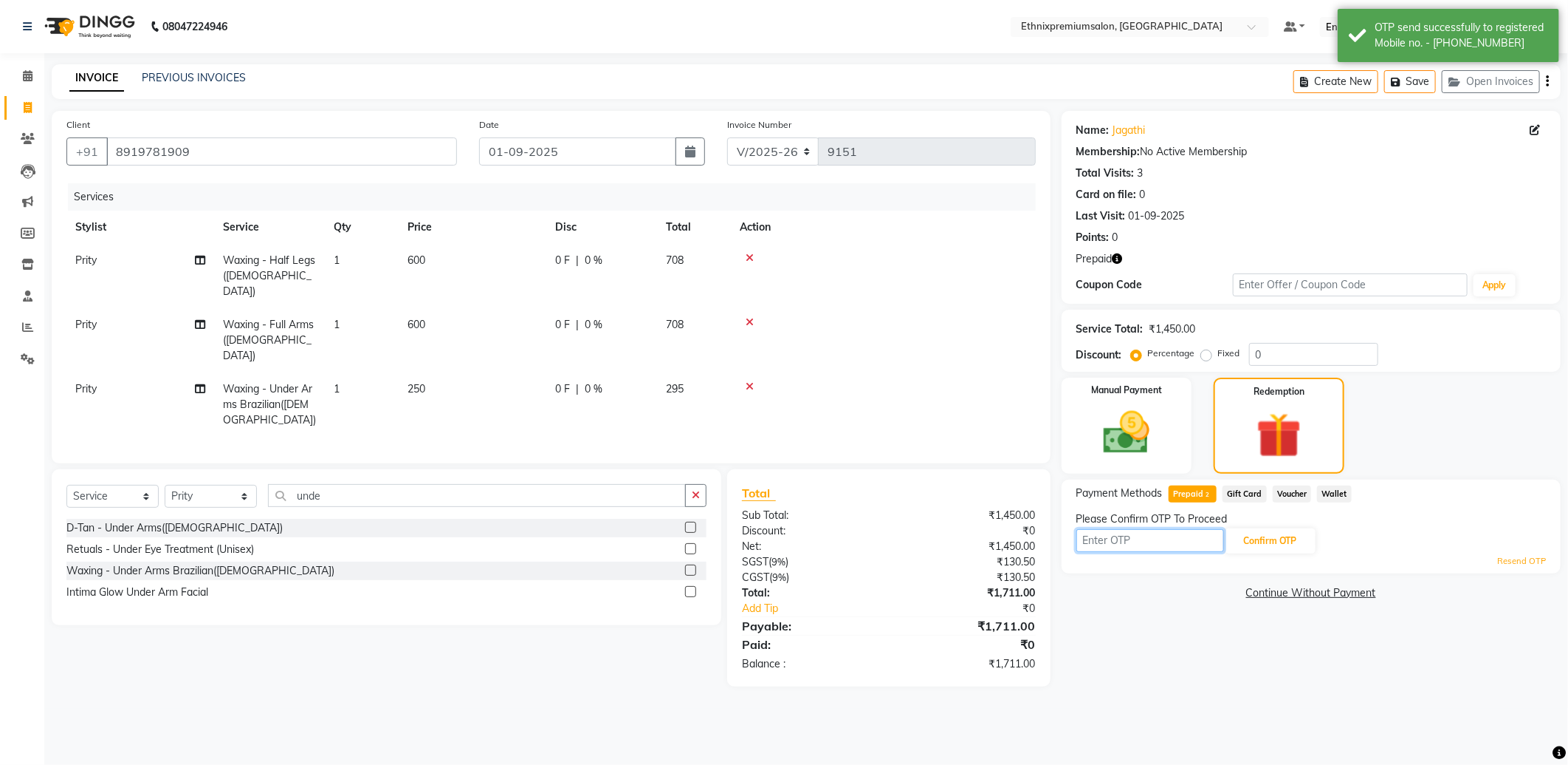
click at [1148, 539] on input "text" at bounding box center [1150, 540] width 148 height 23
type input "3888"
click at [1282, 534] on button "Confirm OTP" at bounding box center [1271, 541] width 90 height 25
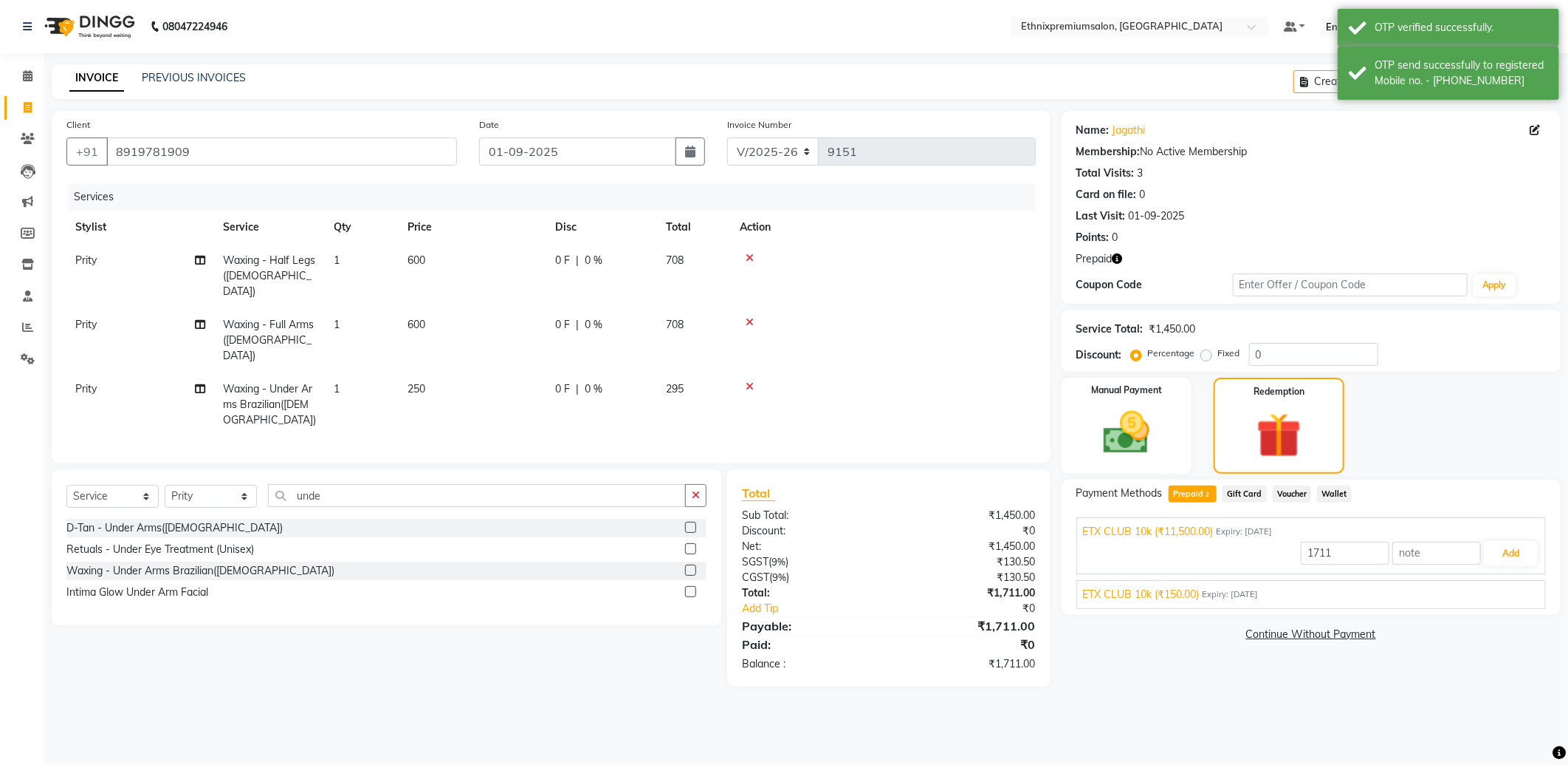
click at [1143, 592] on span "ETX CLUB 10k (₹150.00)" at bounding box center [1141, 594] width 117 height 15
click at [1506, 587] on button "Add" at bounding box center [1511, 588] width 54 height 25
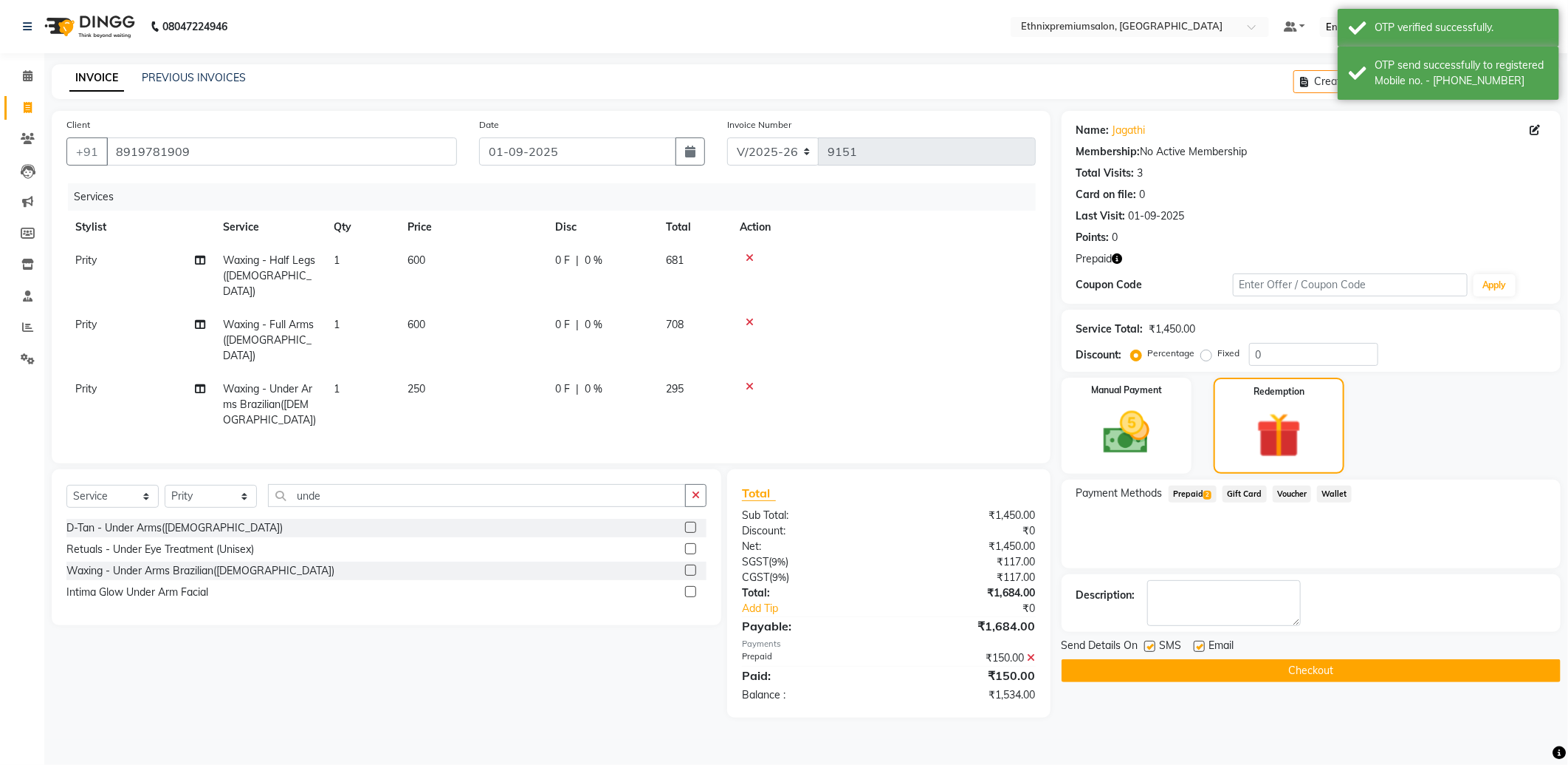
click at [1201, 493] on span "Prepaid 2" at bounding box center [1192, 494] width 48 height 17
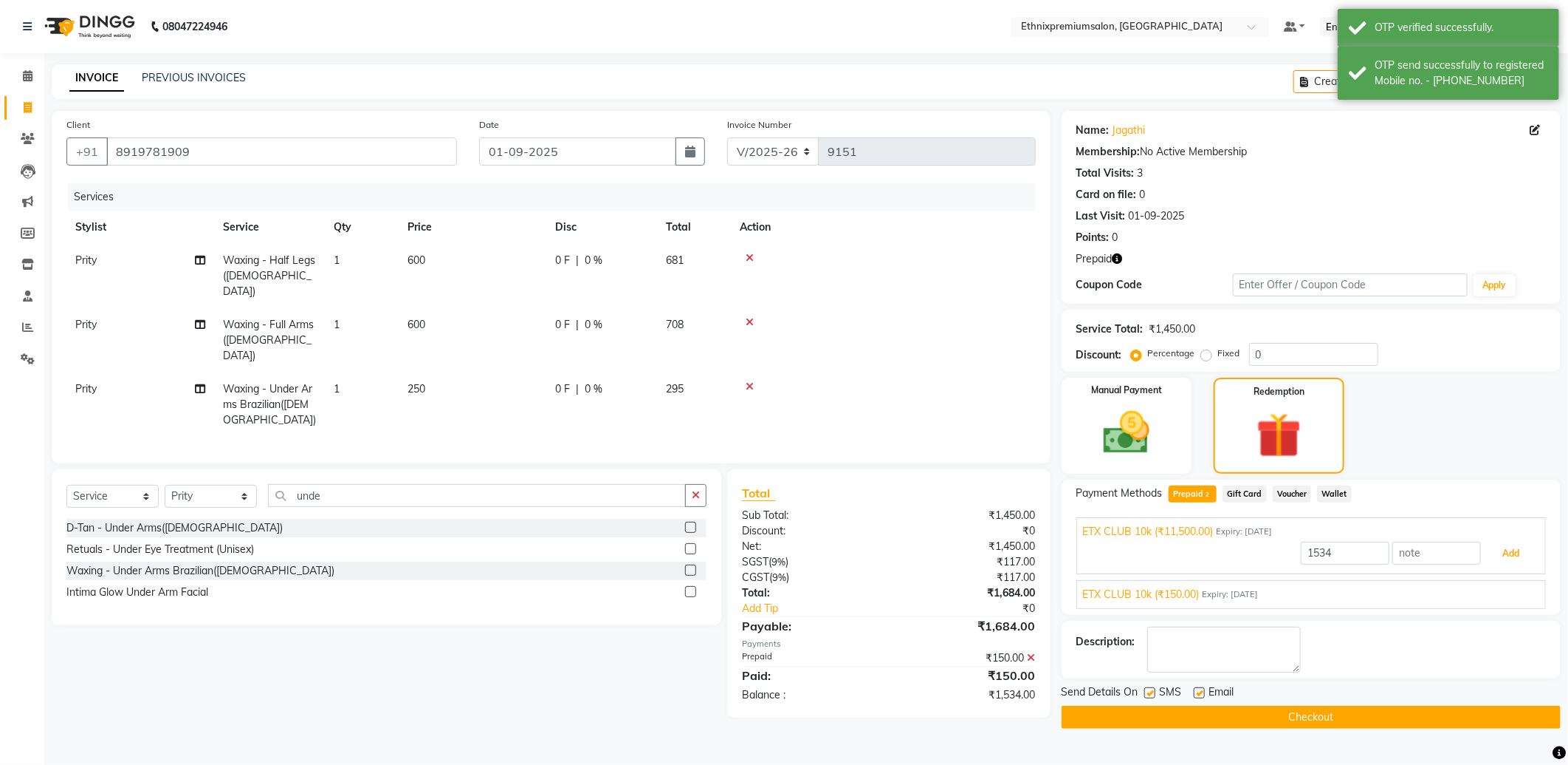
click at [1521, 549] on button "Add" at bounding box center [1511, 554] width 54 height 25
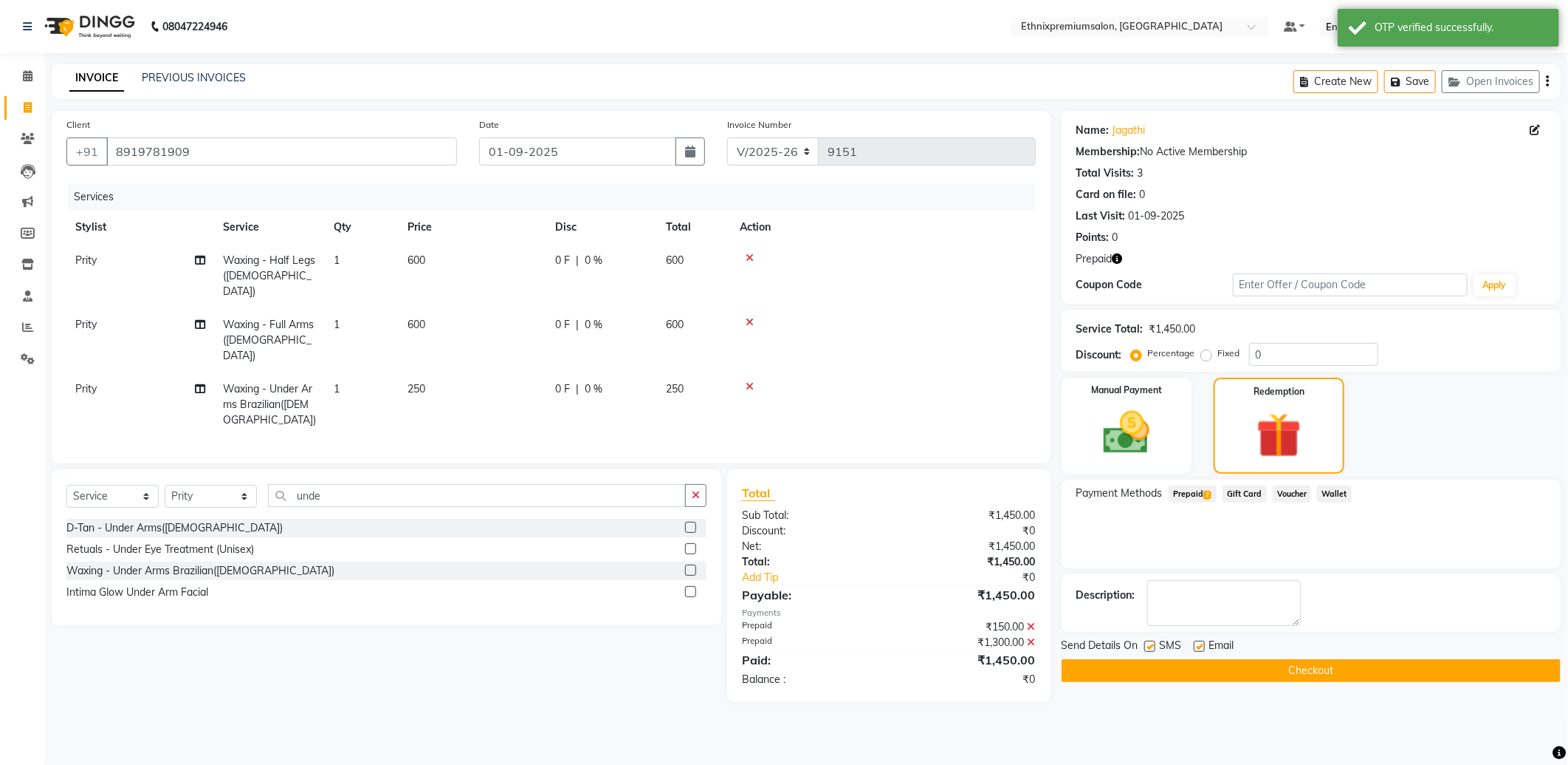
click at [1254, 673] on button "Checkout" at bounding box center [1311, 670] width 499 height 23
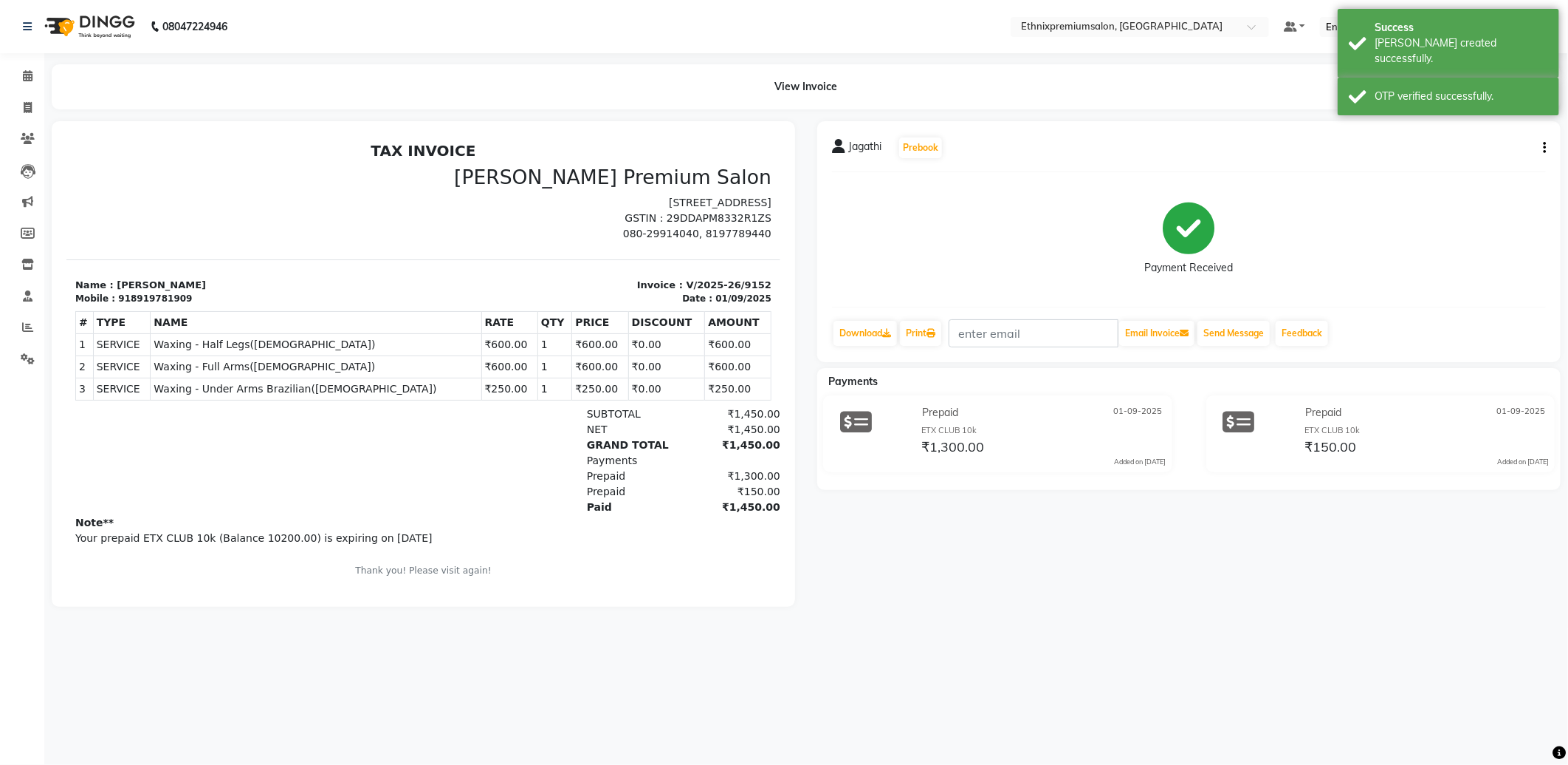
scroll to position [5, 0]
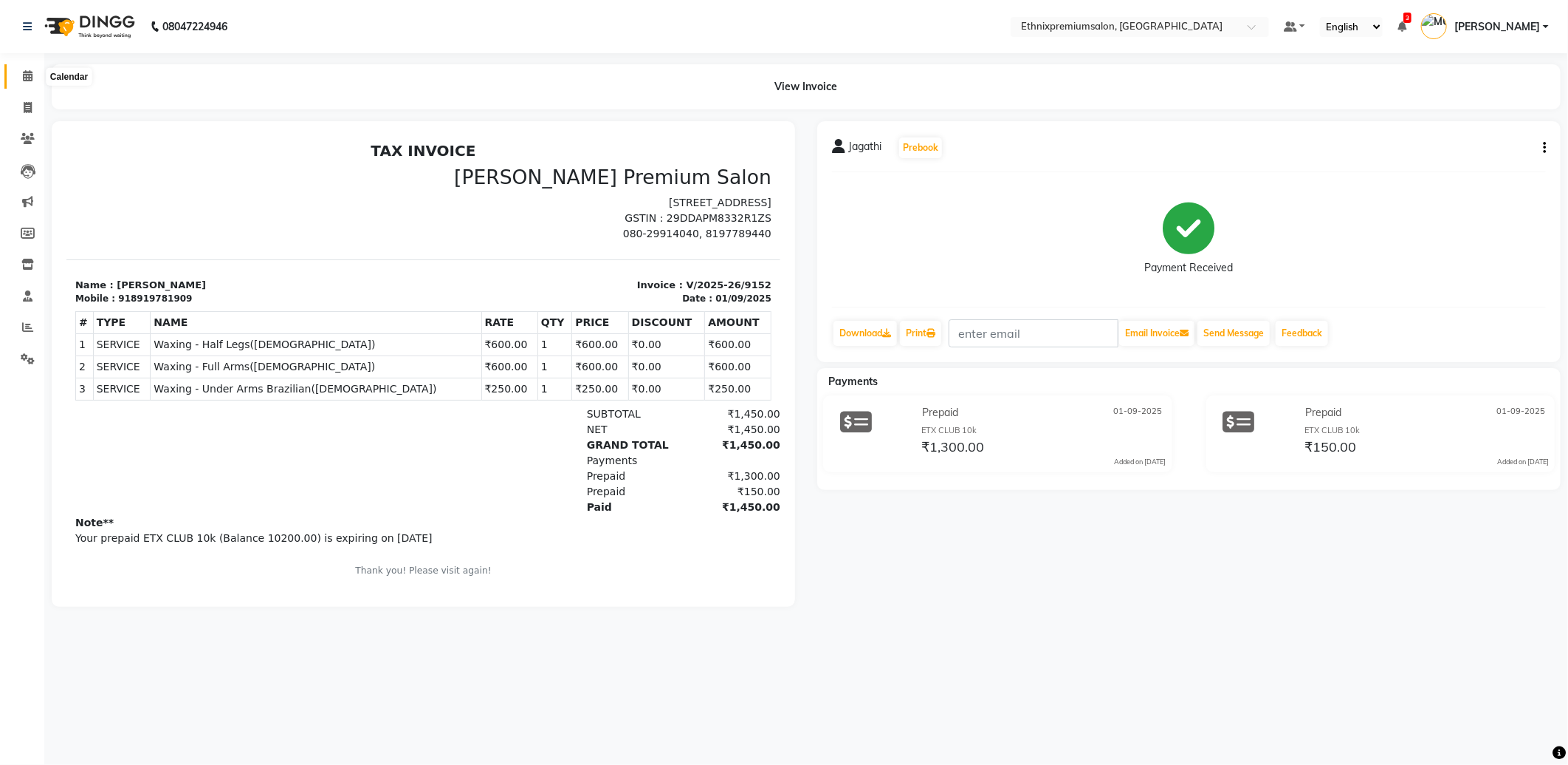
click at [32, 79] on span at bounding box center [27, 76] width 26 height 17
